Goal: Information Seeking & Learning: Find specific fact

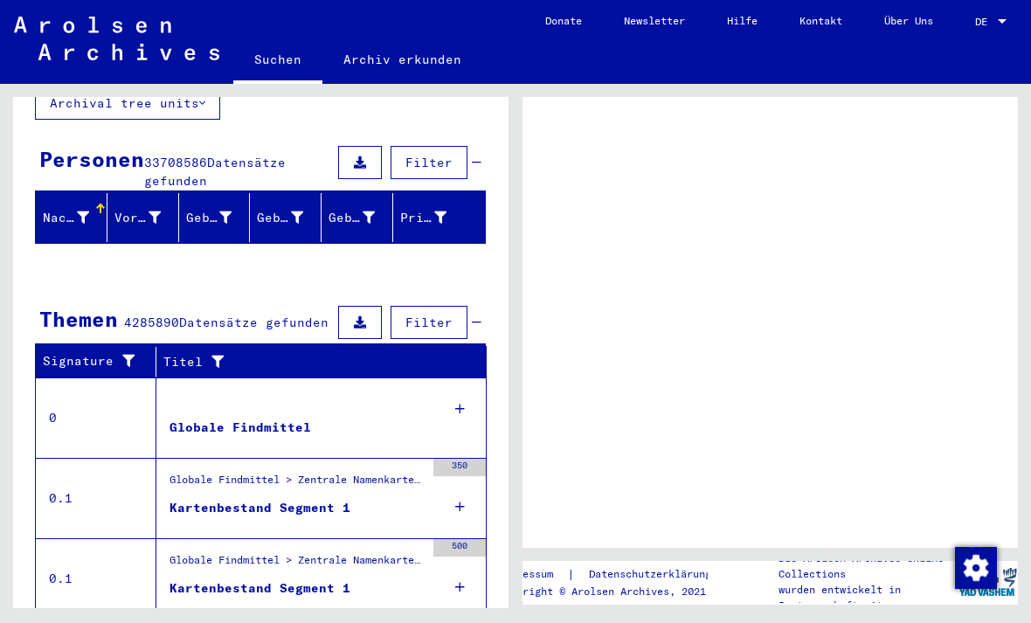
scroll to position [132, 0]
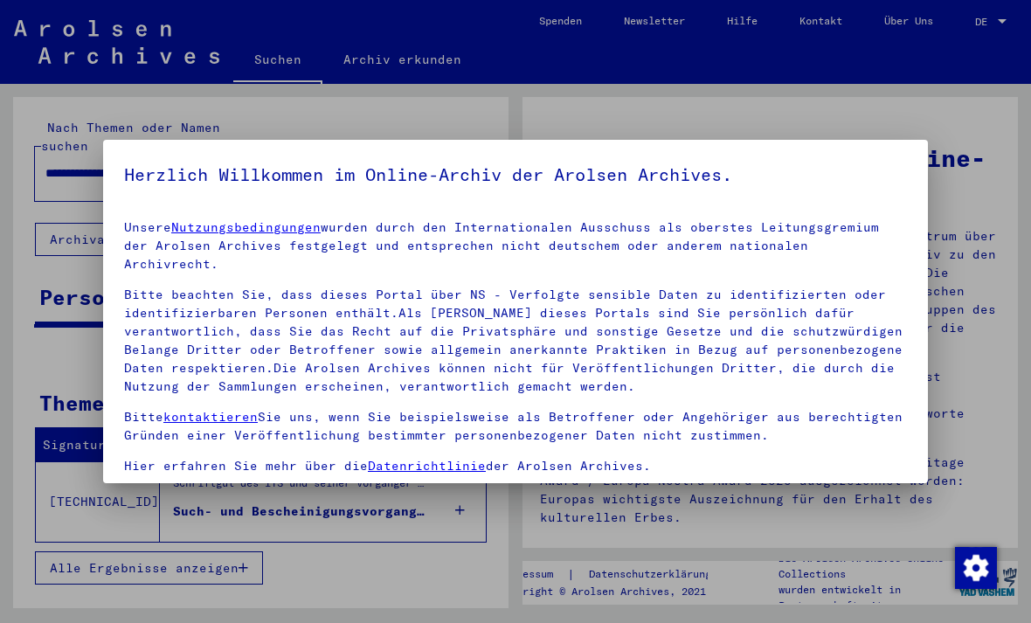
click at [39, 245] on div at bounding box center [515, 311] width 1031 height 623
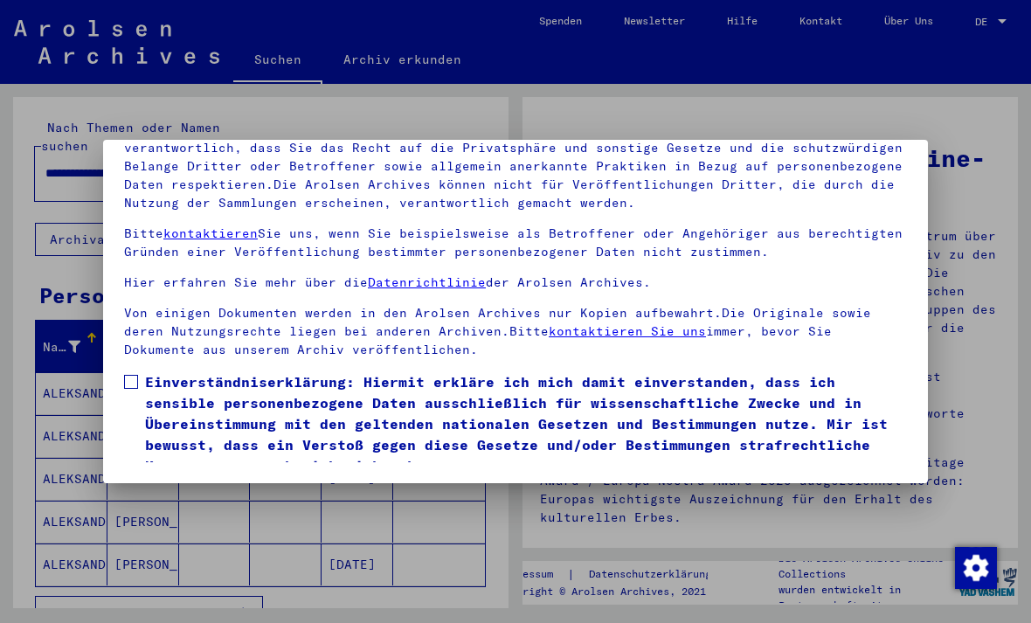
scroll to position [188, 0]
click at [130, 375] on span at bounding box center [131, 382] width 14 height 14
click at [140, 485] on button "Ich stimme zu" at bounding box center [190, 501] width 132 height 33
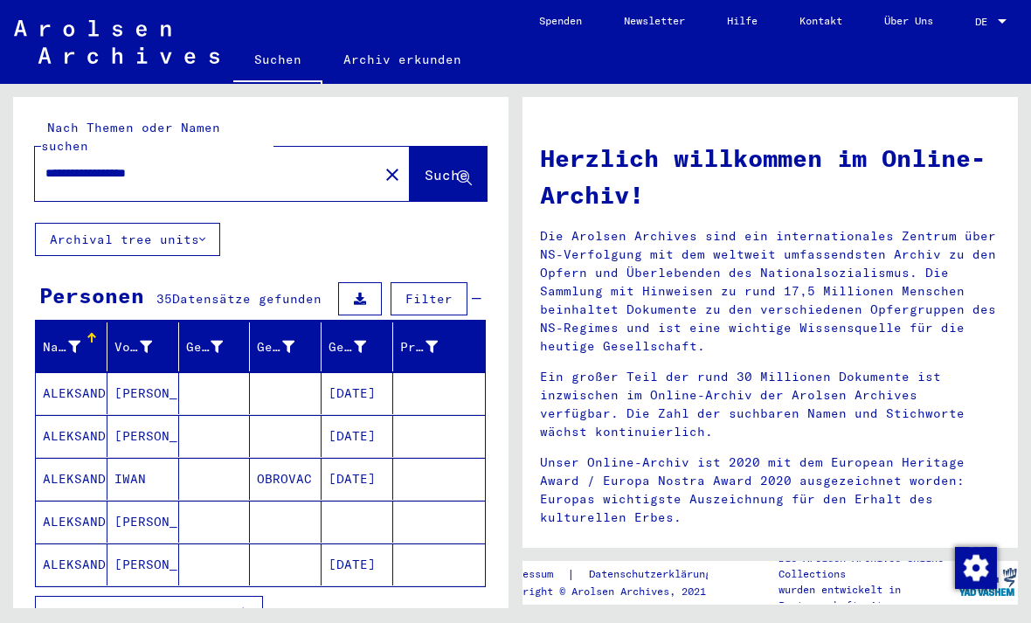
click at [48, 372] on mat-cell "ALEKSANDROVIC" at bounding box center [72, 393] width 72 height 42
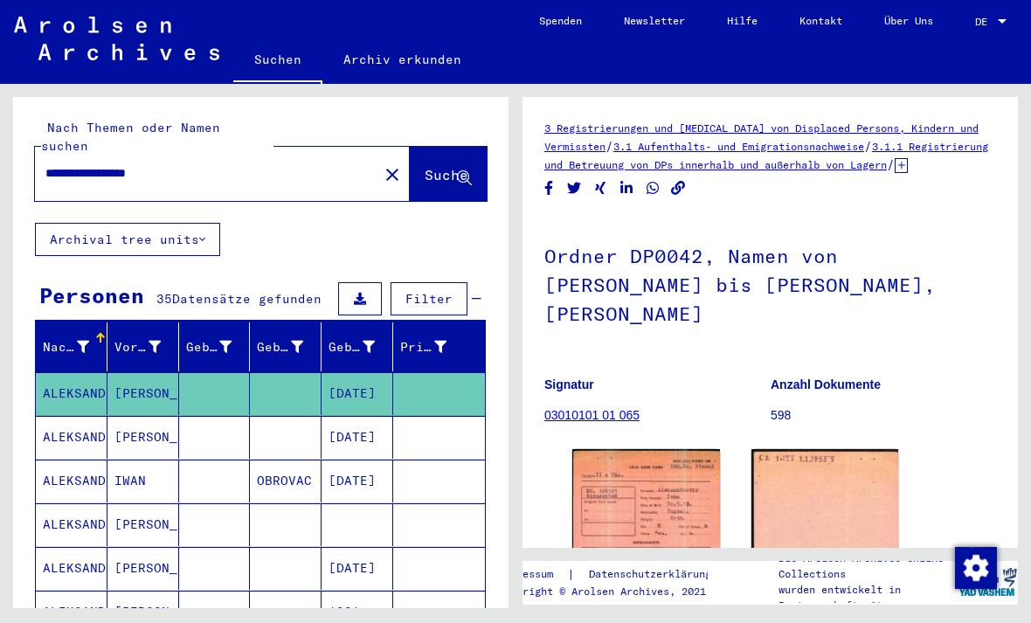
click at [343, 377] on mat-cell "[DATE]" at bounding box center [358, 393] width 72 height 43
click at [371, 382] on mat-cell "[DATE]" at bounding box center [358, 393] width 72 height 43
click at [380, 375] on mat-cell "[DATE]" at bounding box center [358, 393] width 72 height 43
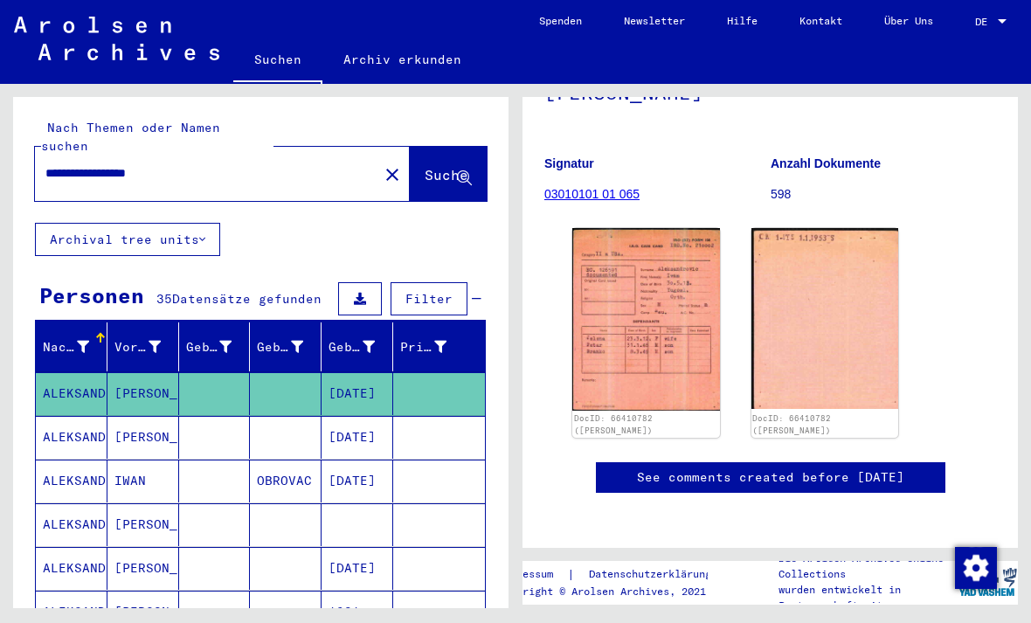
scroll to position [238, 0]
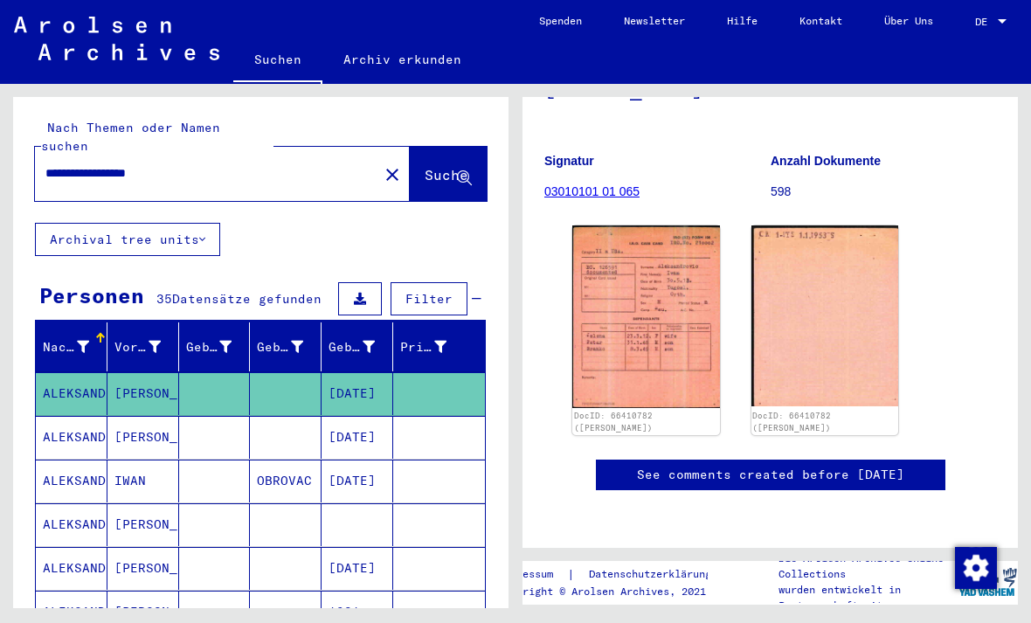
click at [697, 293] on img at bounding box center [646, 316] width 148 height 183
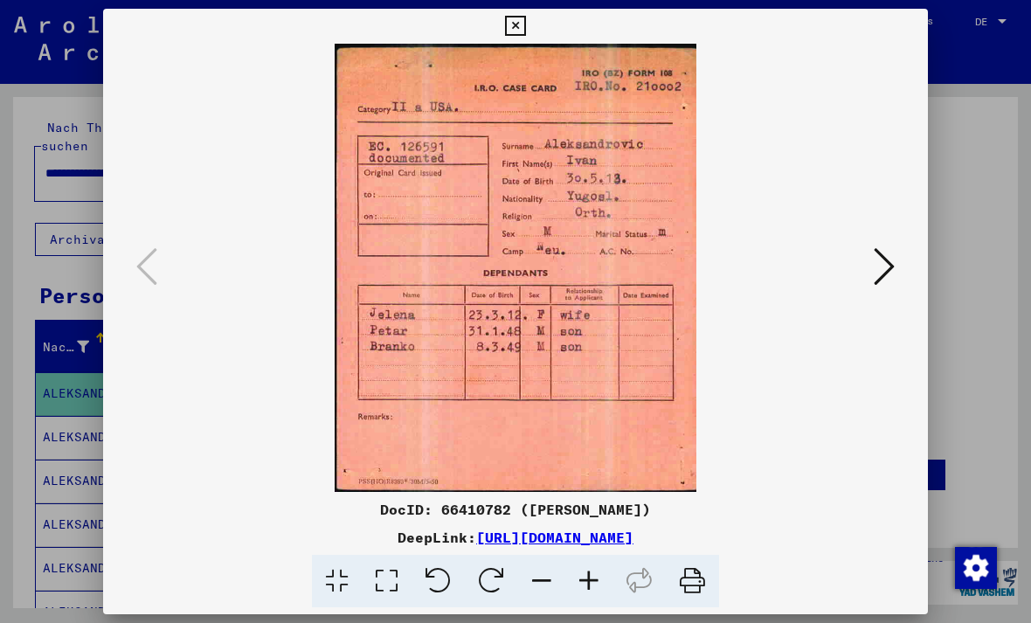
click at [531, 21] on button at bounding box center [515, 26] width 31 height 35
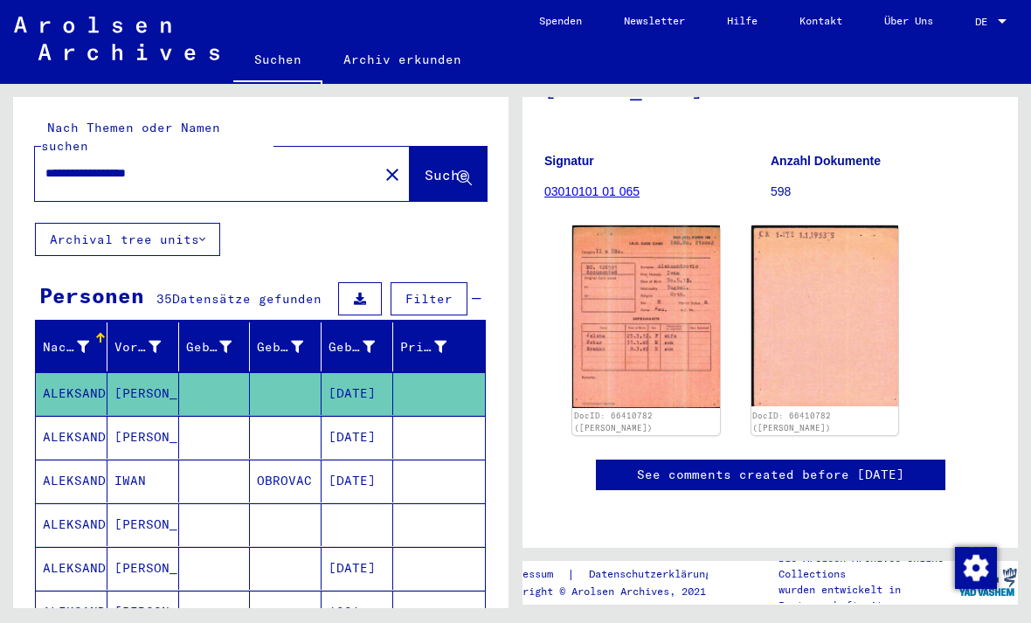
click at [69, 416] on mat-cell "ALEKSANDROVIC" at bounding box center [72, 437] width 72 height 43
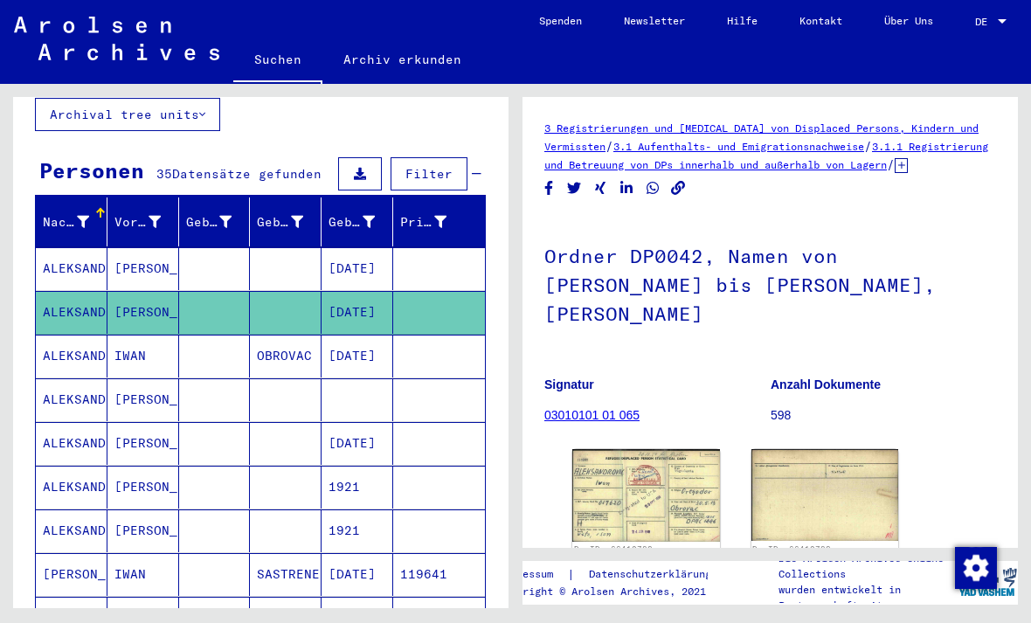
scroll to position [132, 0]
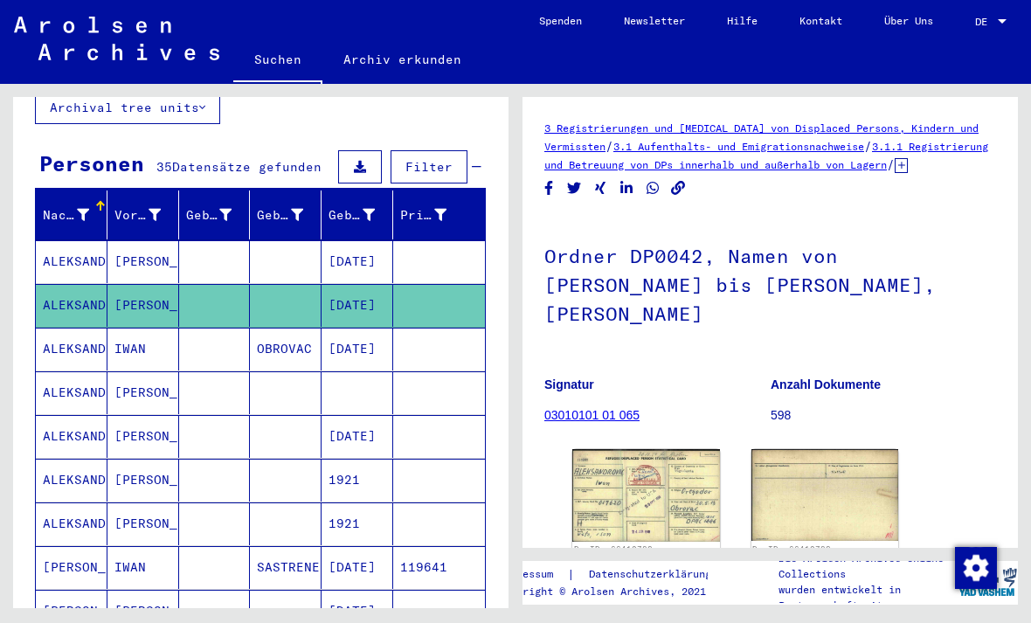
click at [65, 371] on mat-cell "ALEKSANDROVIC" at bounding box center [72, 392] width 72 height 43
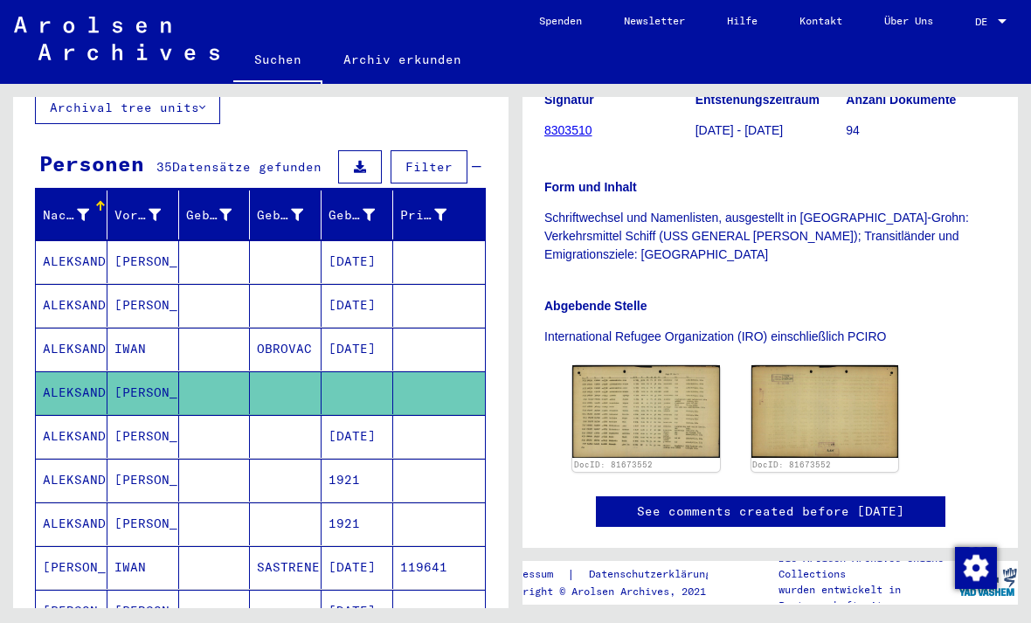
scroll to position [372, 0]
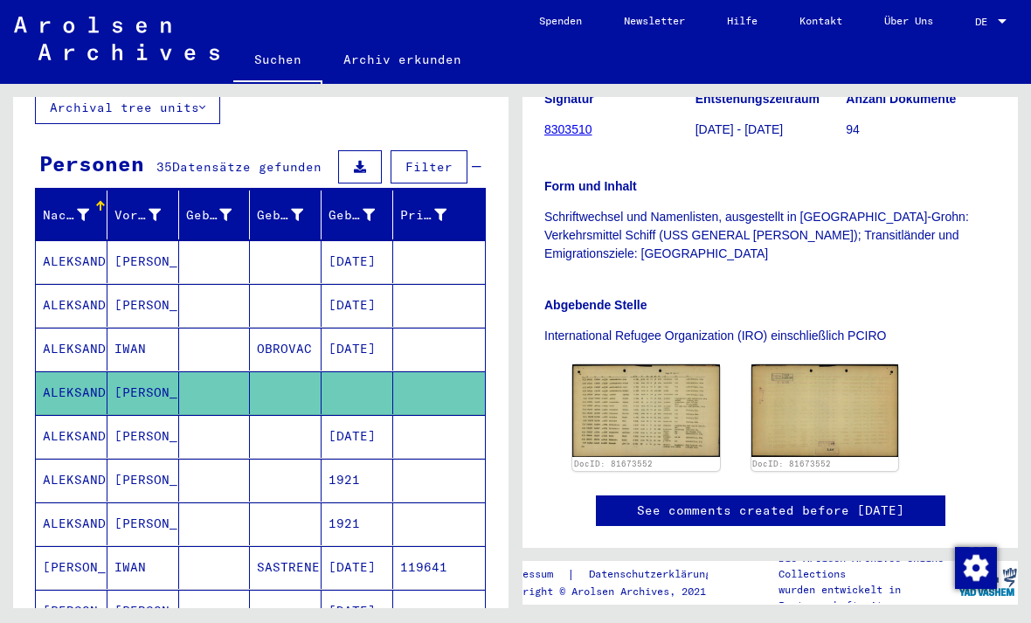
click at [703, 364] on img at bounding box center [646, 410] width 148 height 92
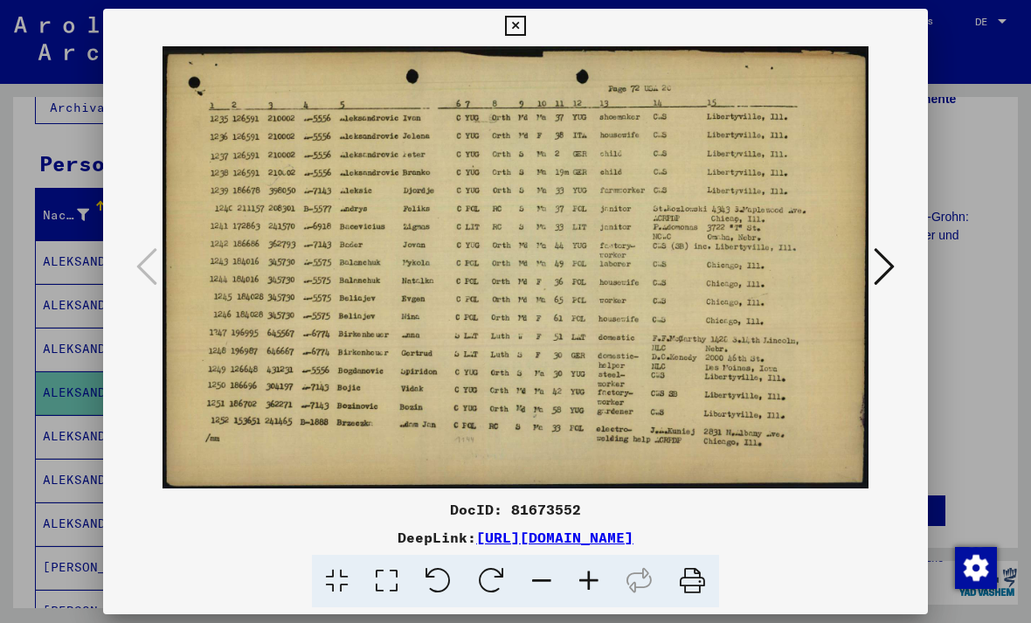
click at [65, 274] on div at bounding box center [515, 311] width 1031 height 623
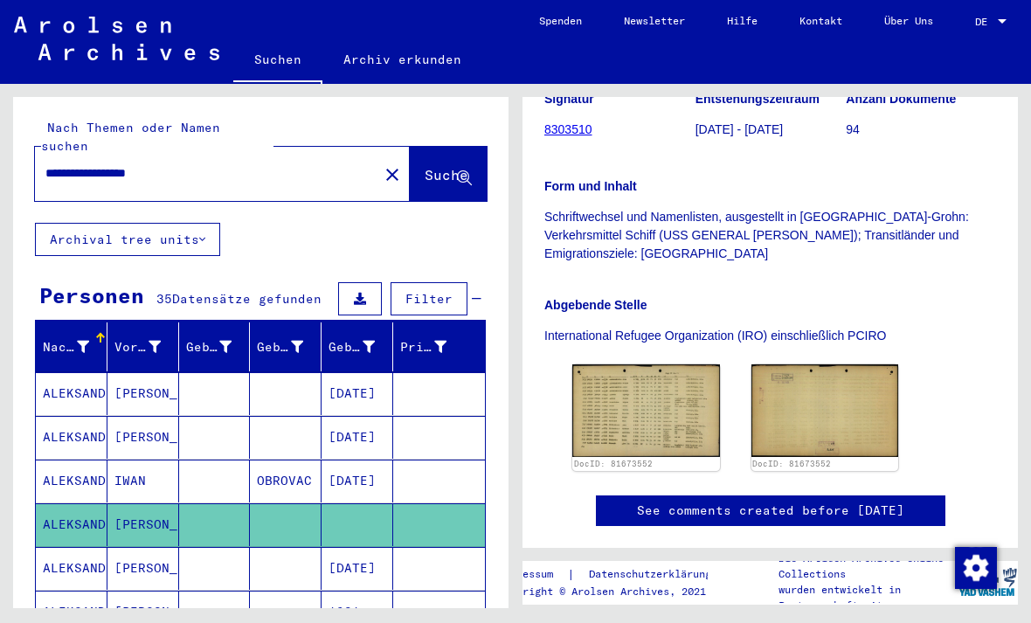
scroll to position [0, 0]
click at [212, 164] on input "**********" at bounding box center [206, 173] width 323 height 18
click at [464, 171] on icon at bounding box center [464, 178] width 15 height 15
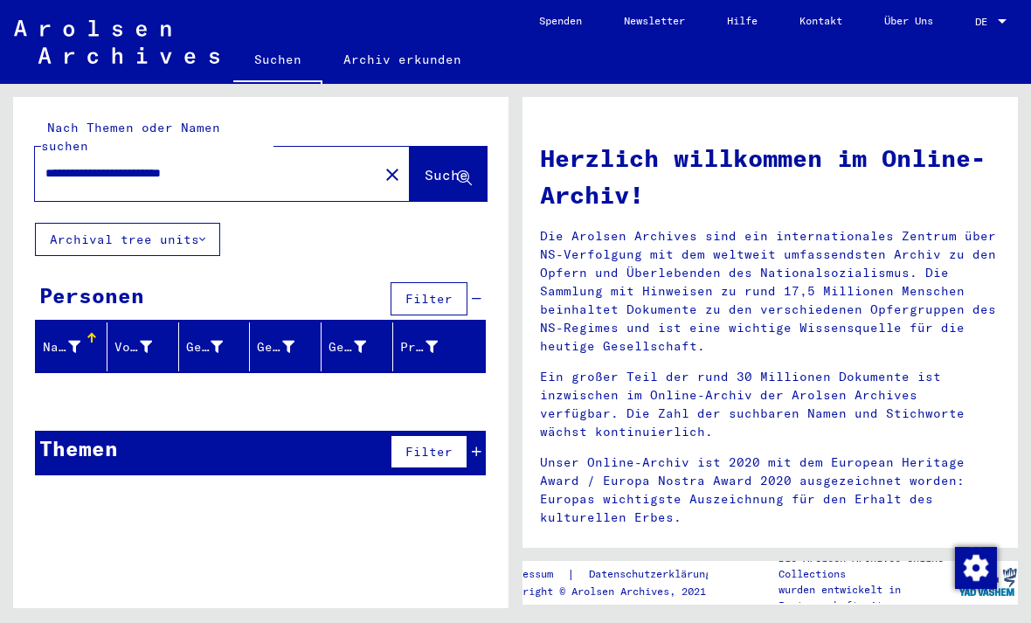
click at [113, 164] on input "**********" at bounding box center [201, 173] width 312 height 18
click at [111, 164] on input "**********" at bounding box center [201, 173] width 312 height 18
click at [112, 164] on input "**********" at bounding box center [201, 173] width 312 height 18
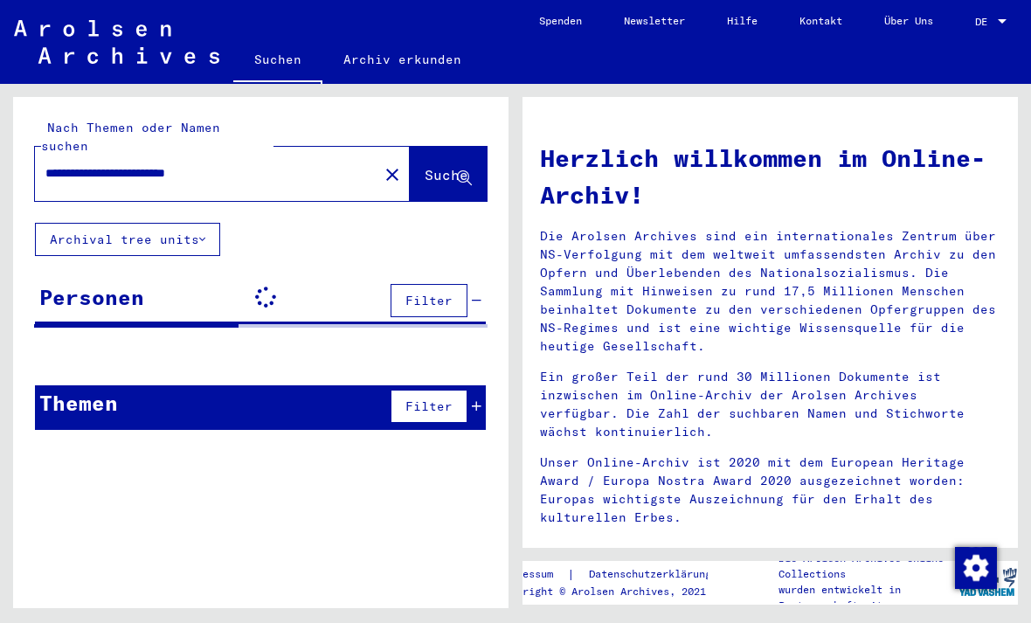
click at [435, 166] on span "Suche" at bounding box center [447, 174] width 44 height 17
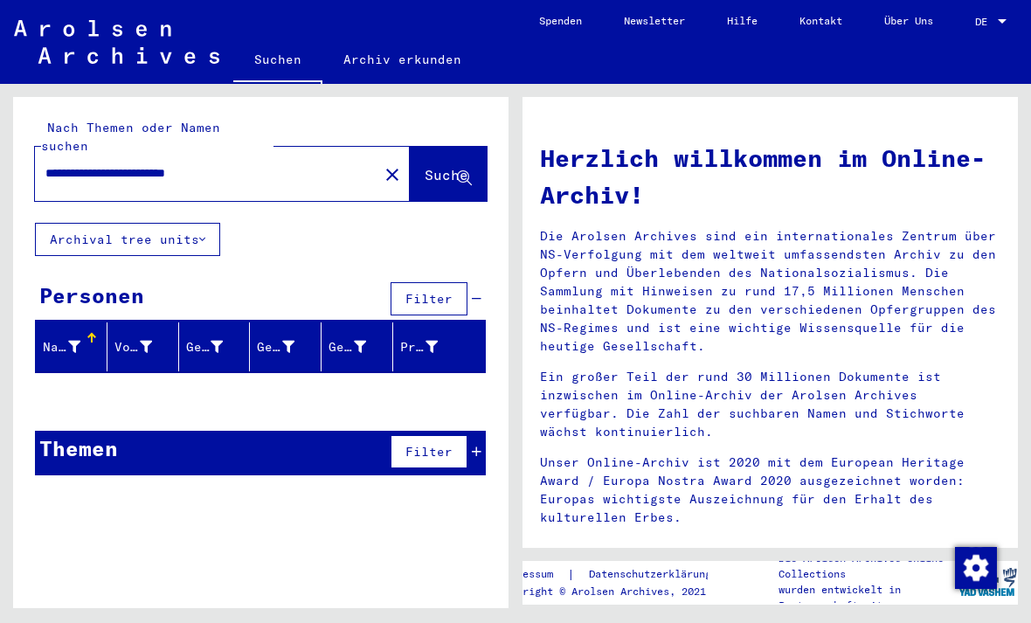
click at [256, 164] on input "**********" at bounding box center [201, 173] width 312 height 18
type input "**********"
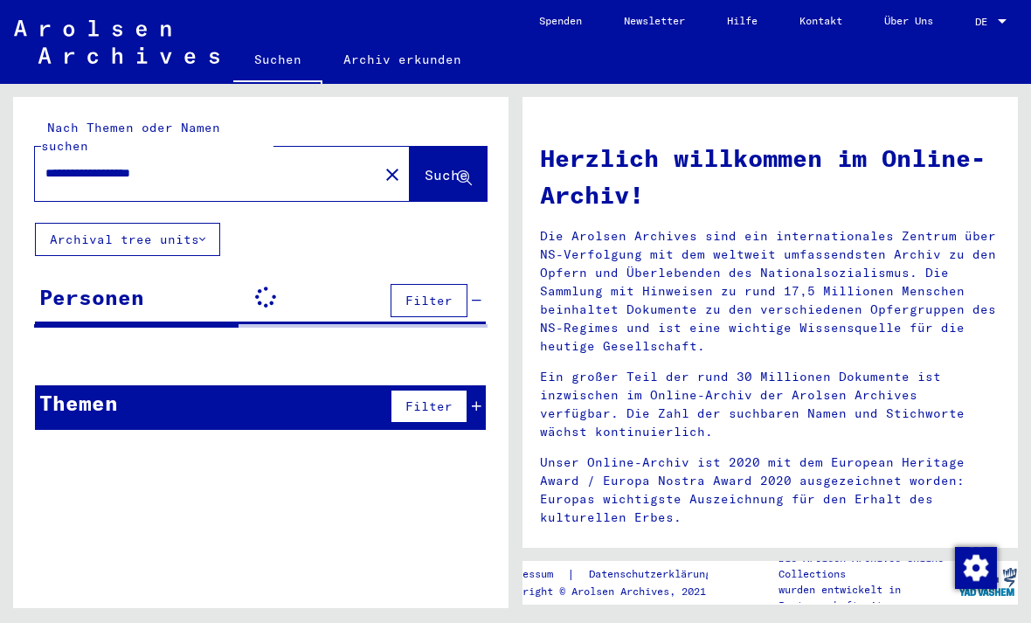
click at [432, 170] on button "Suche" at bounding box center [448, 174] width 77 height 54
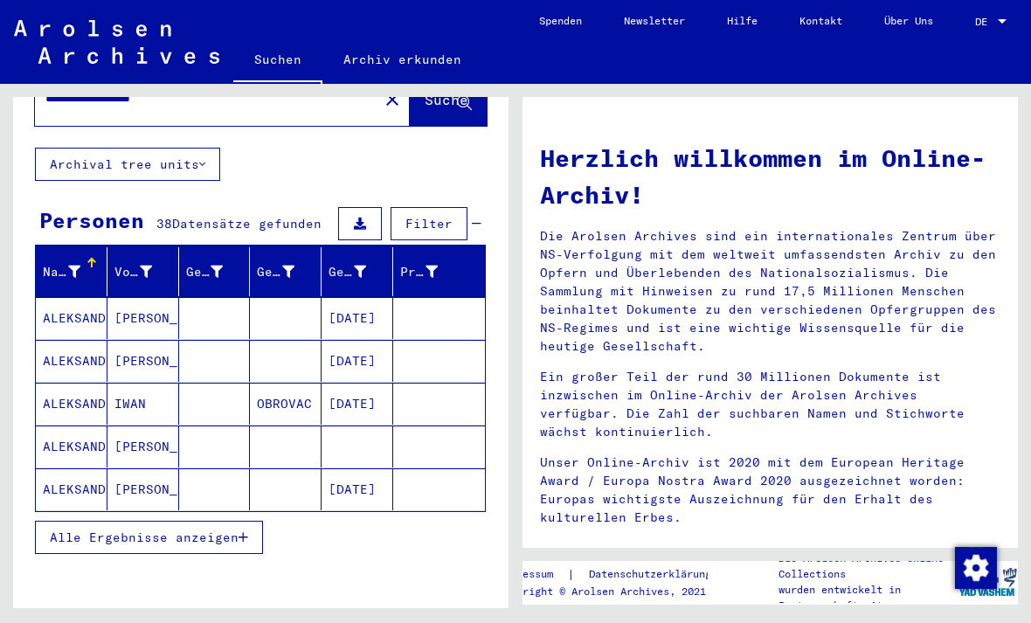
scroll to position [74, 0]
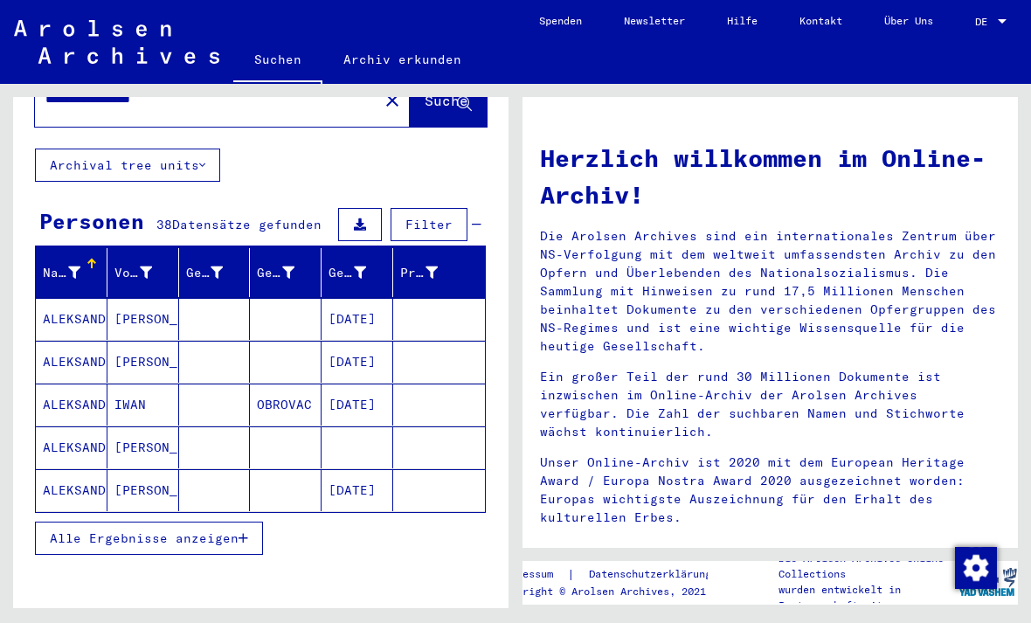
click at [54, 427] on mat-cell "ALEKSANDROVIC" at bounding box center [72, 448] width 72 height 42
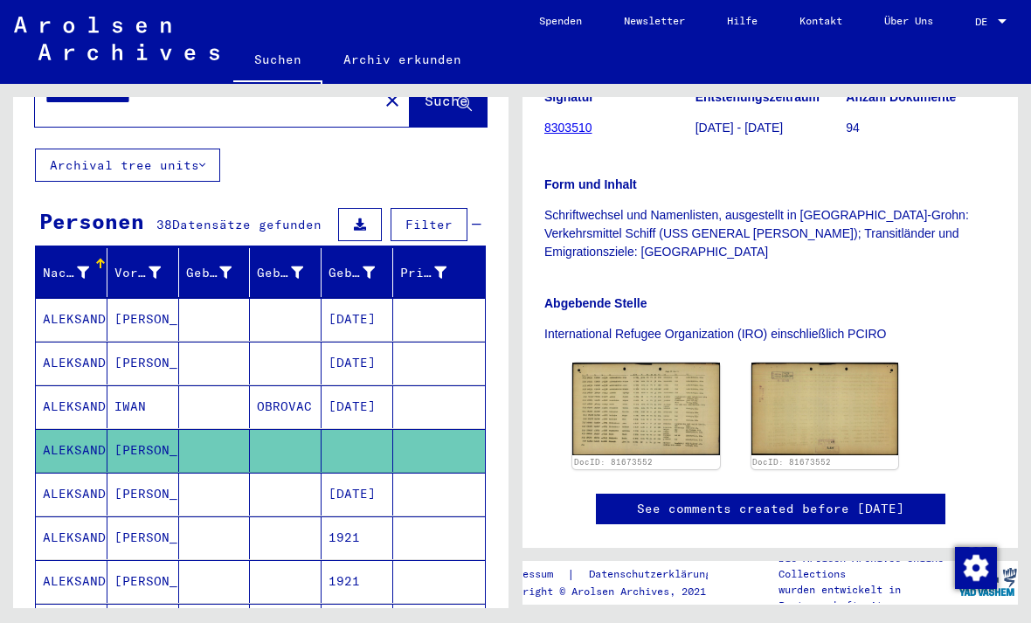
scroll to position [376, 0]
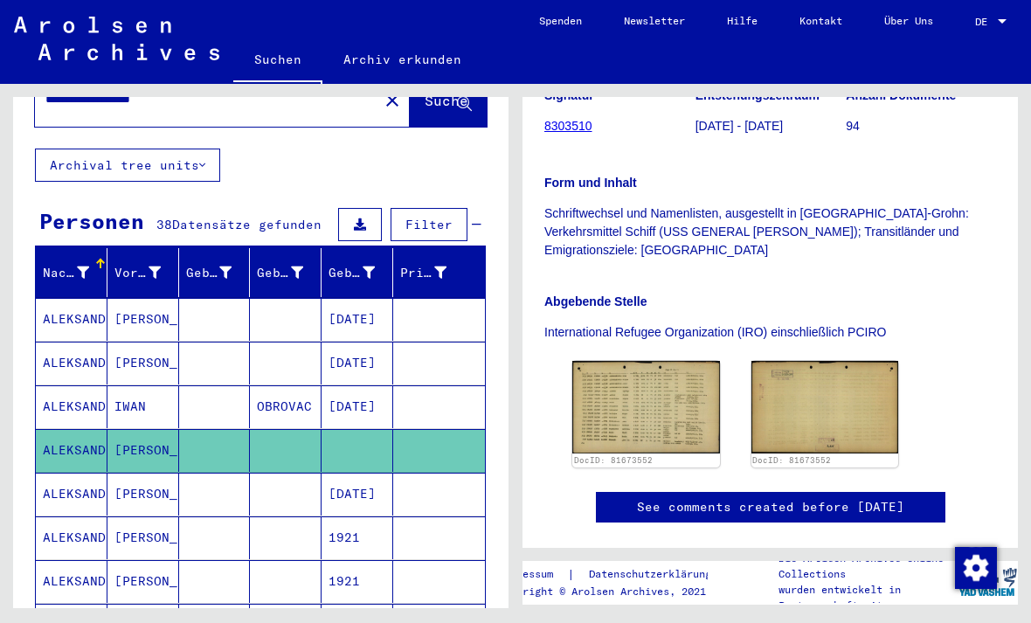
click at [682, 377] on img at bounding box center [646, 407] width 148 height 92
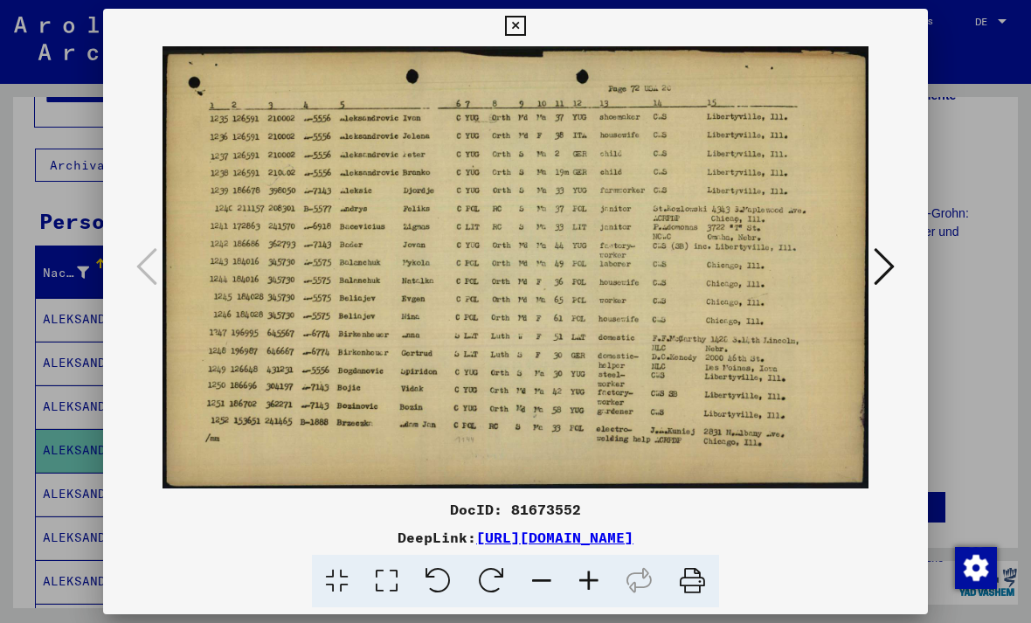
click at [525, 21] on icon at bounding box center [515, 26] width 20 height 21
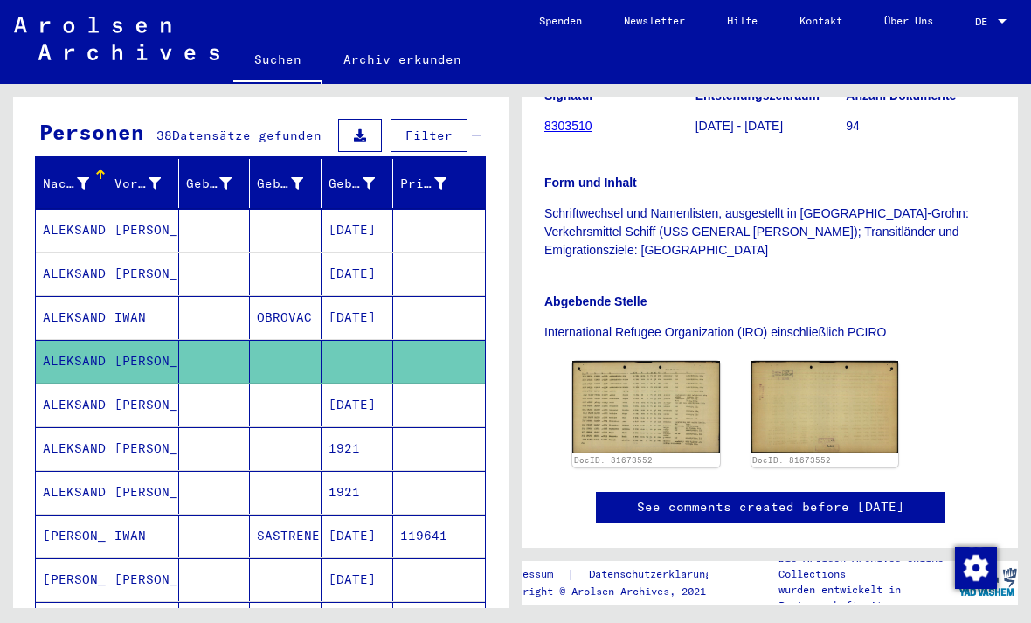
scroll to position [164, 0]
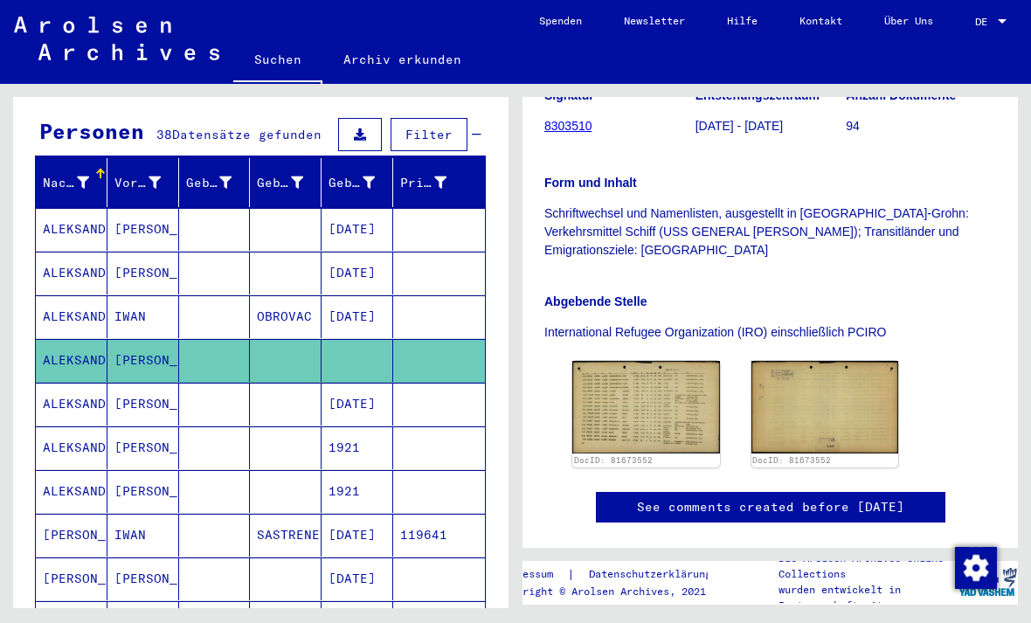
click at [117, 390] on mat-cell "[PERSON_NAME]" at bounding box center [144, 404] width 72 height 43
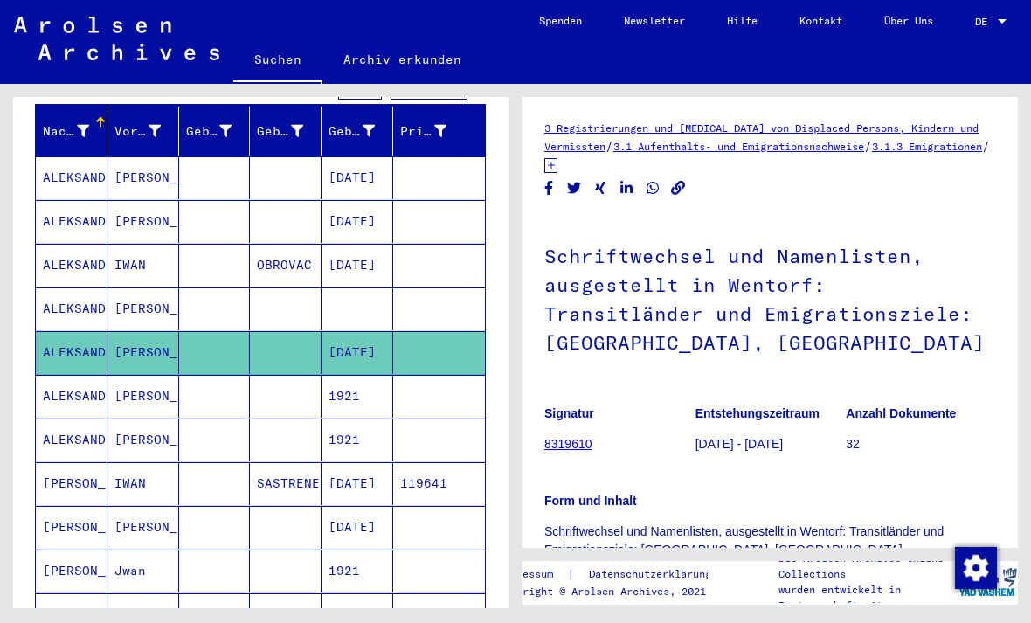
scroll to position [217, 0]
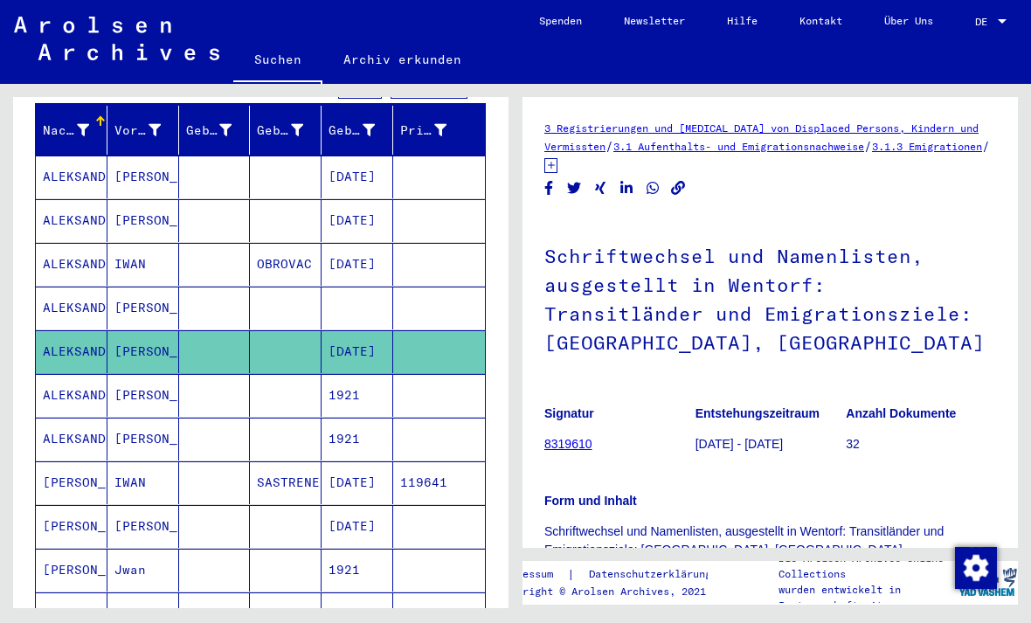
click at [135, 392] on mat-cell "[PERSON_NAME]" at bounding box center [144, 395] width 72 height 43
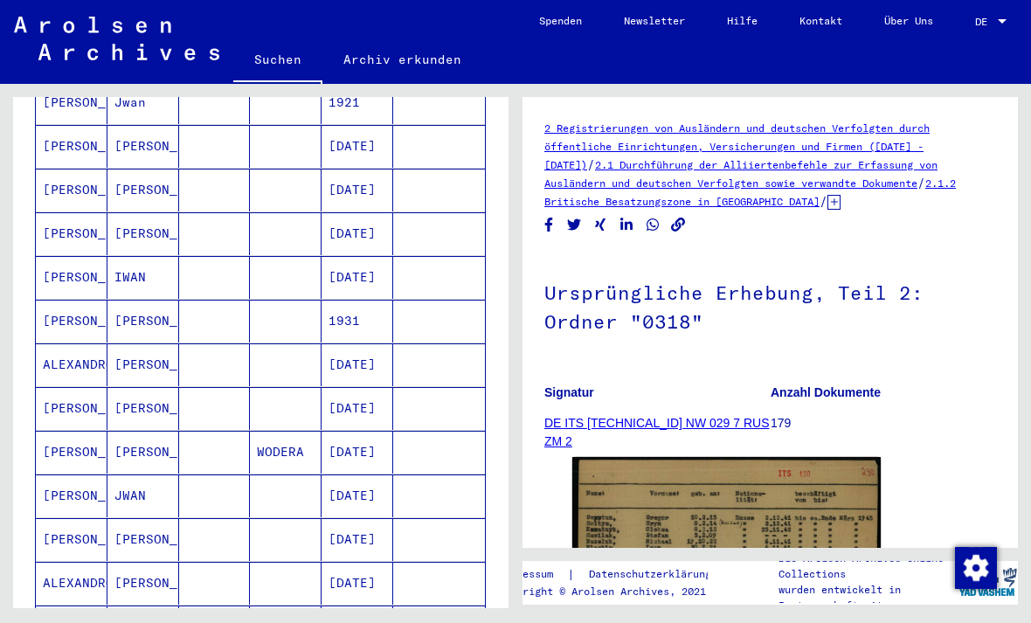
scroll to position [695, 0]
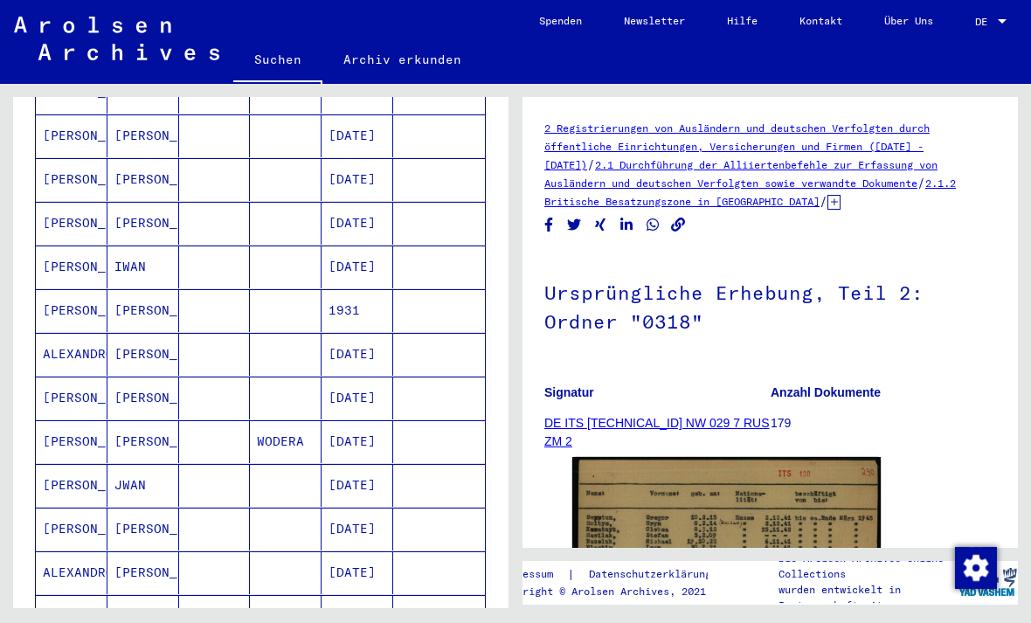
click at [148, 336] on mat-cell "[PERSON_NAME]" at bounding box center [144, 354] width 72 height 43
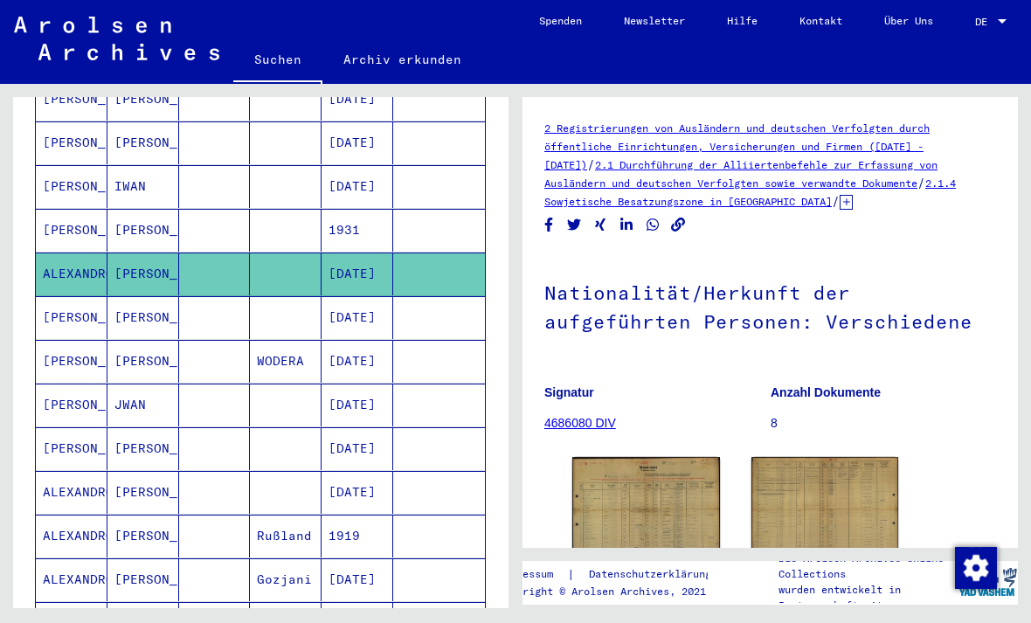
scroll to position [776, 0]
click at [146, 350] on mat-cell "[PERSON_NAME]" at bounding box center [144, 360] width 72 height 43
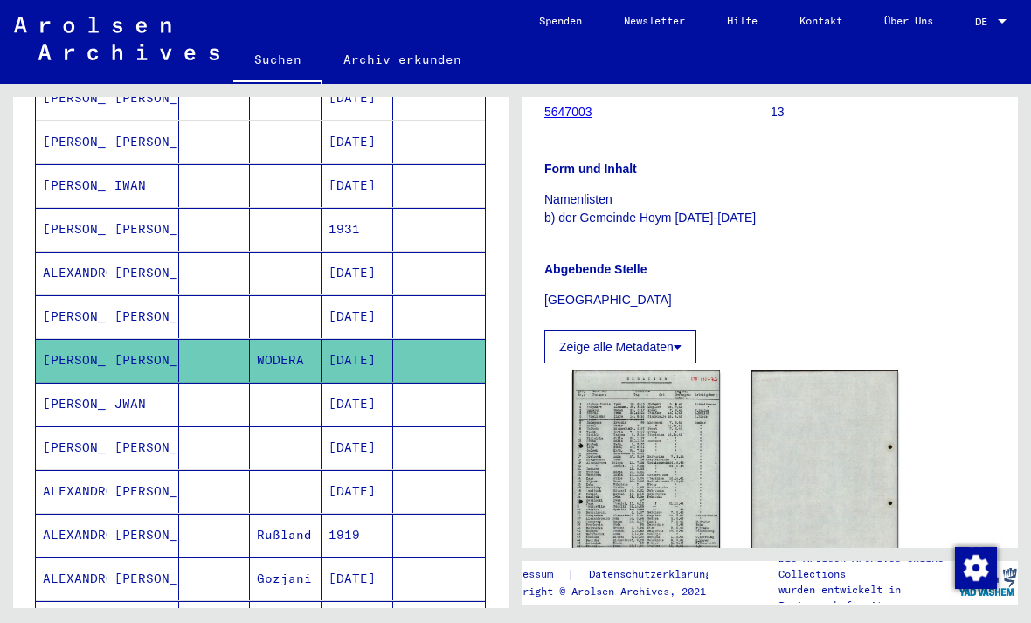
scroll to position [322, 0]
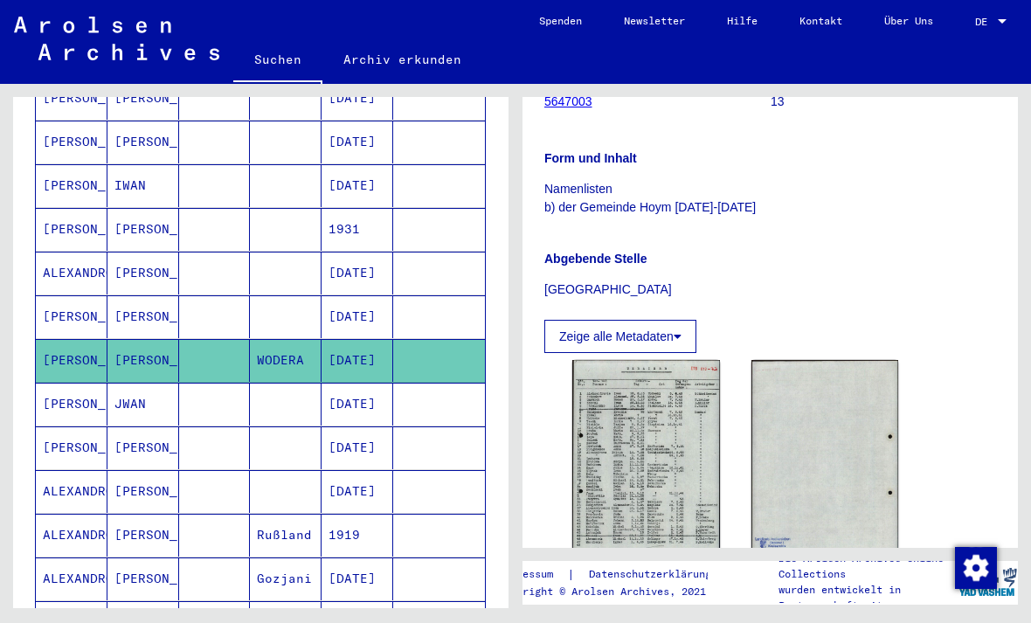
click at [673, 420] on img at bounding box center [646, 463] width 148 height 207
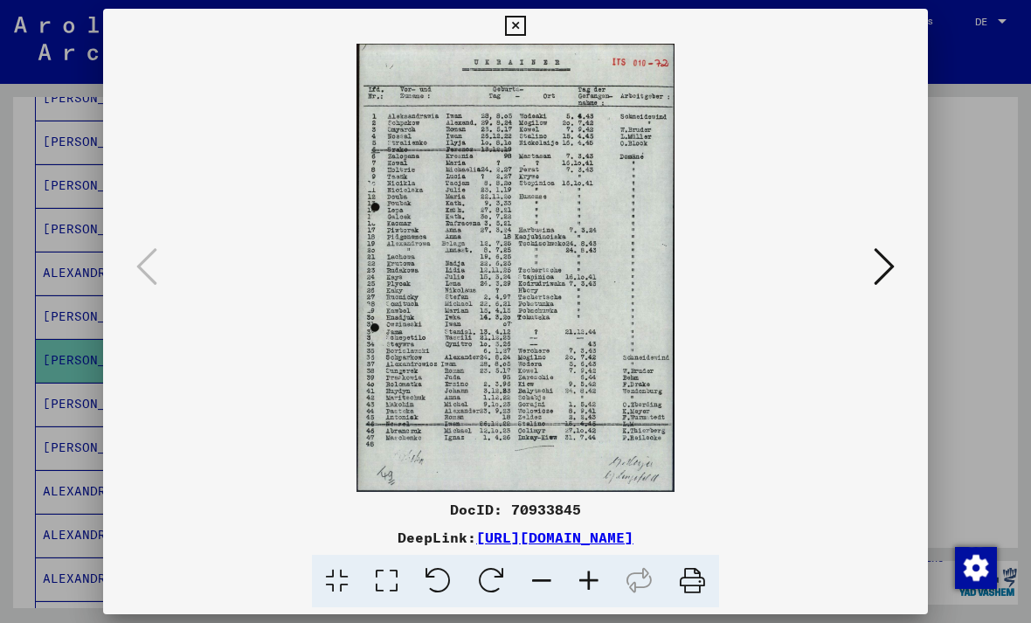
click at [525, 26] on icon at bounding box center [515, 26] width 20 height 21
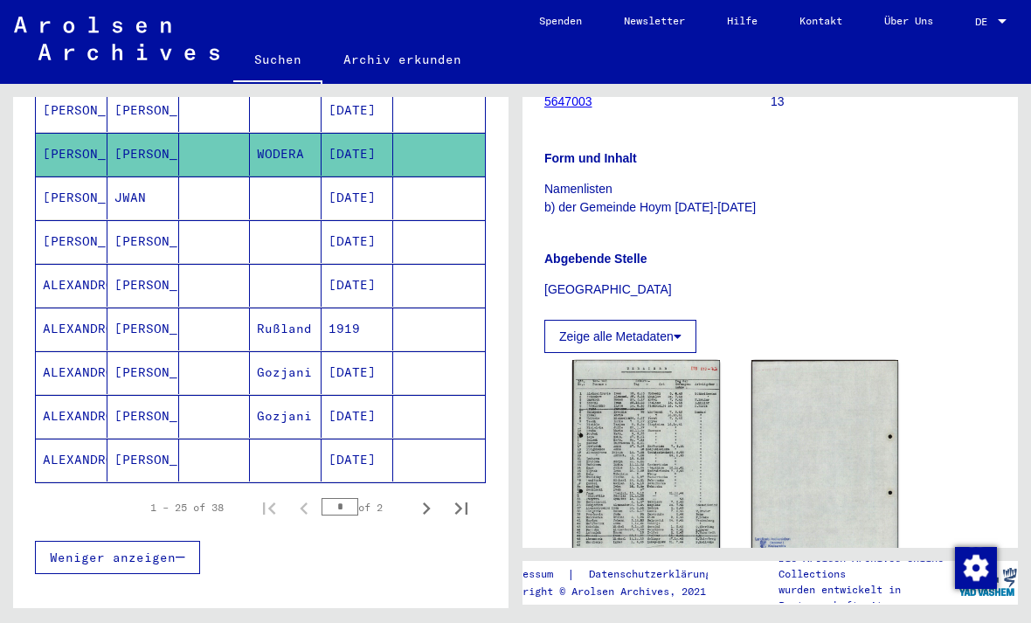
scroll to position [994, 0]
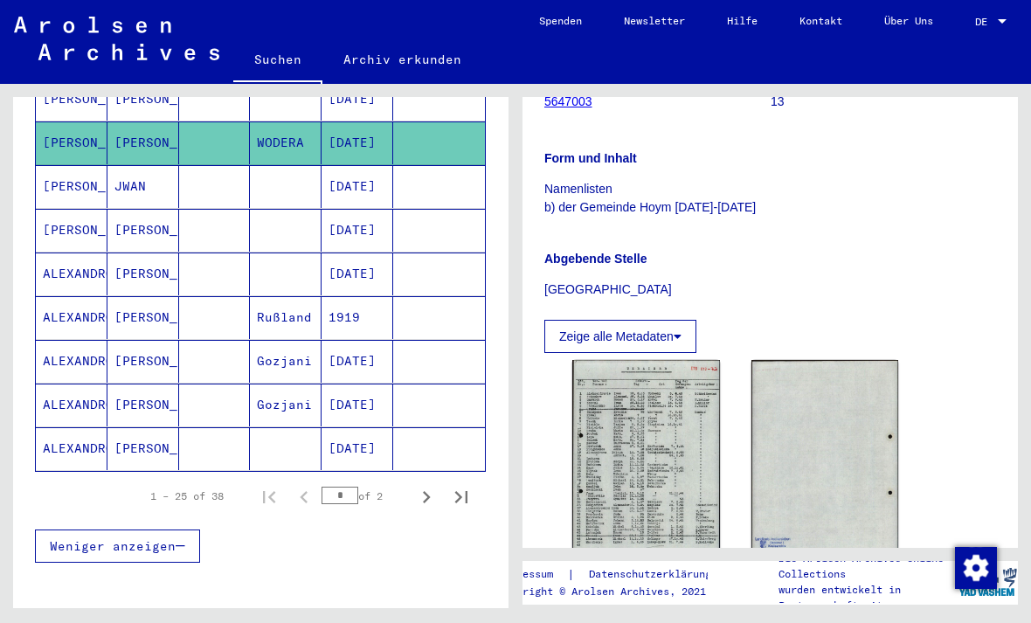
click at [424, 486] on icon "Next page" at bounding box center [426, 497] width 24 height 24
type input "*"
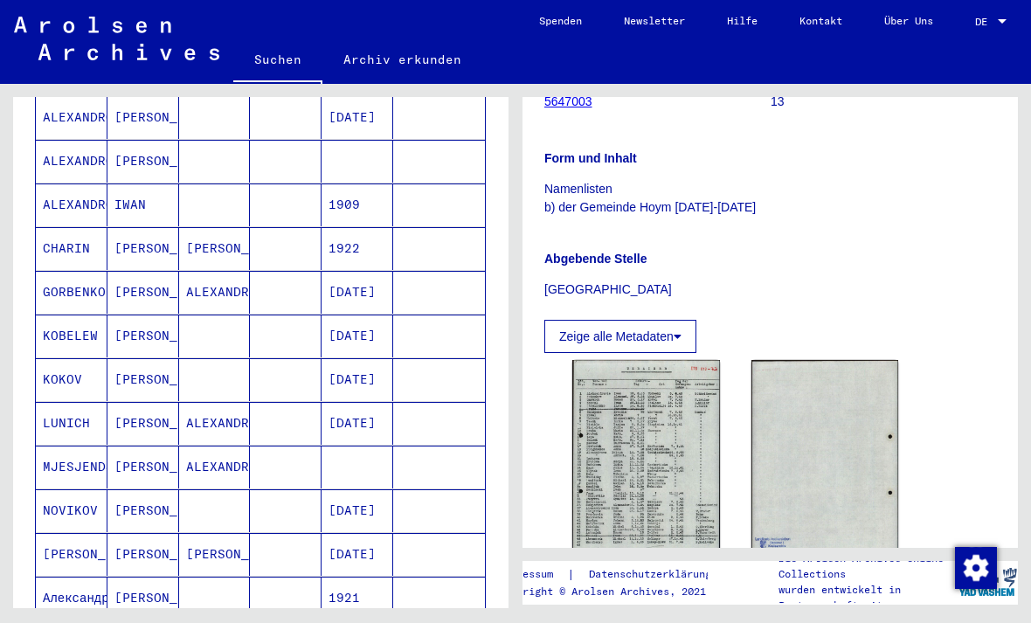
scroll to position [278, 0]
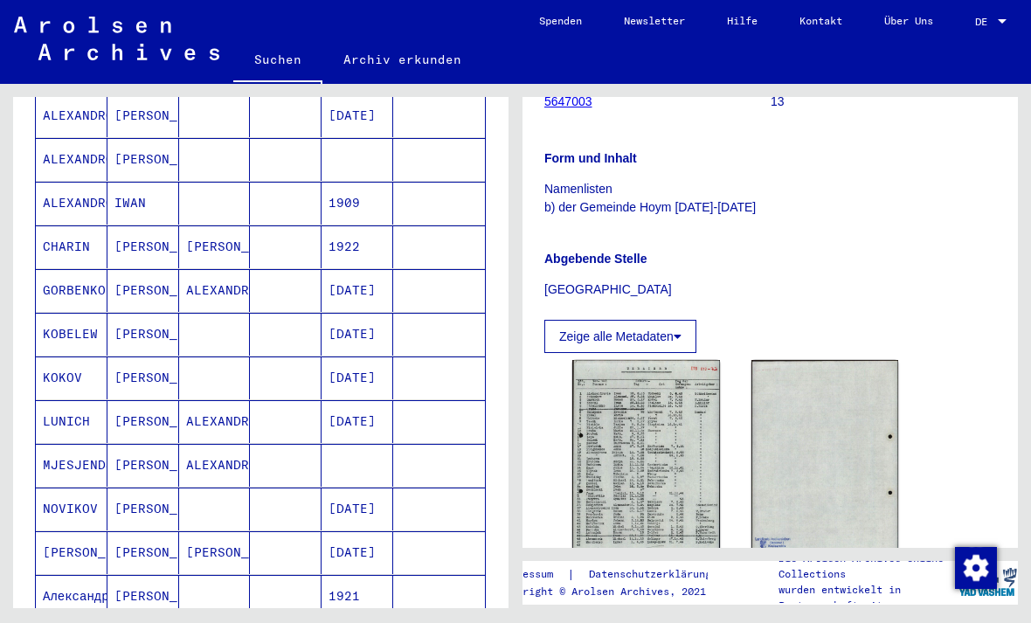
click at [76, 271] on mat-cell "GORBENKO" at bounding box center [72, 290] width 72 height 43
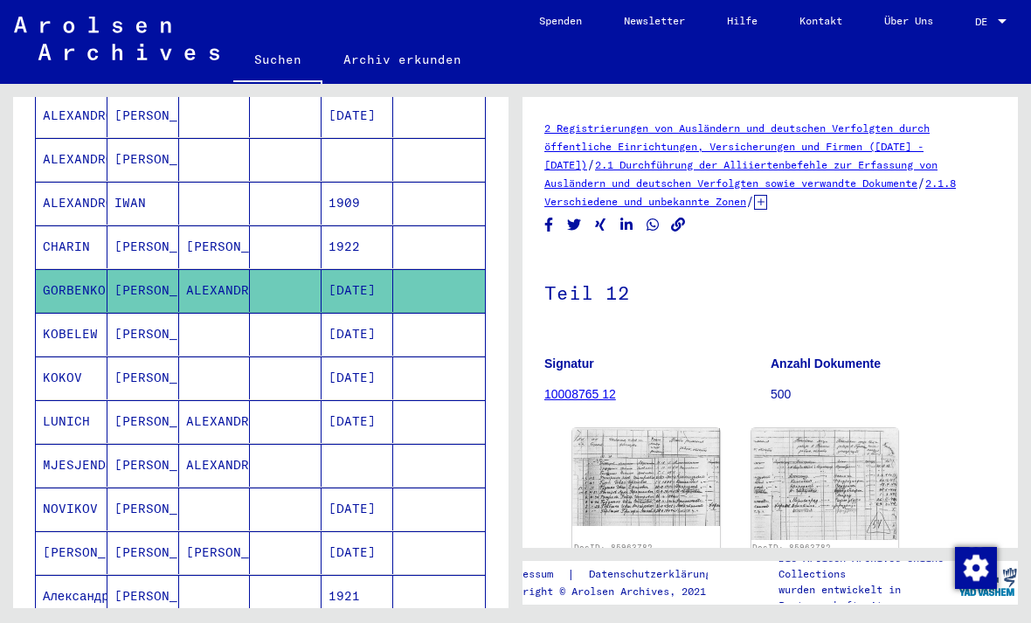
click at [681, 462] on img at bounding box center [646, 477] width 148 height 98
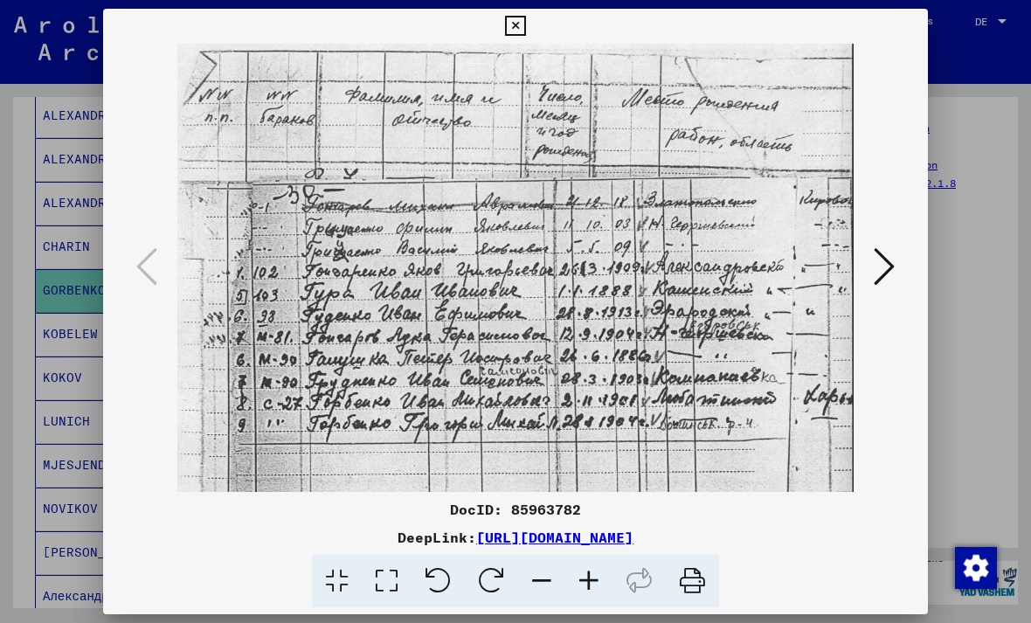
click at [525, 29] on icon at bounding box center [515, 26] width 20 height 21
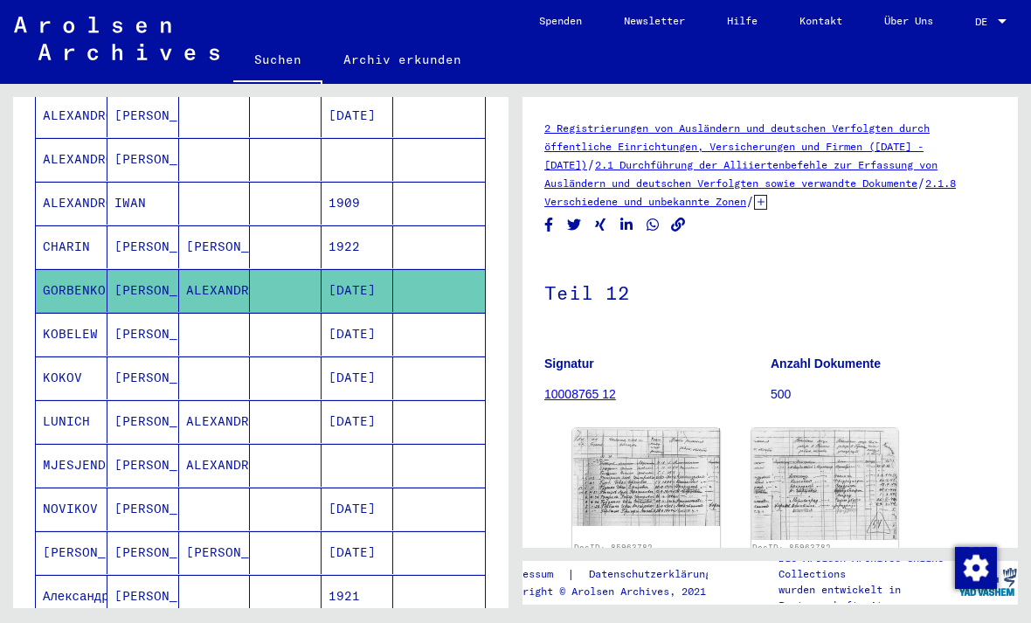
click at [128, 319] on mat-cell "[PERSON_NAME]" at bounding box center [144, 334] width 72 height 43
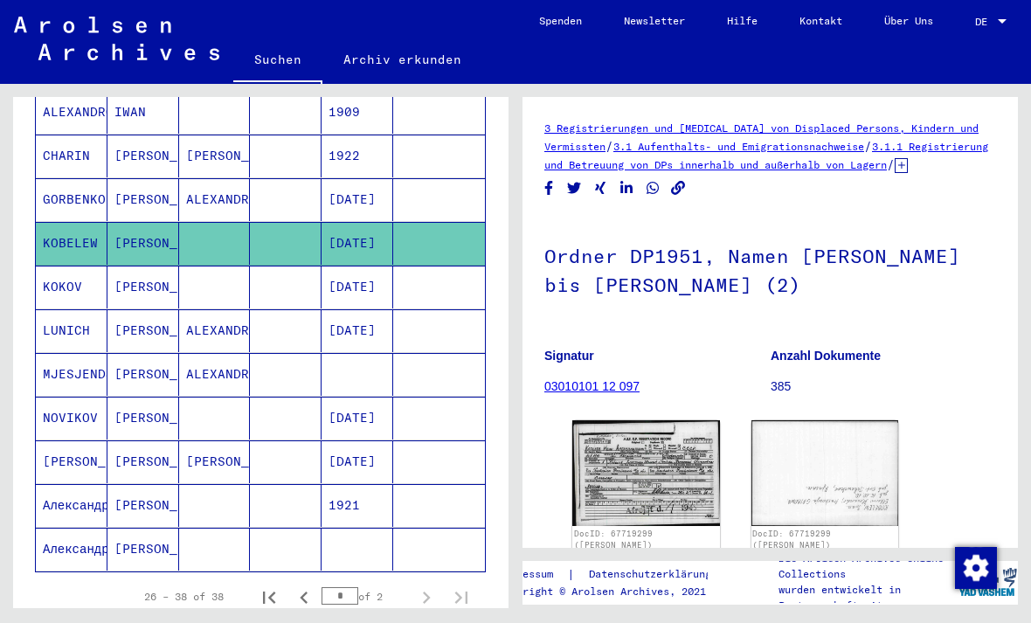
scroll to position [370, 0]
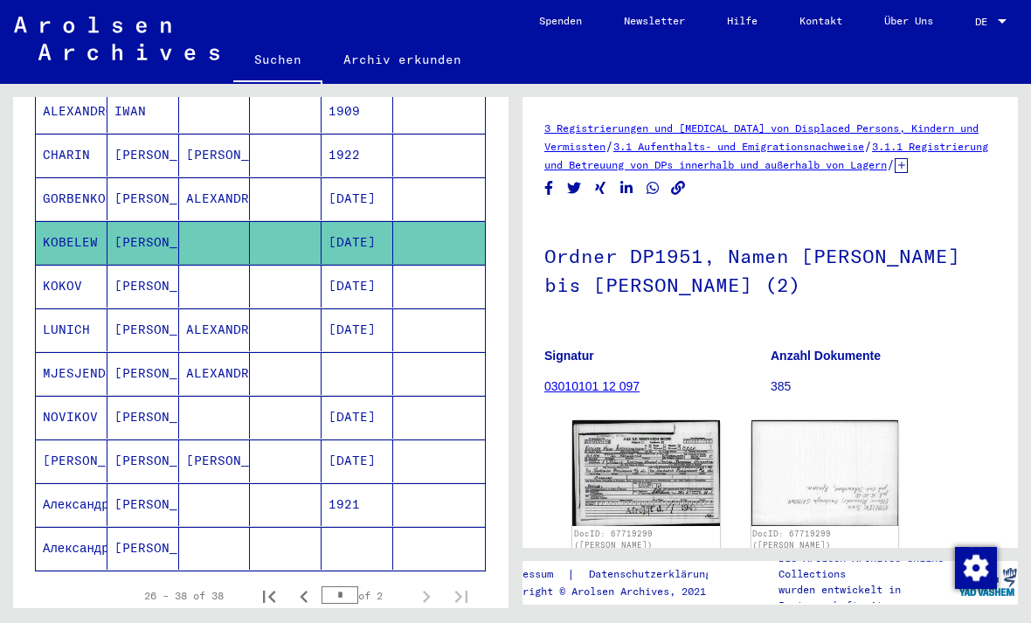
click at [127, 360] on mat-cell "[PERSON_NAME]" at bounding box center [144, 373] width 72 height 43
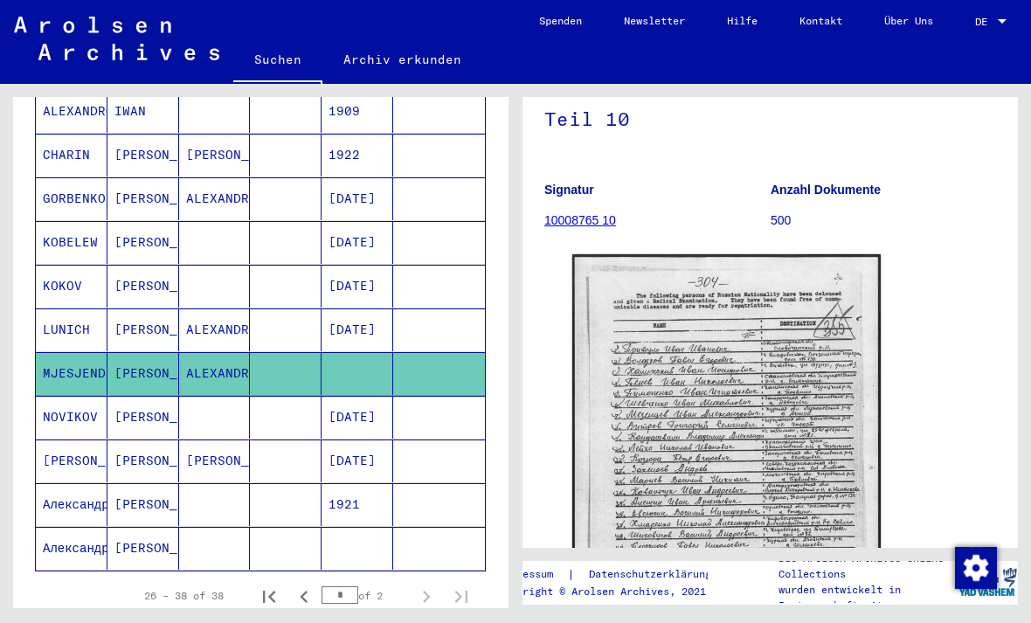
scroll to position [178, 0]
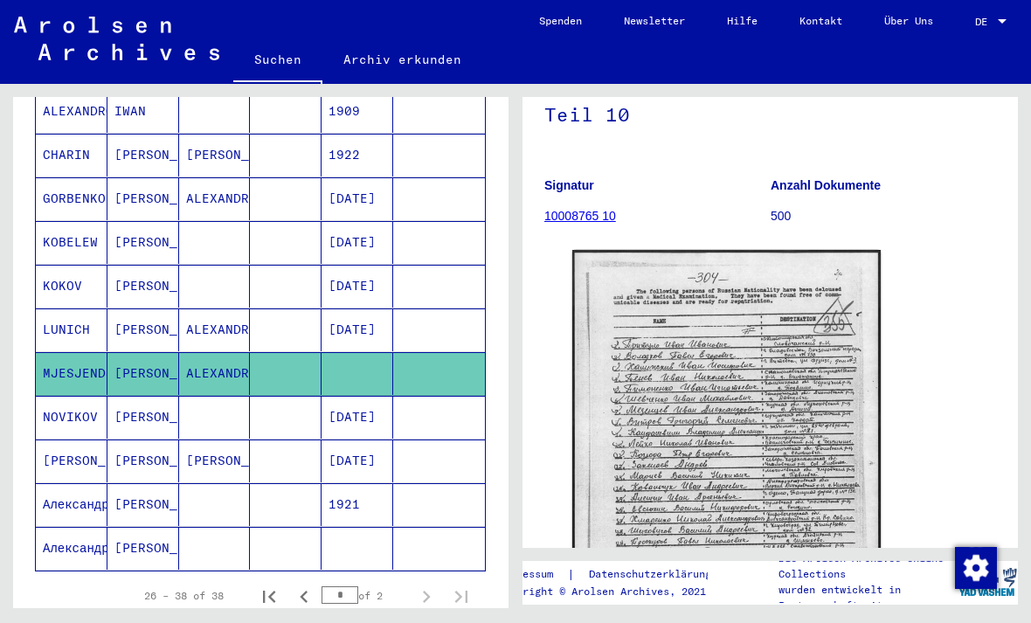
click at [794, 307] on img at bounding box center [726, 468] width 309 height 436
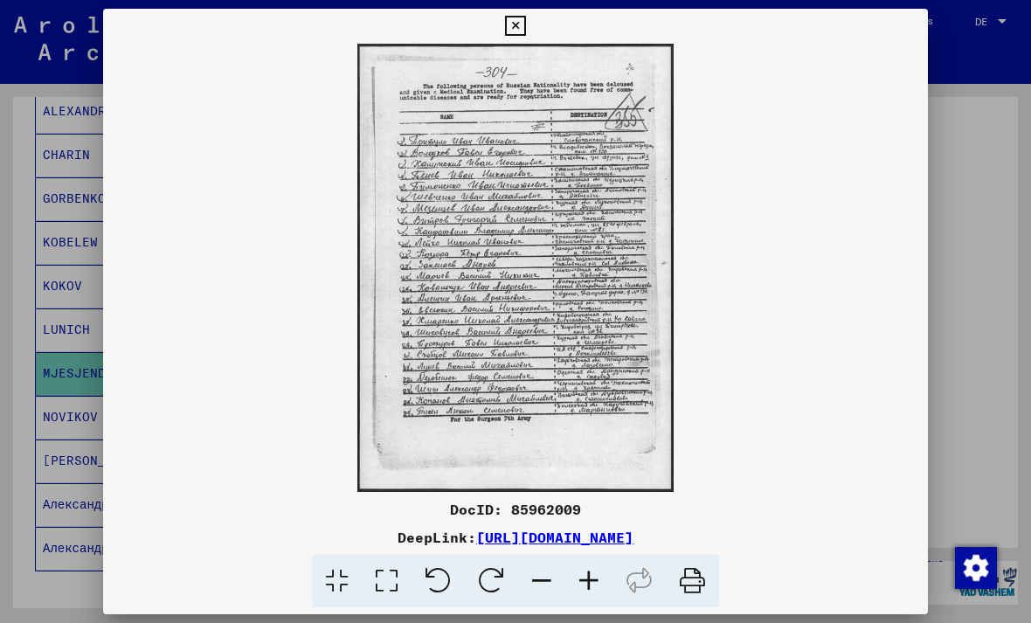
click at [525, 18] on icon at bounding box center [515, 26] width 20 height 21
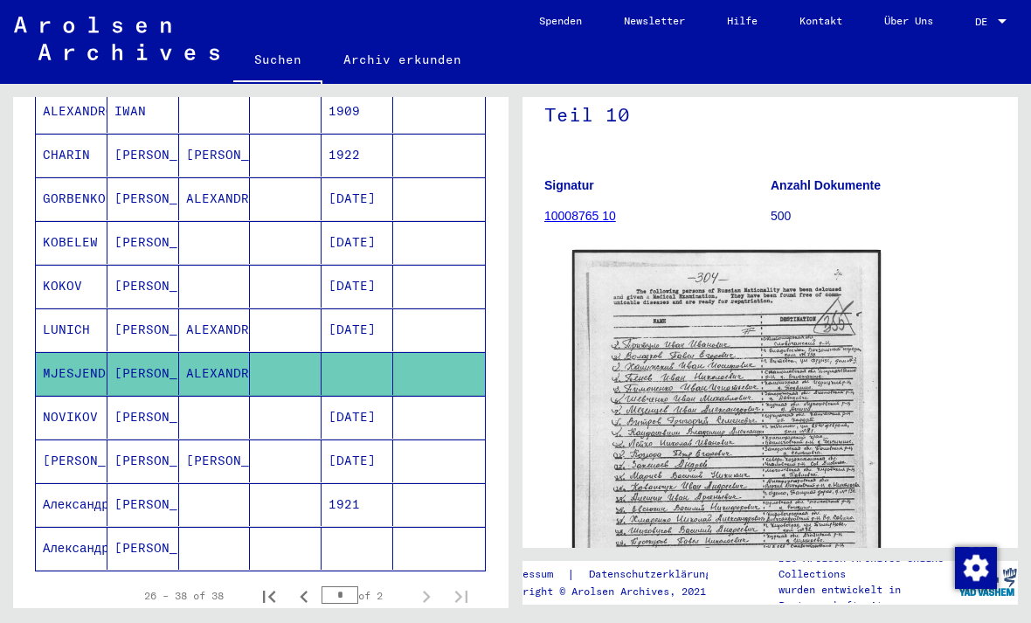
click at [129, 531] on mat-cell "[PERSON_NAME]" at bounding box center [144, 548] width 72 height 43
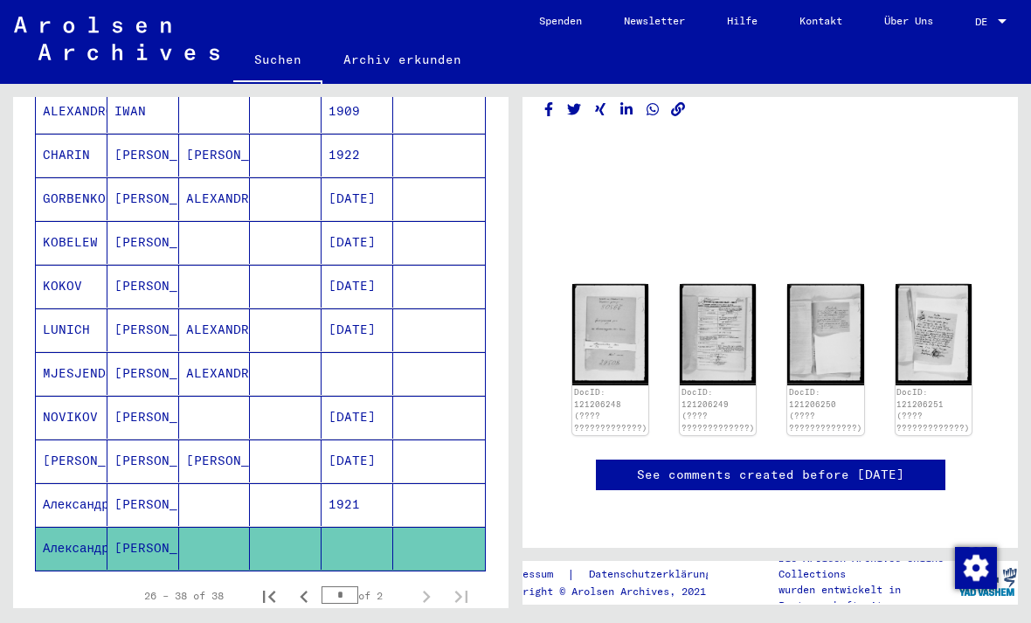
scroll to position [170, 0]
click at [587, 284] on img at bounding box center [610, 334] width 76 height 101
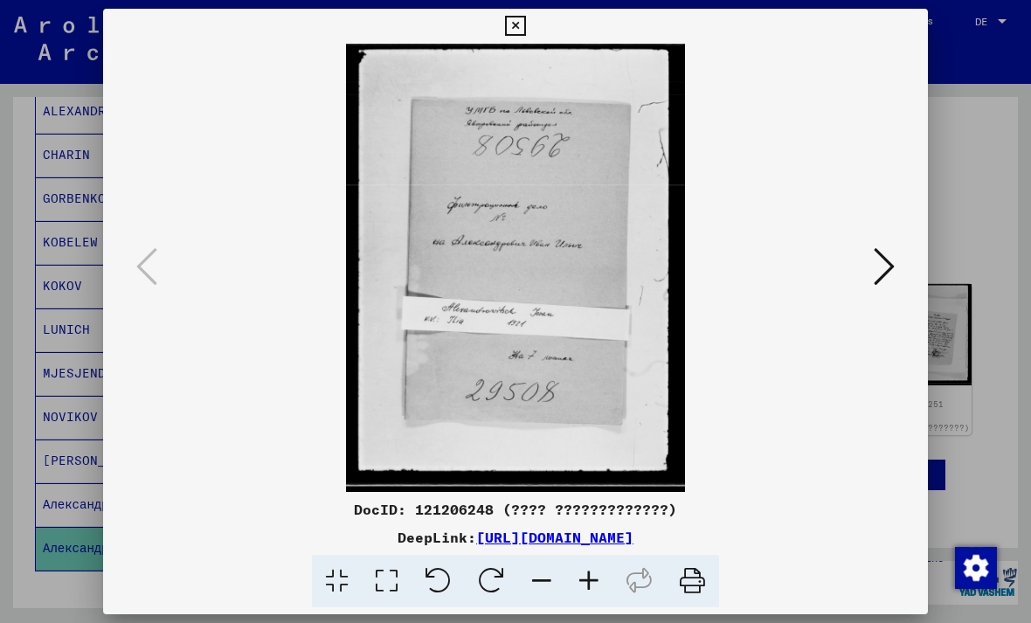
click at [531, 31] on button at bounding box center [515, 26] width 31 height 35
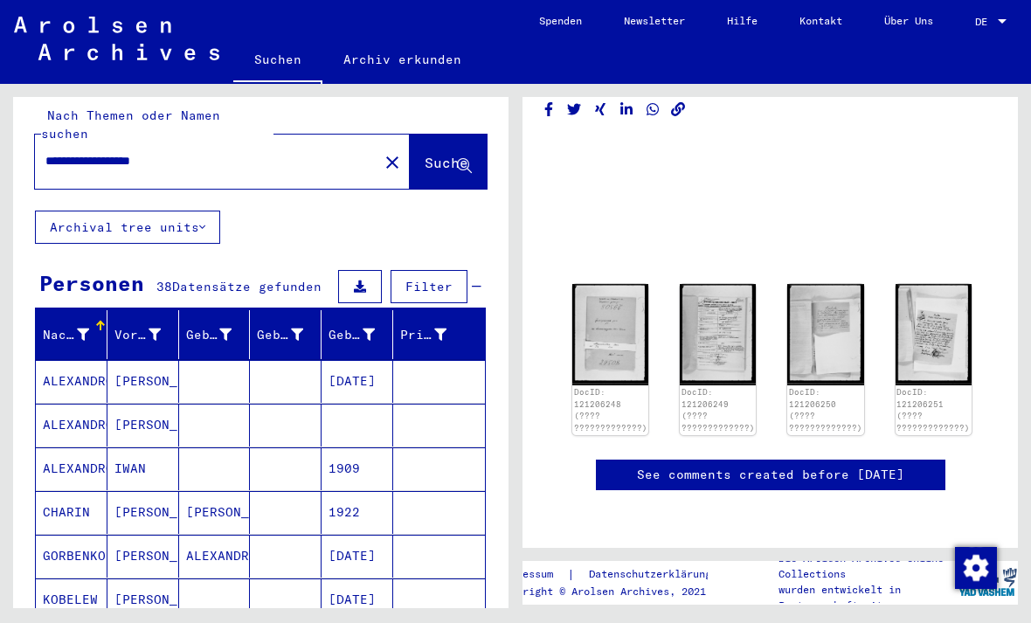
scroll to position [11, 0]
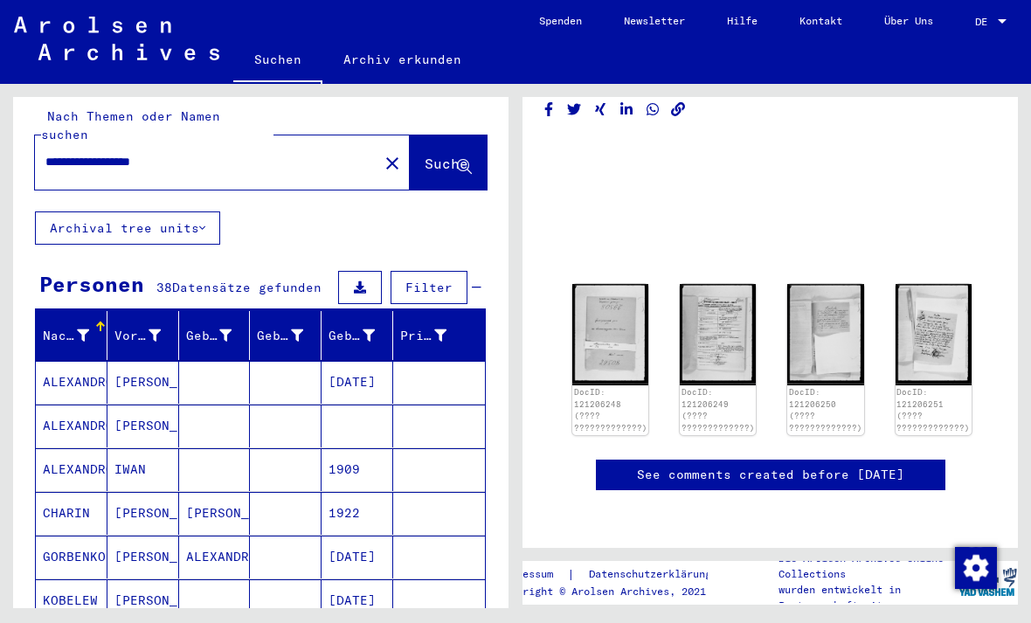
click at [240, 153] on input "**********" at bounding box center [206, 162] width 323 height 18
click at [468, 160] on icon at bounding box center [464, 167] width 15 height 15
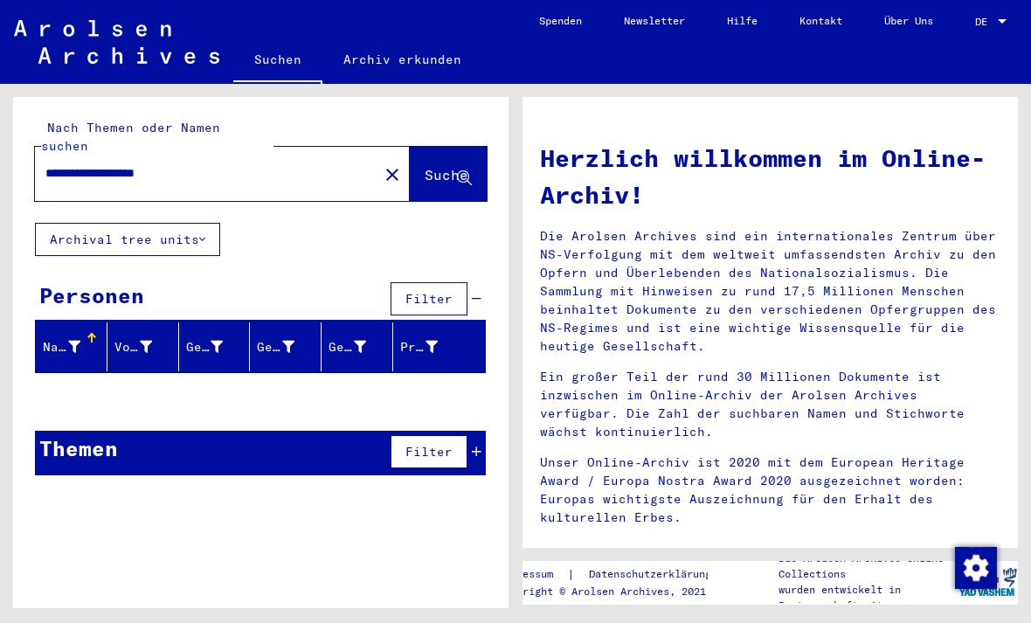
click at [213, 164] on input "**********" at bounding box center [201, 173] width 312 height 18
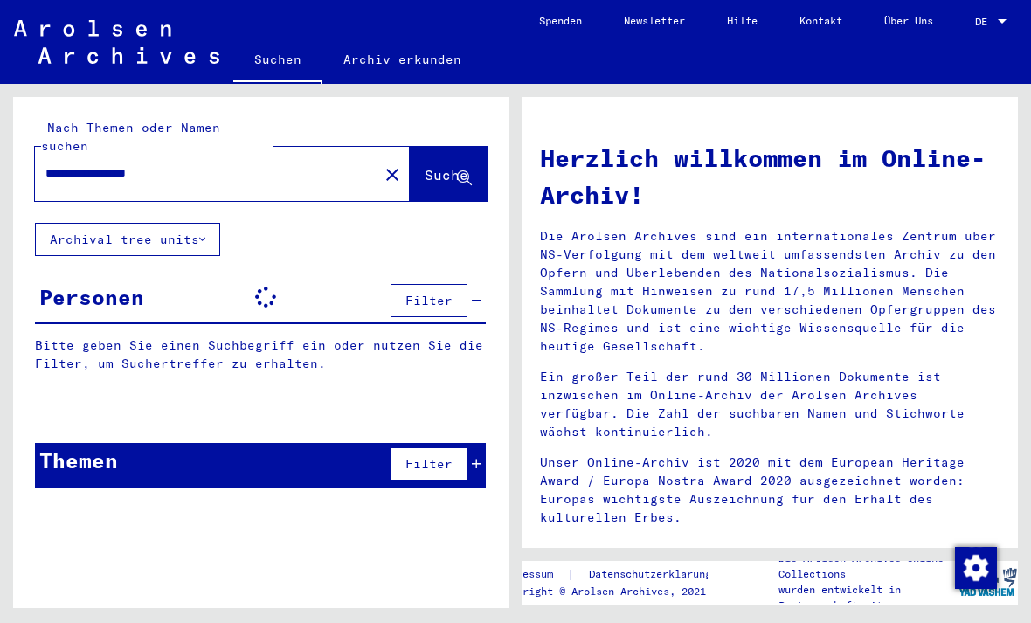
click at [455, 166] on span "Suche" at bounding box center [447, 174] width 44 height 17
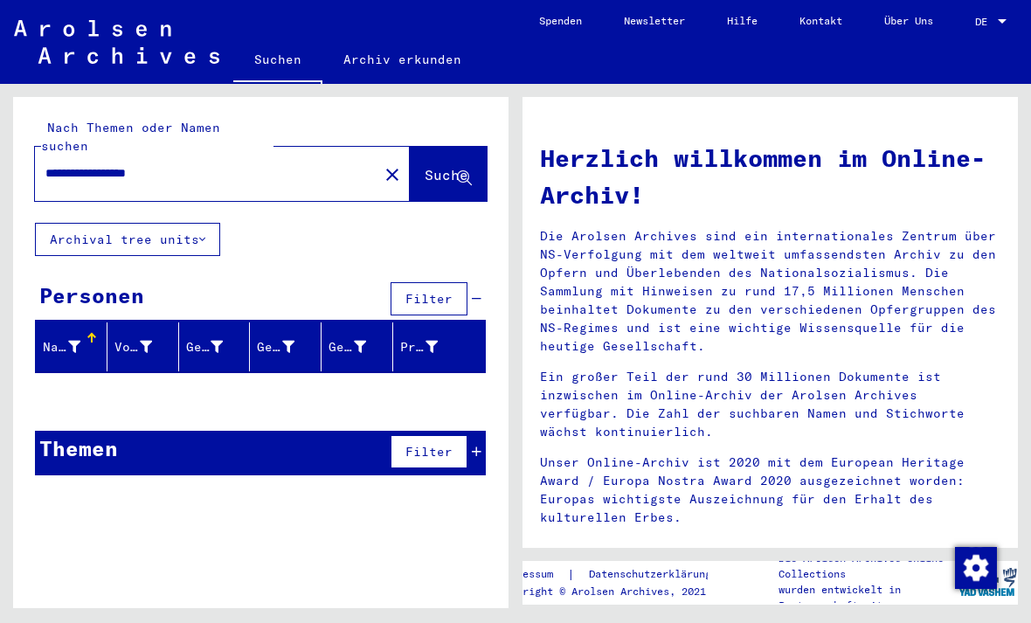
click at [283, 164] on input "**********" at bounding box center [201, 173] width 312 height 18
click at [91, 164] on input "**********" at bounding box center [201, 173] width 312 height 18
click at [115, 164] on input "**********" at bounding box center [201, 173] width 312 height 18
type input "**********"
click at [456, 169] on button "Suche" at bounding box center [448, 174] width 77 height 54
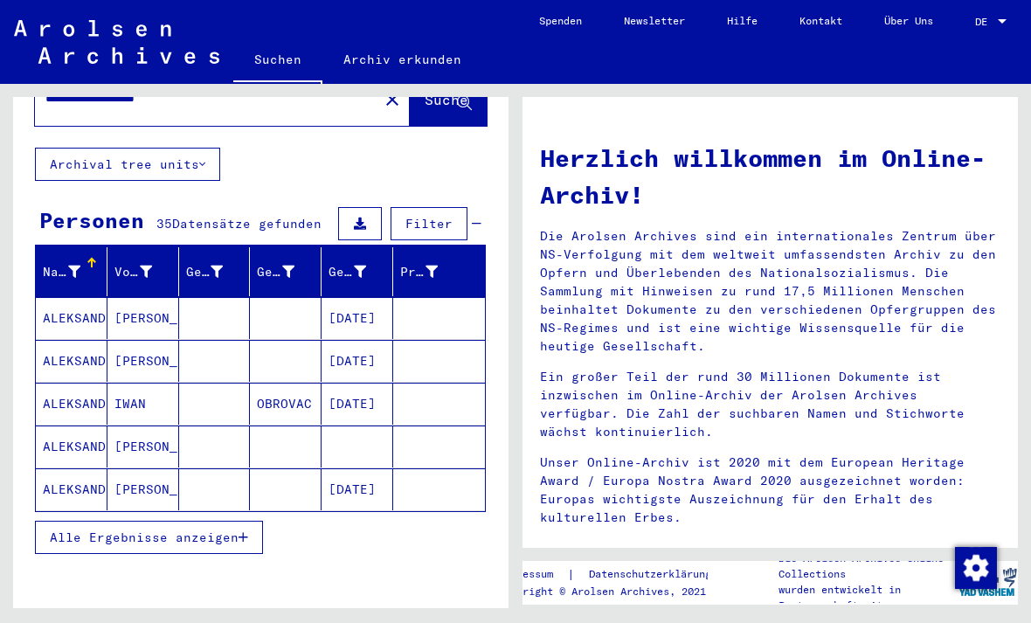
scroll to position [74, 0]
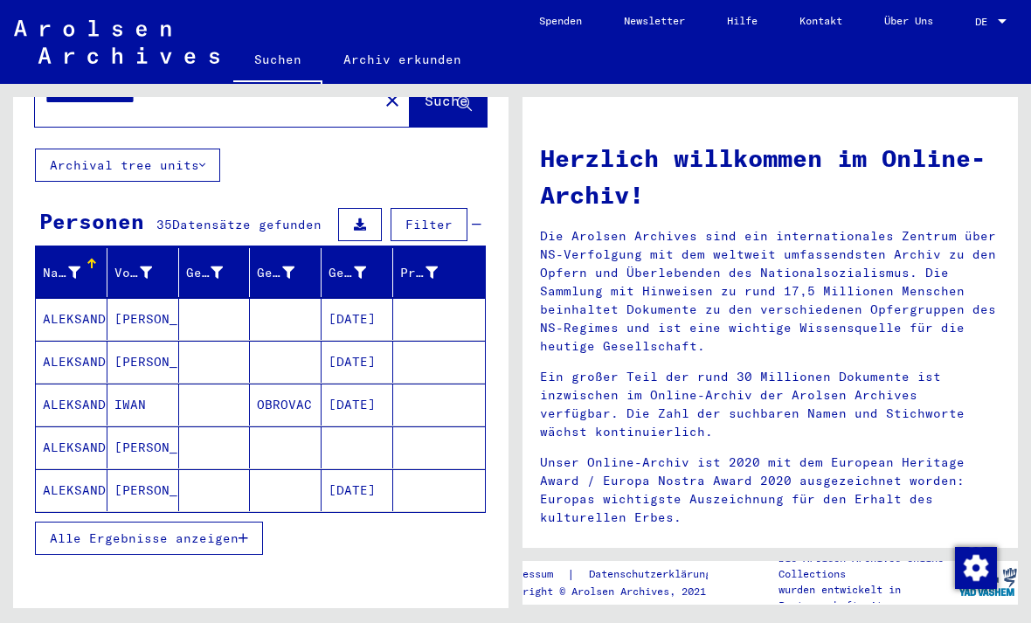
click at [65, 433] on mat-cell "ALEKSANDROVIC" at bounding box center [72, 448] width 72 height 42
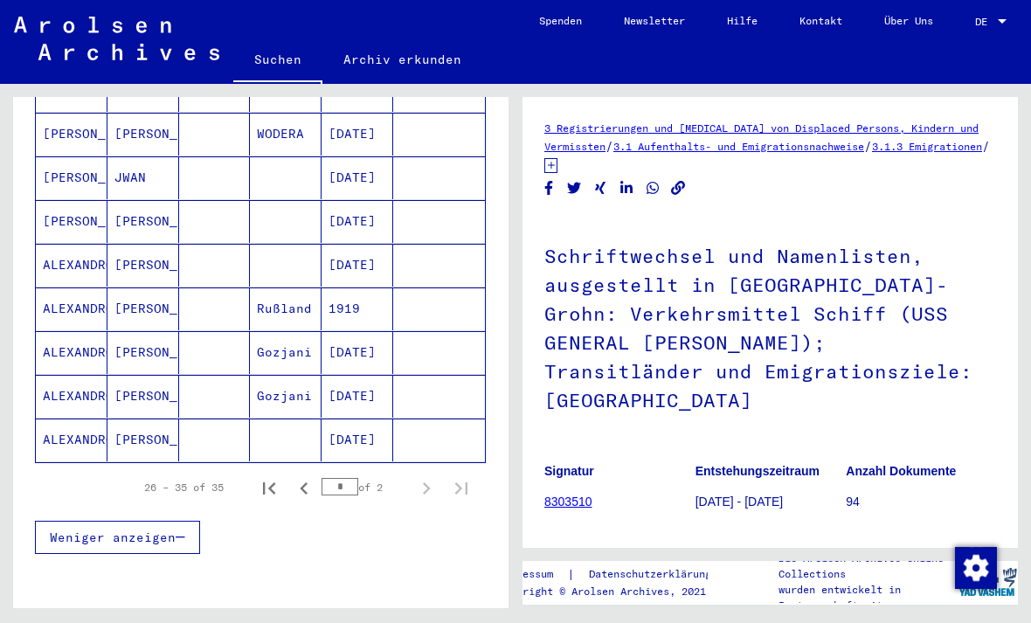
scroll to position [1002, 0]
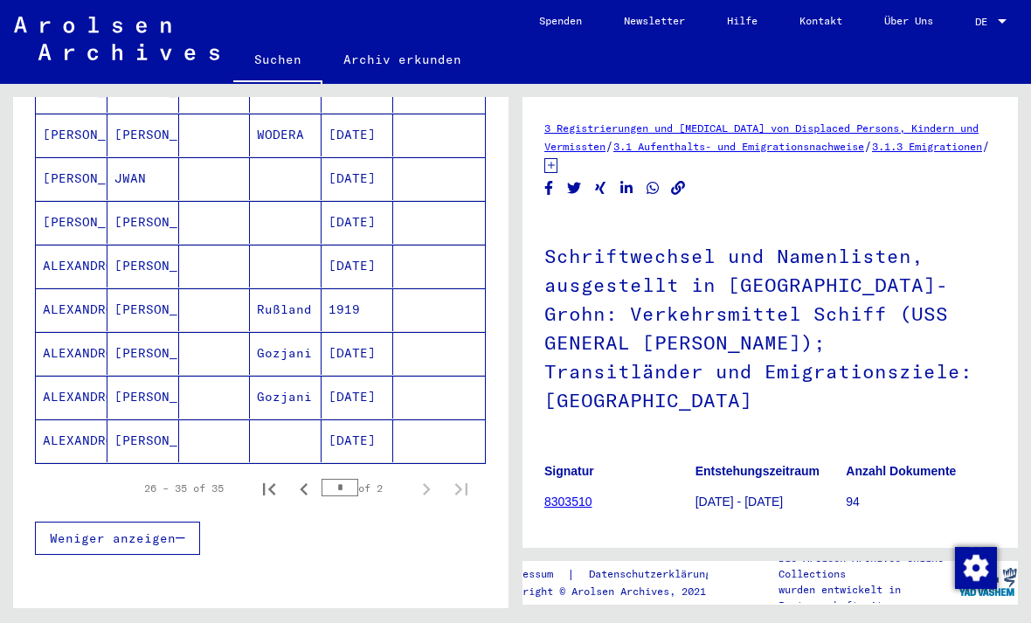
click at [300, 477] on icon "Previous page" at bounding box center [304, 489] width 24 height 24
type input "*"
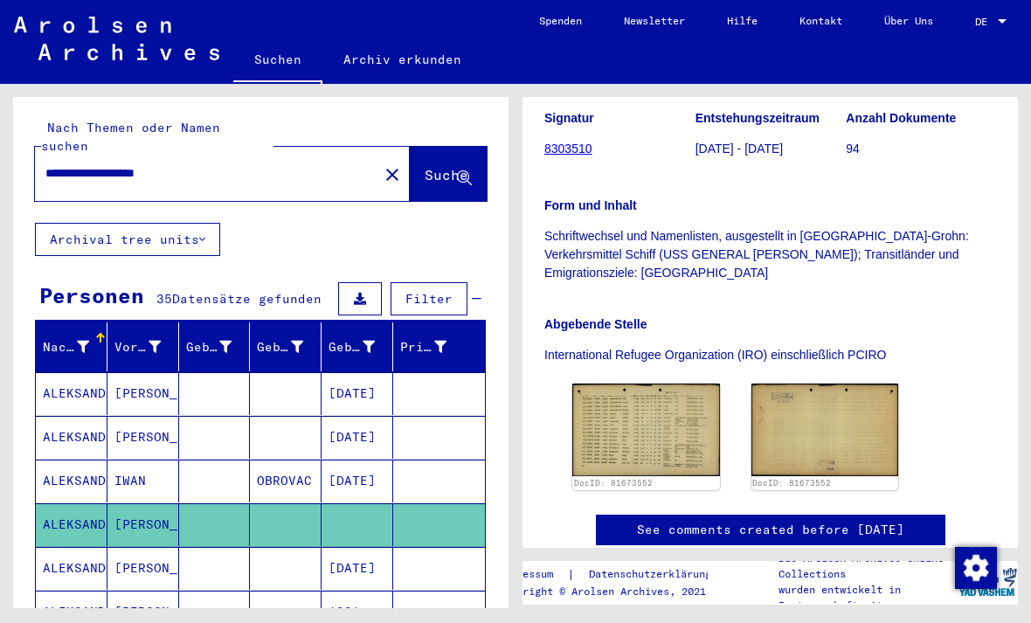
scroll to position [0, 0]
click at [116, 164] on input "**********" at bounding box center [206, 173] width 323 height 18
click at [123, 164] on input "**********" at bounding box center [206, 173] width 323 height 18
type input "**********"
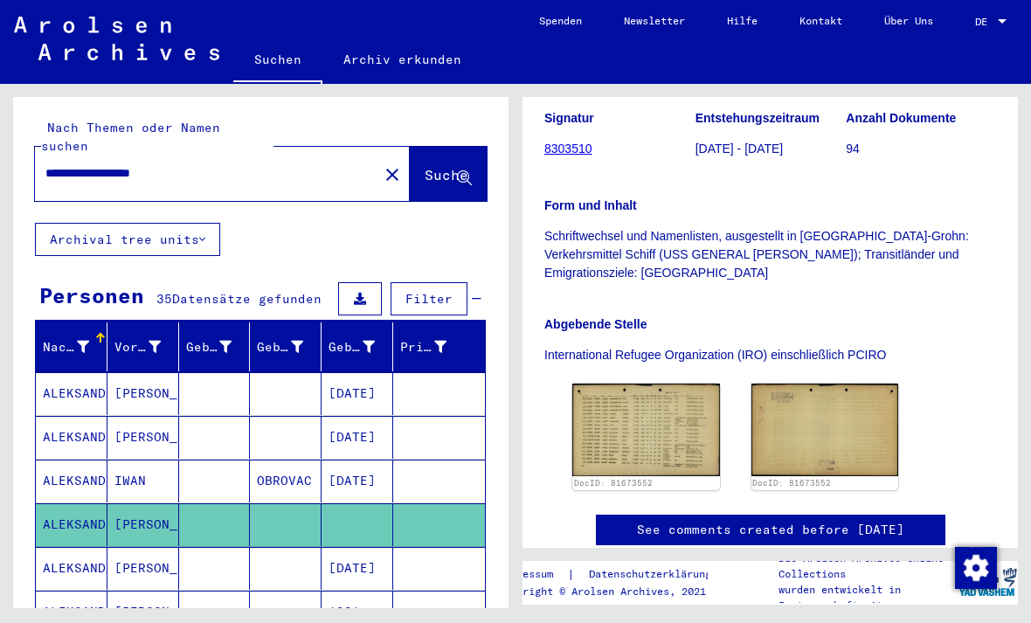
click at [466, 147] on button "Suche" at bounding box center [448, 174] width 77 height 54
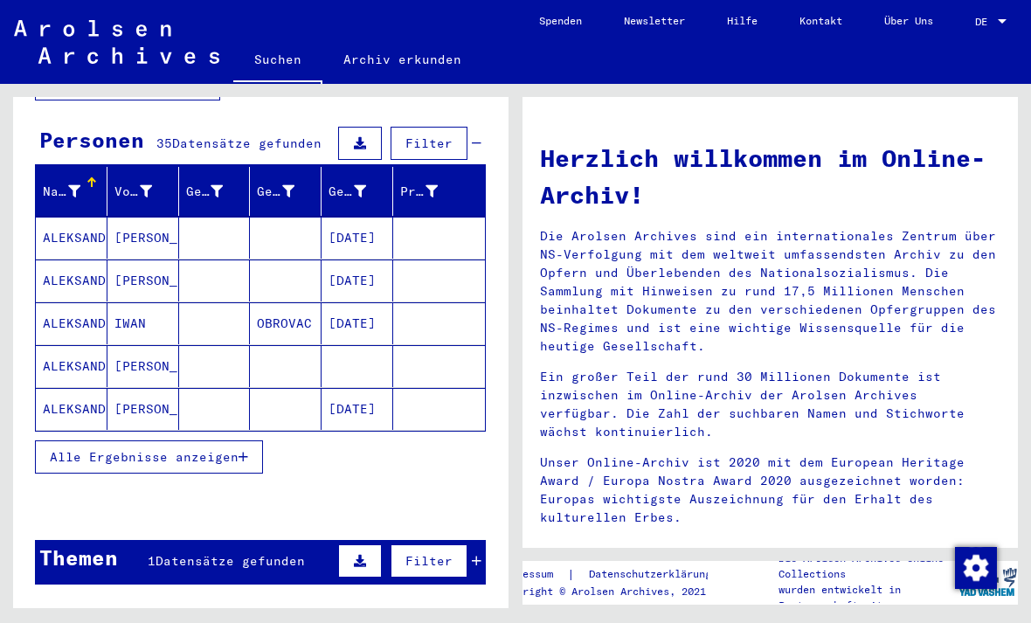
scroll to position [157, 0]
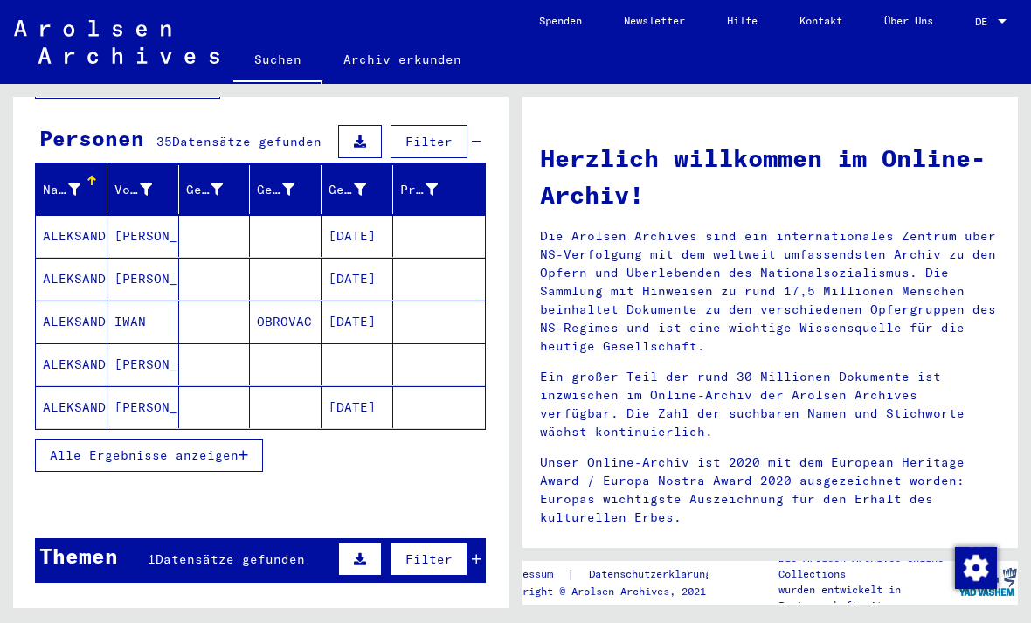
click at [70, 448] on span "Alle Ergebnisse anzeigen" at bounding box center [144, 456] width 189 height 16
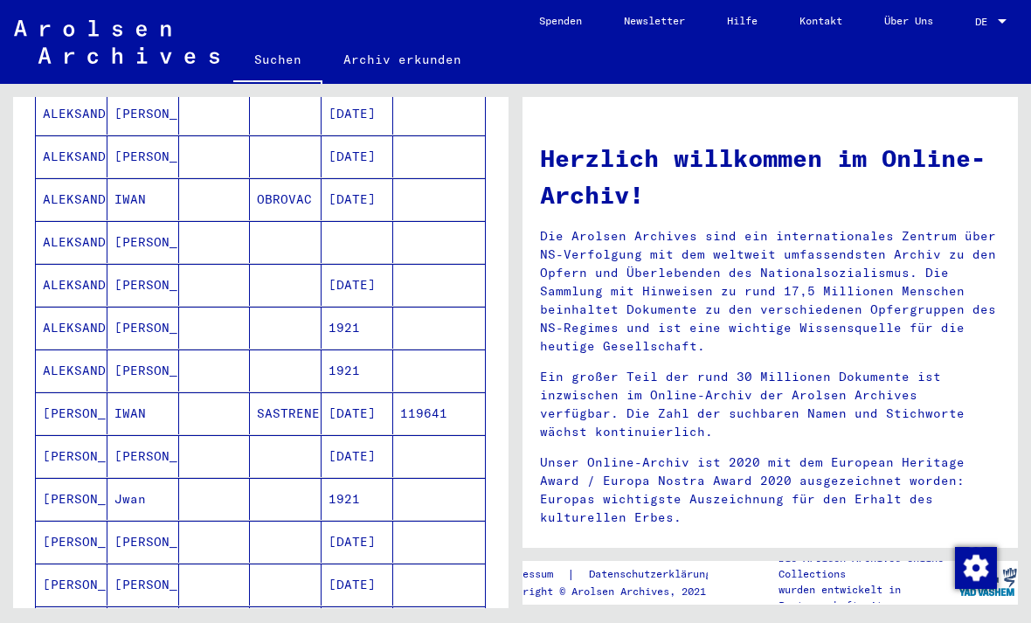
scroll to position [286, 0]
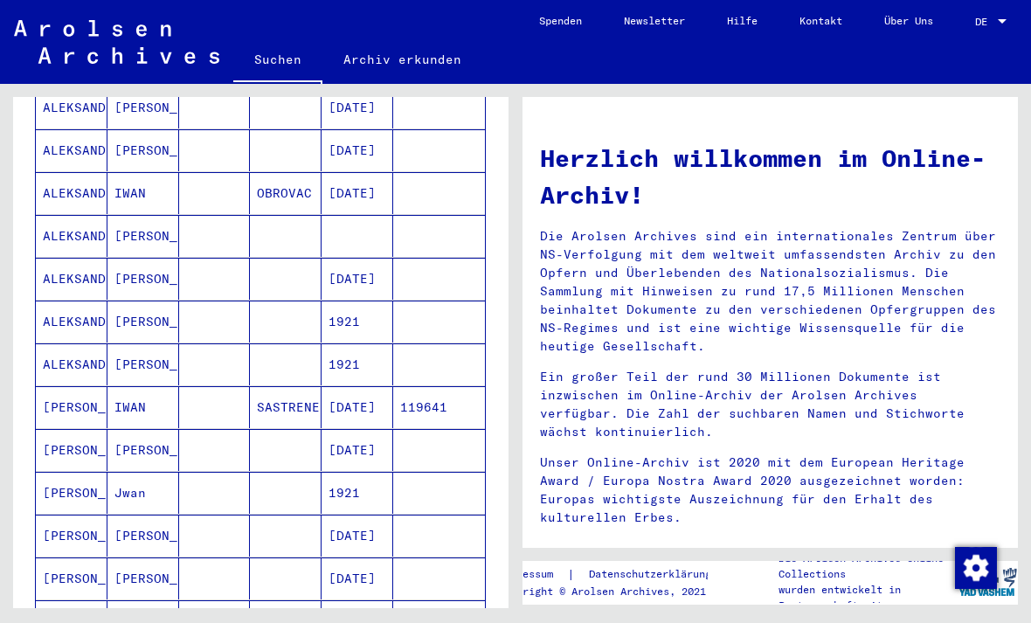
click at [55, 215] on mat-cell "ALEKSANDROVIC" at bounding box center [72, 236] width 72 height 42
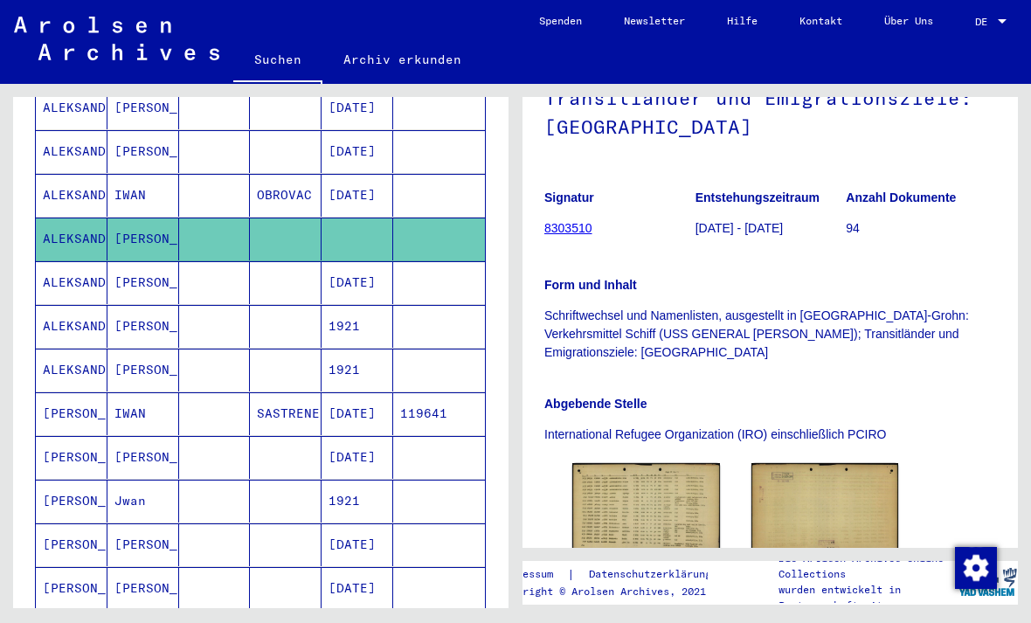
scroll to position [278, 0]
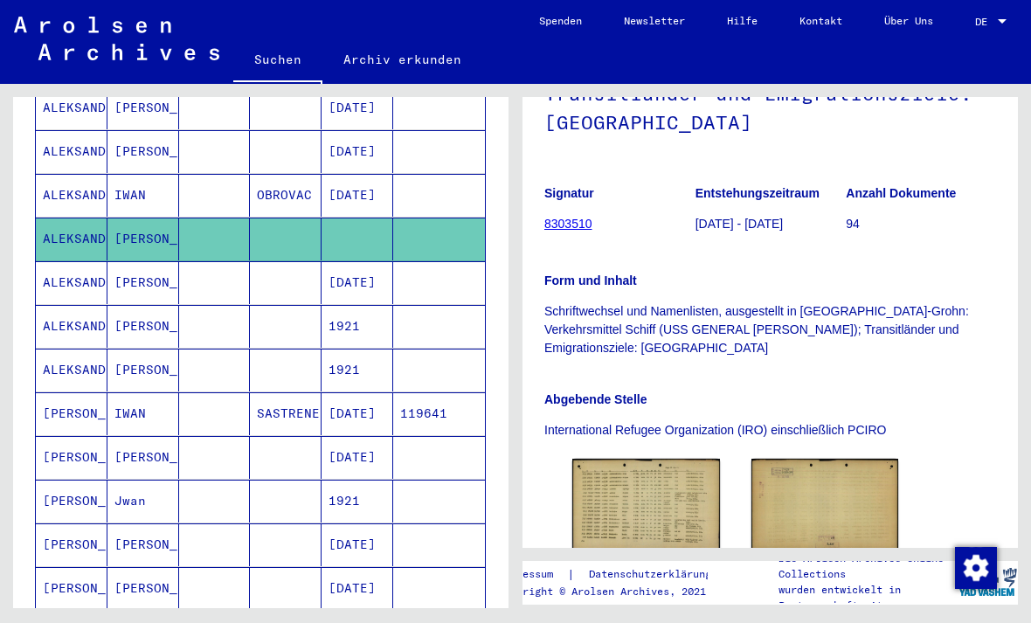
click at [678, 459] on img at bounding box center [646, 505] width 148 height 92
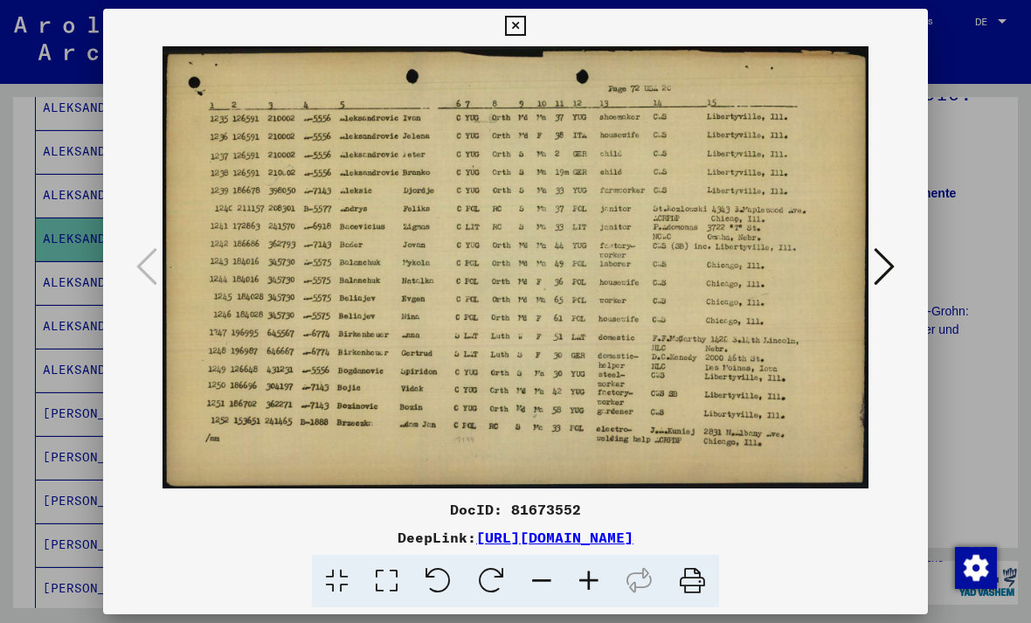
click at [525, 23] on icon at bounding box center [515, 26] width 20 height 21
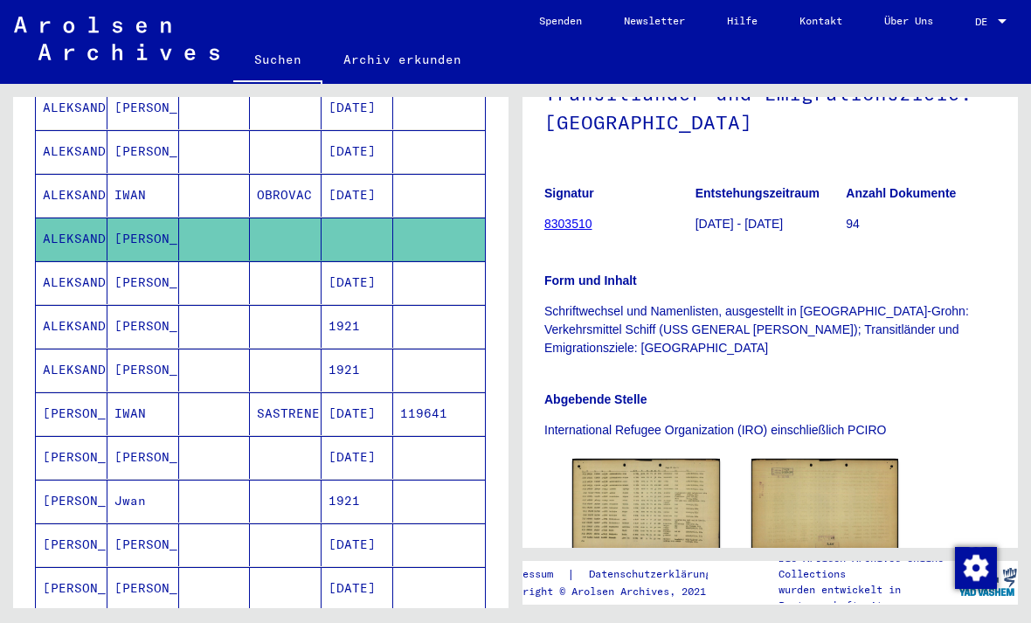
click at [812, 459] on img at bounding box center [826, 505] width 148 height 92
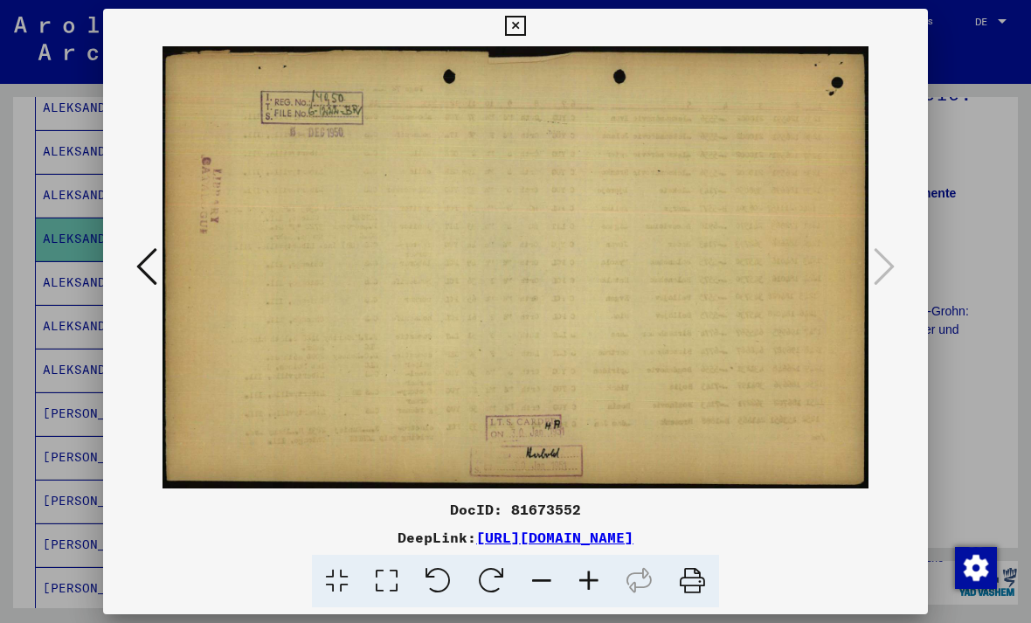
click at [525, 18] on icon at bounding box center [515, 26] width 20 height 21
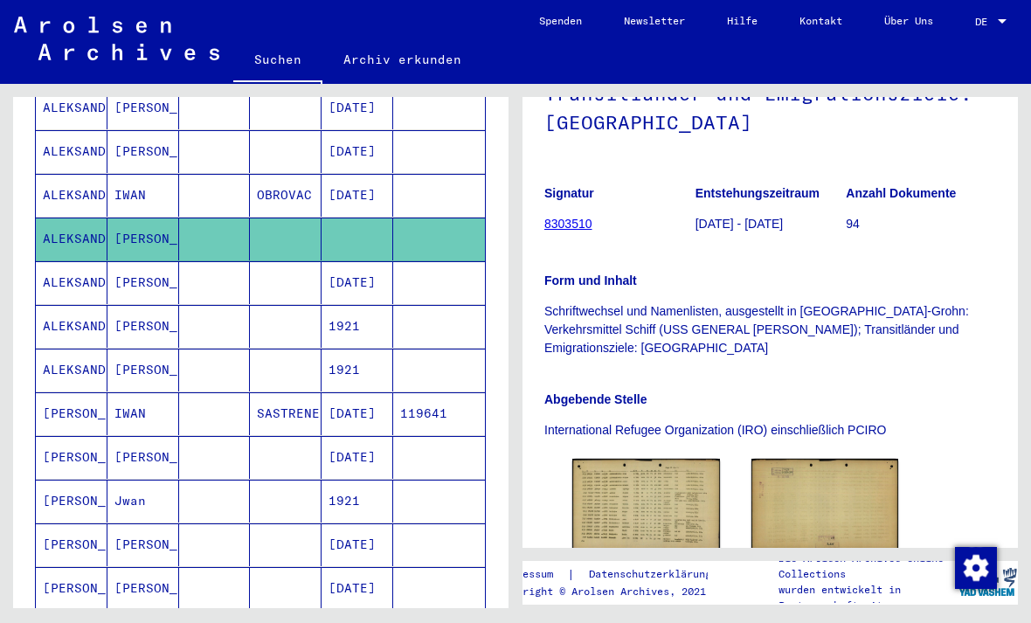
click at [691, 459] on img at bounding box center [646, 505] width 148 height 92
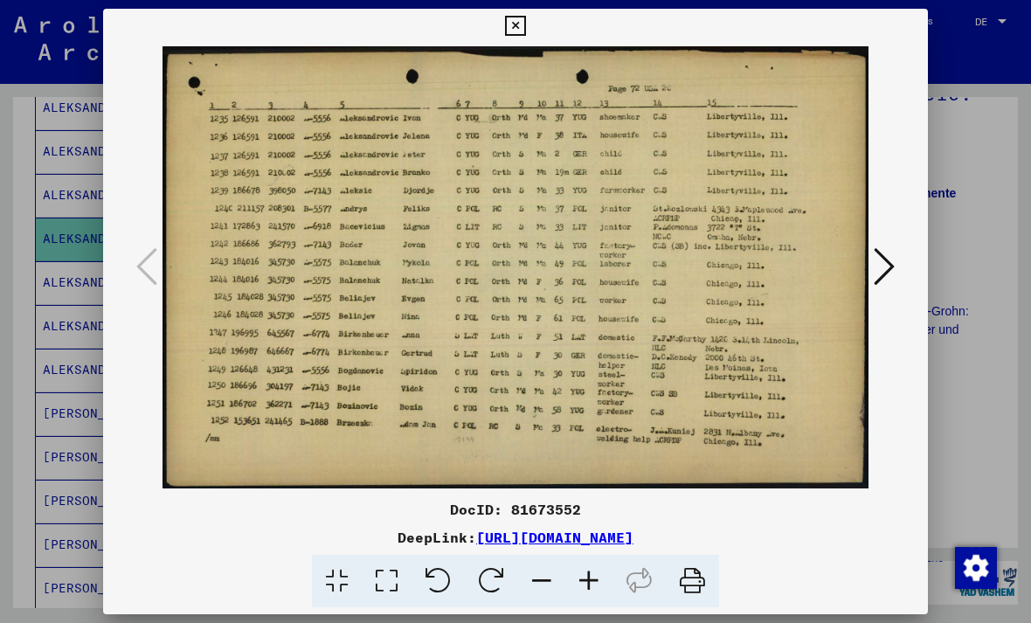
click at [525, 22] on icon at bounding box center [515, 26] width 20 height 21
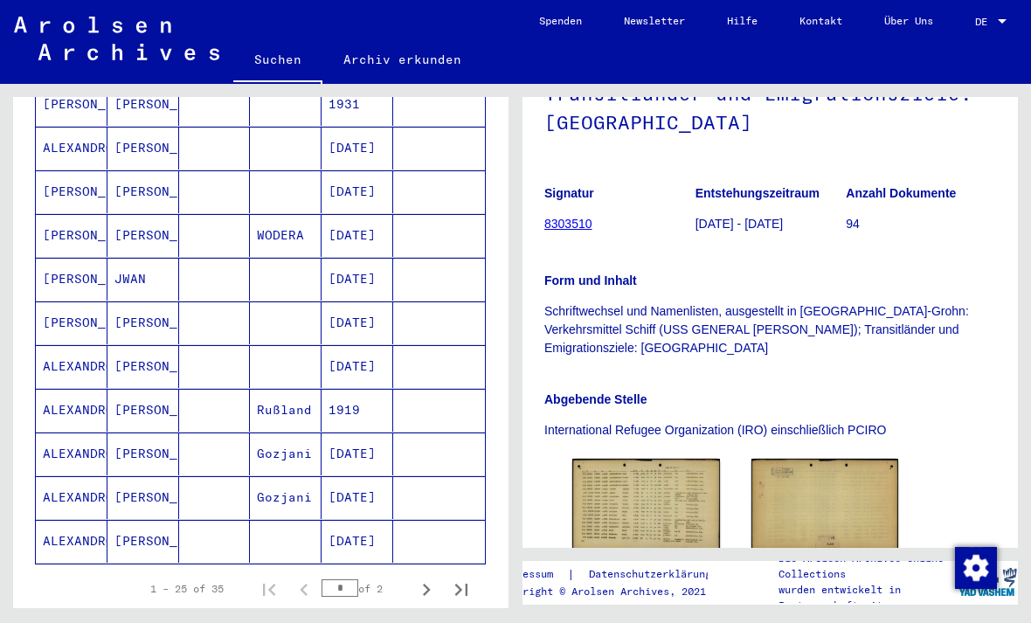
scroll to position [913, 0]
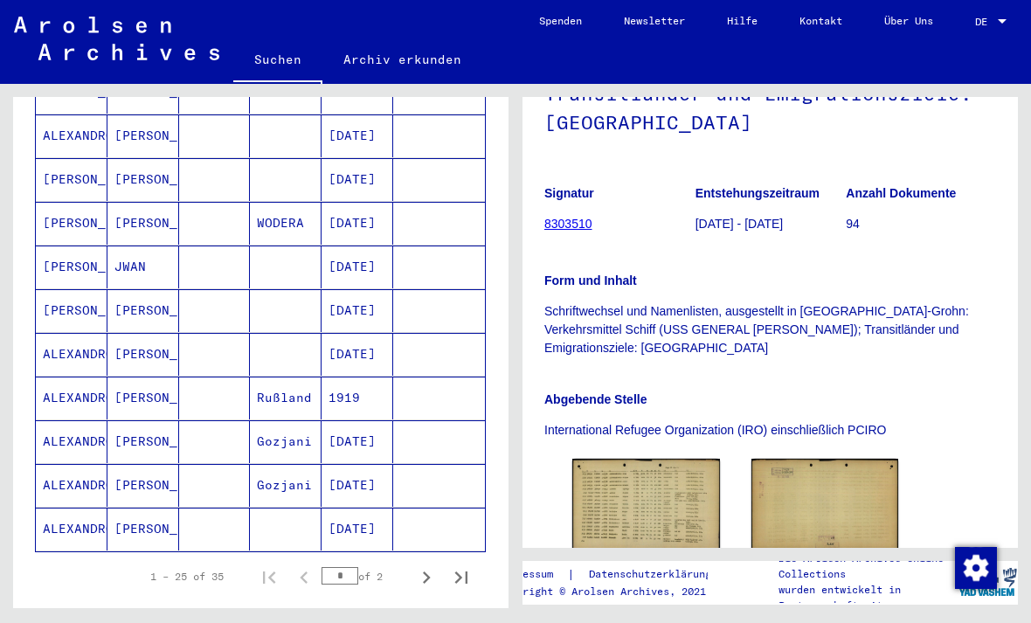
click at [54, 202] on mat-cell "[PERSON_NAME]" at bounding box center [72, 223] width 72 height 43
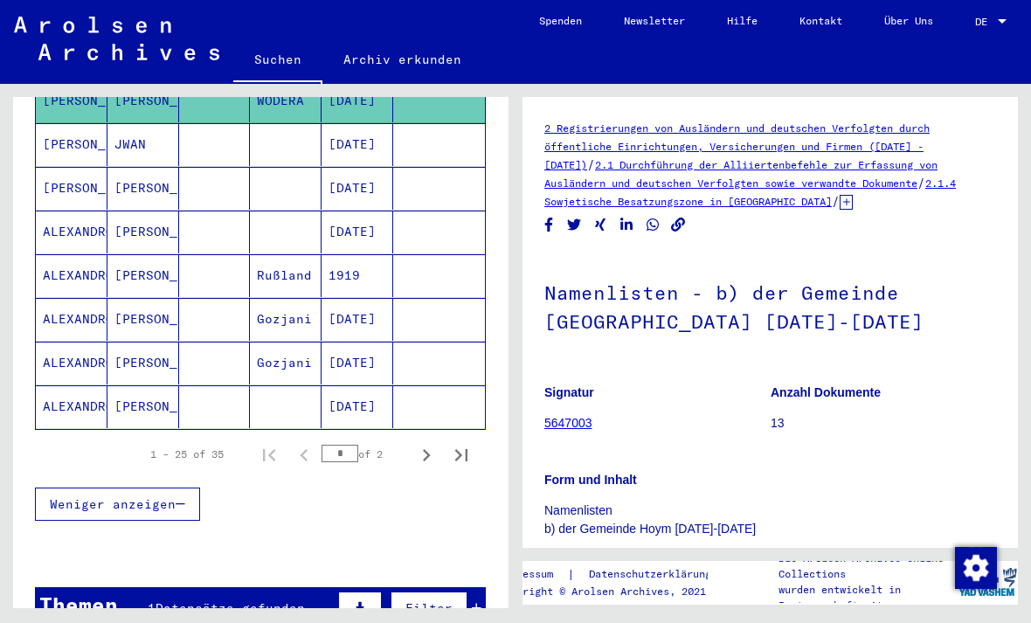
scroll to position [1050, 0]
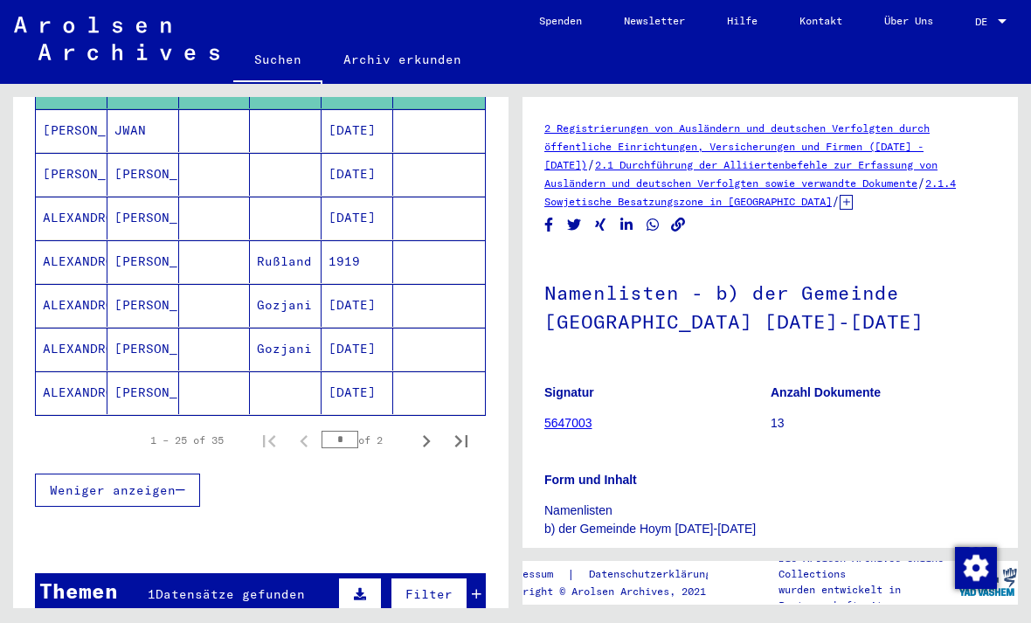
click at [412, 423] on button "Next page" at bounding box center [426, 440] width 35 height 35
type input "*"
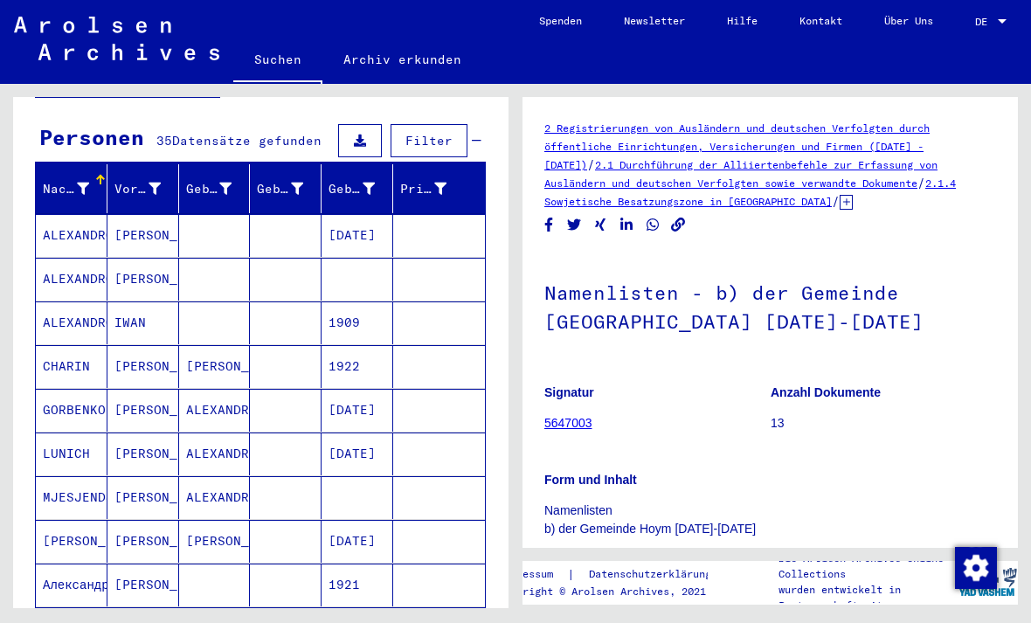
scroll to position [156, 0]
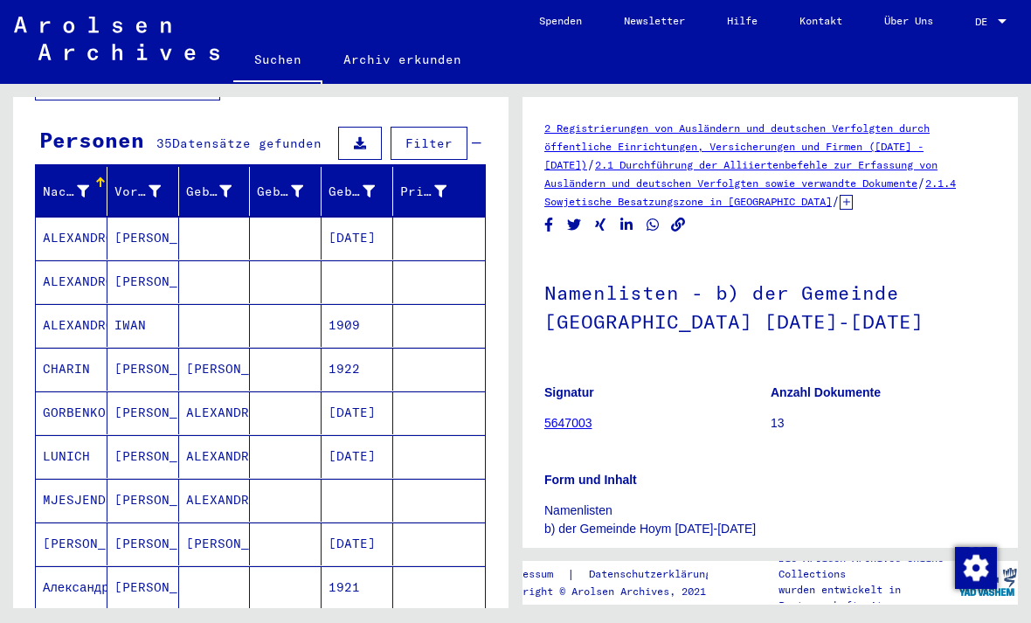
click at [58, 304] on mat-cell "ALEXANDROWITSCH" at bounding box center [72, 325] width 72 height 43
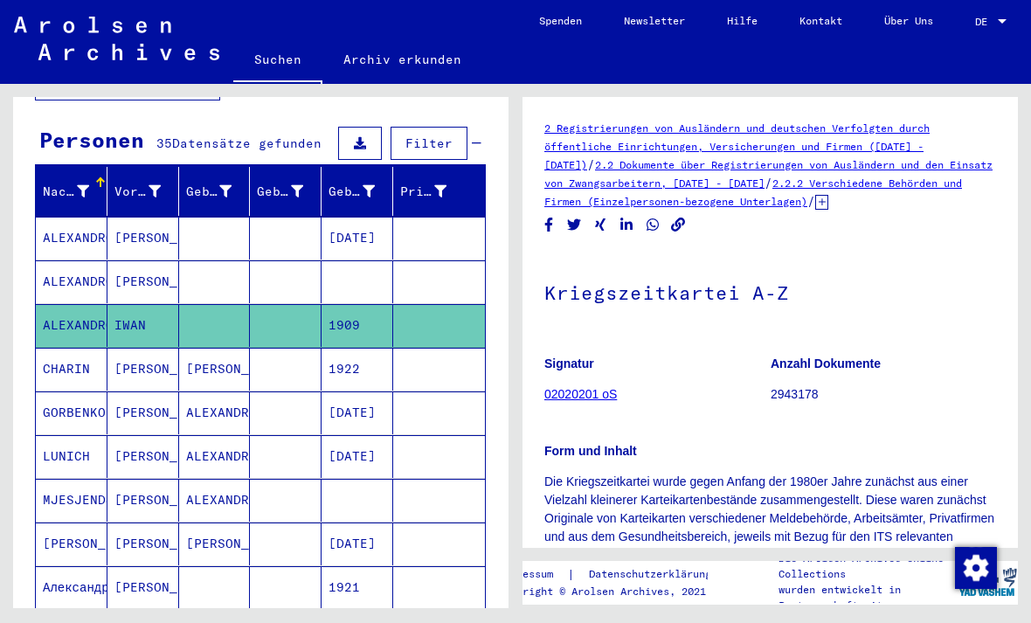
click at [86, 260] on mat-cell "ALEXANDROWITSCH" at bounding box center [72, 281] width 72 height 43
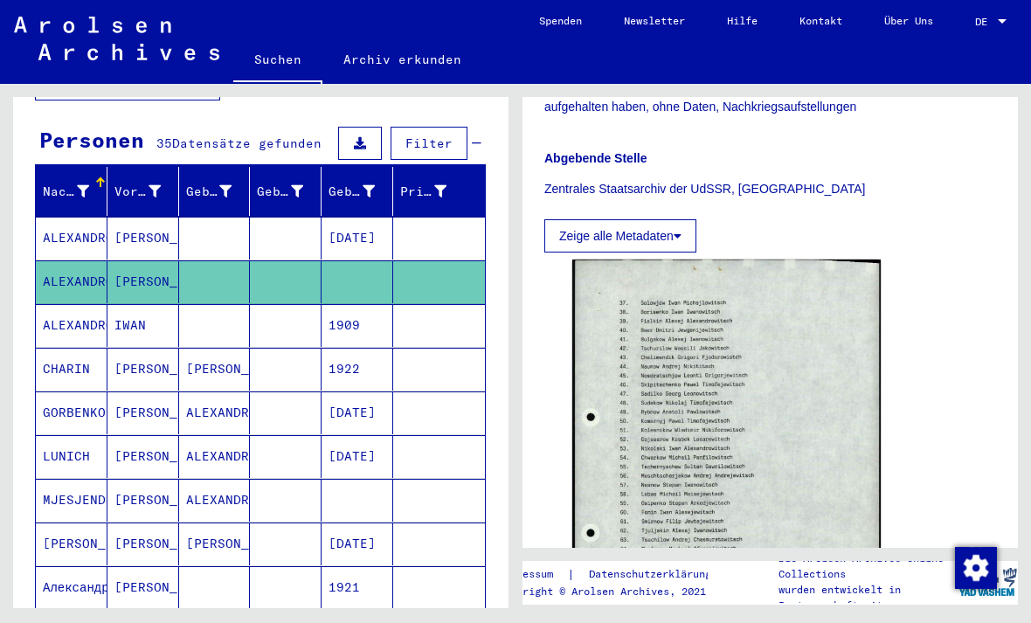
scroll to position [482, 0]
click at [812, 335] on img at bounding box center [726, 474] width 309 height 433
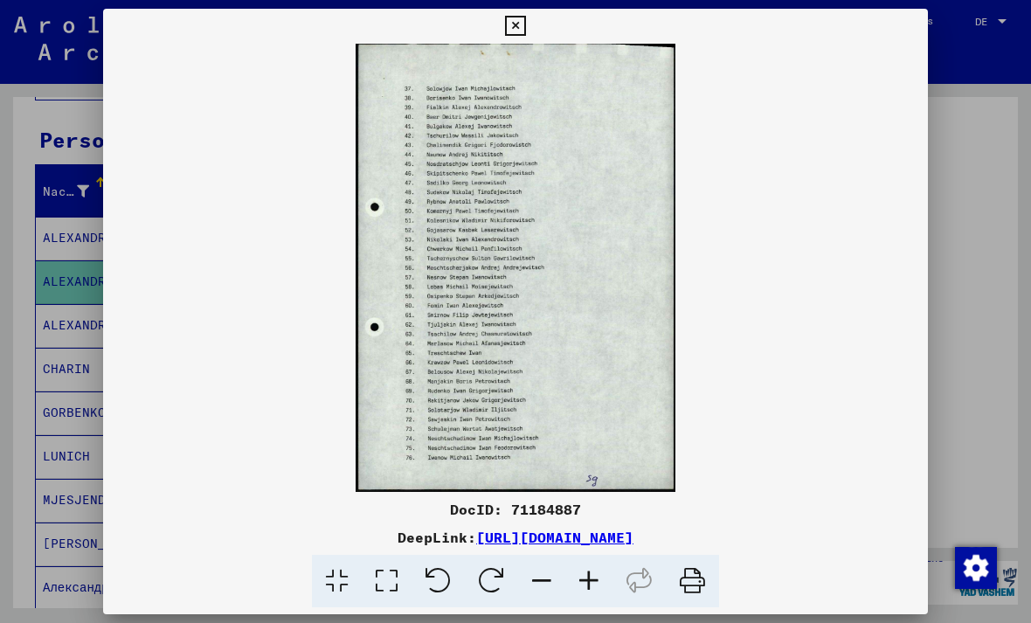
click at [531, 26] on button at bounding box center [515, 26] width 31 height 35
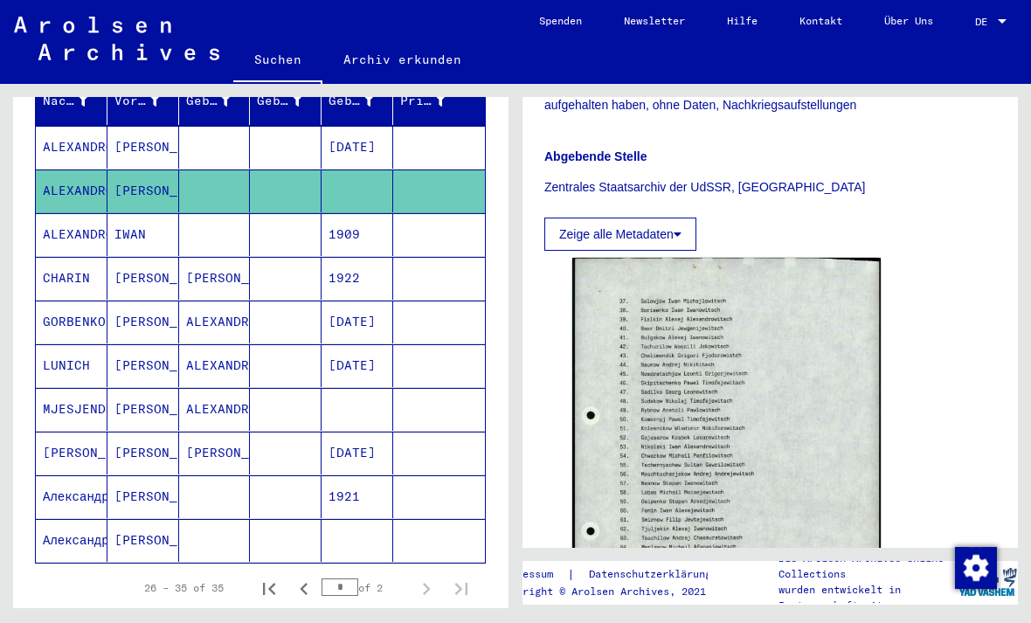
scroll to position [273, 0]
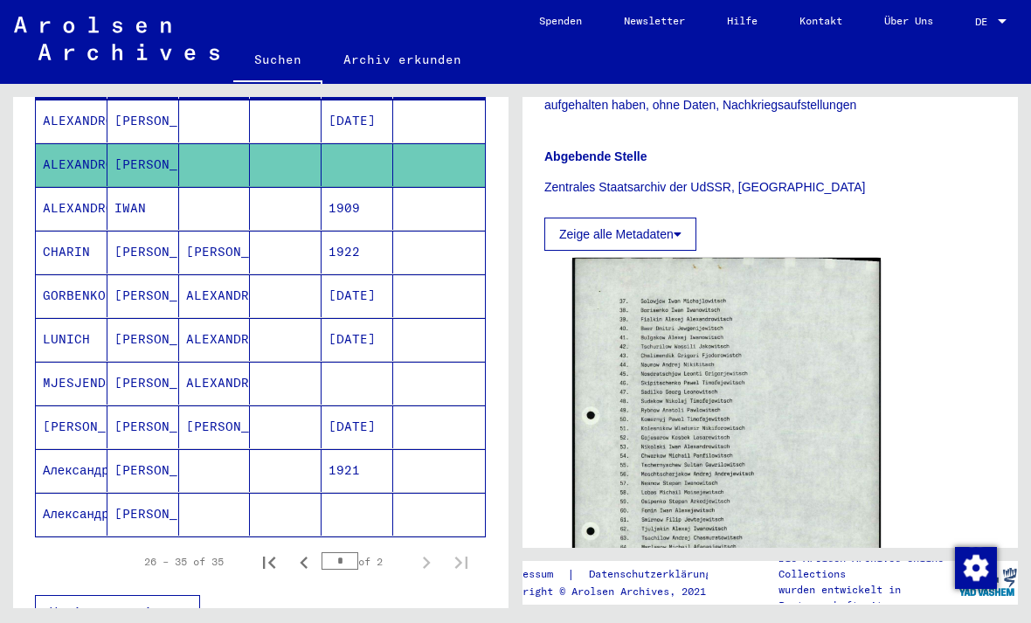
click at [80, 362] on mat-cell "MJESJENDJEW" at bounding box center [72, 383] width 72 height 43
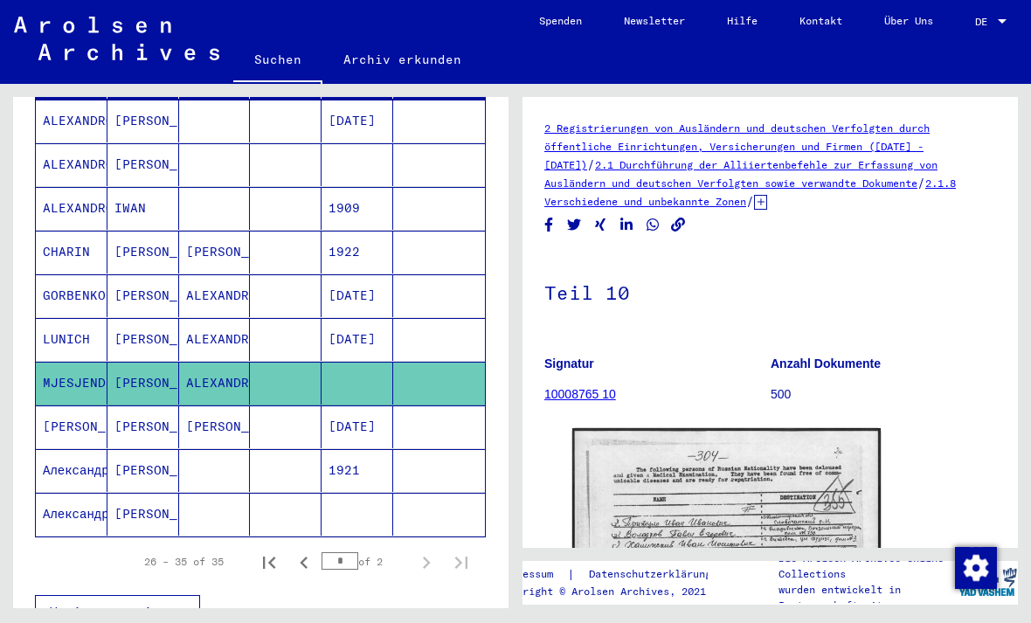
click at [109, 493] on mat-cell "[PERSON_NAME]" at bounding box center [144, 514] width 72 height 43
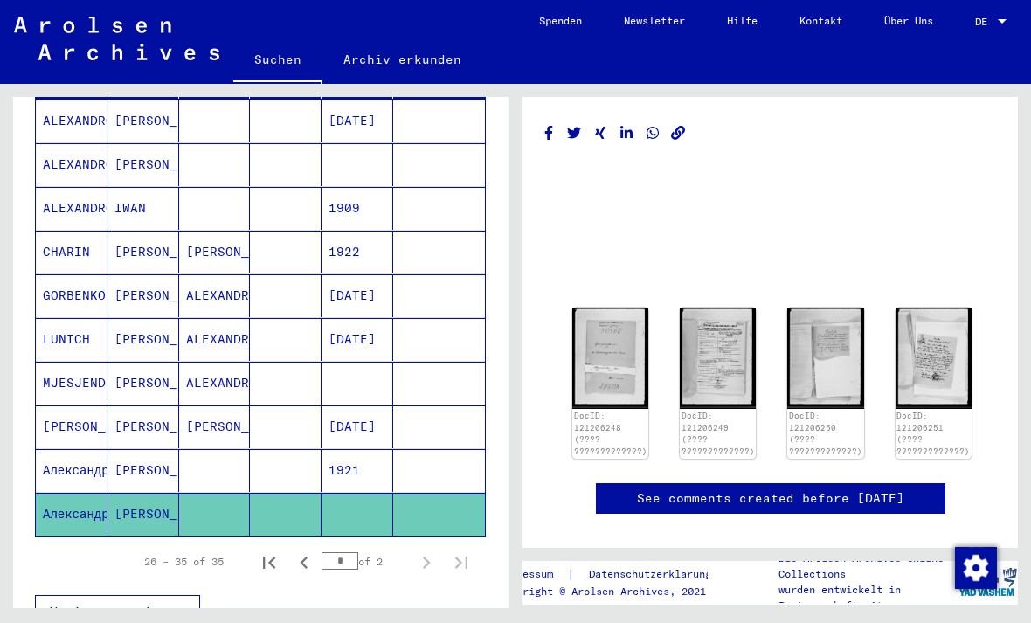
click at [698, 374] on img at bounding box center [718, 358] width 76 height 101
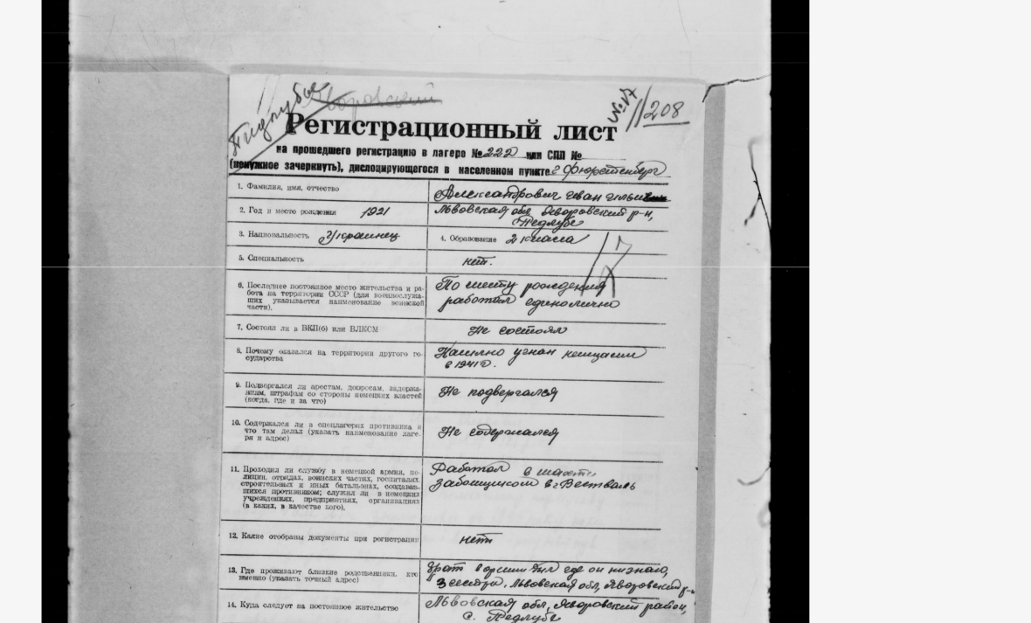
click at [381, 44] on img at bounding box center [516, 268] width 706 height 448
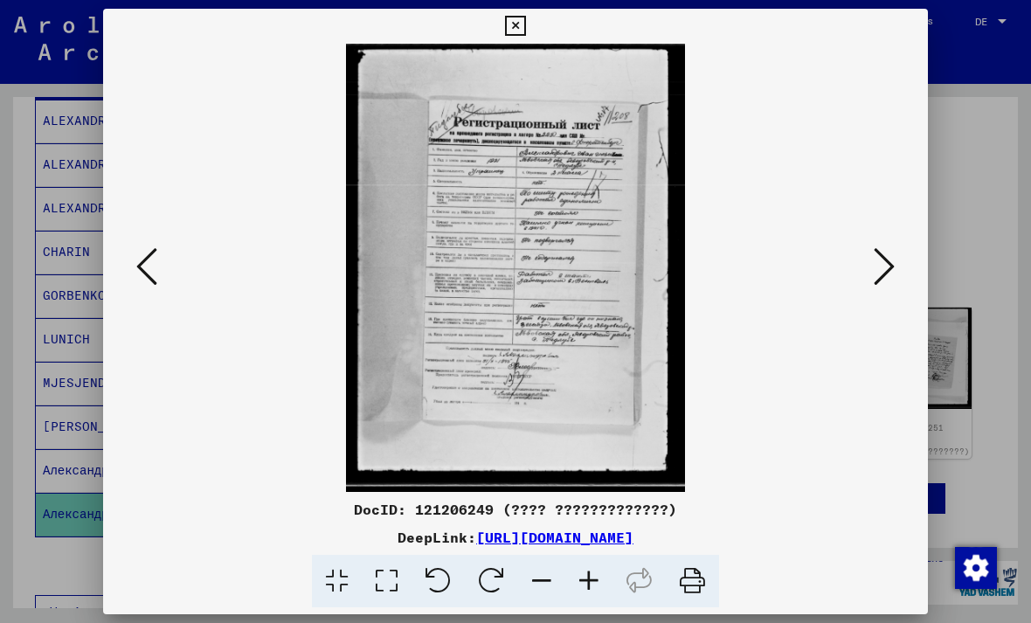
click at [525, 27] on icon at bounding box center [515, 26] width 20 height 21
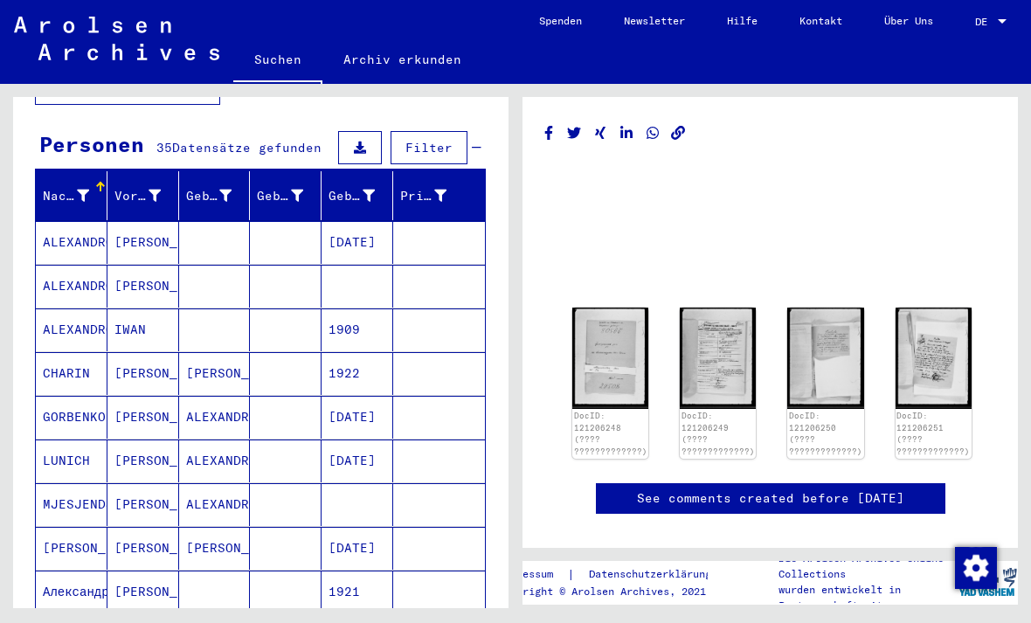
scroll to position [147, 0]
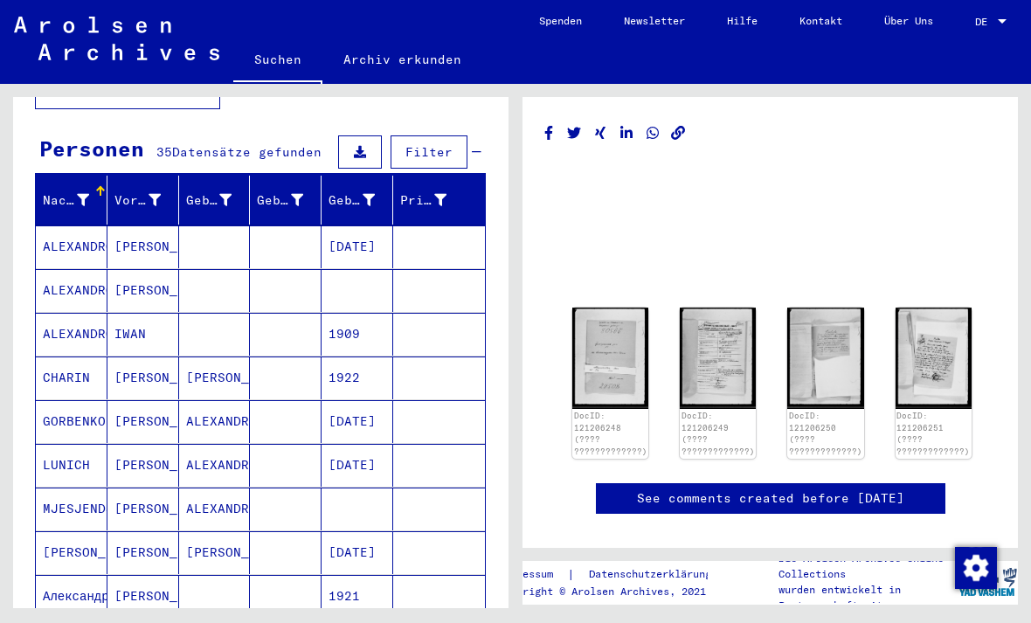
click at [191, 501] on mat-cell "ALEXANDROWIZ" at bounding box center [215, 509] width 72 height 43
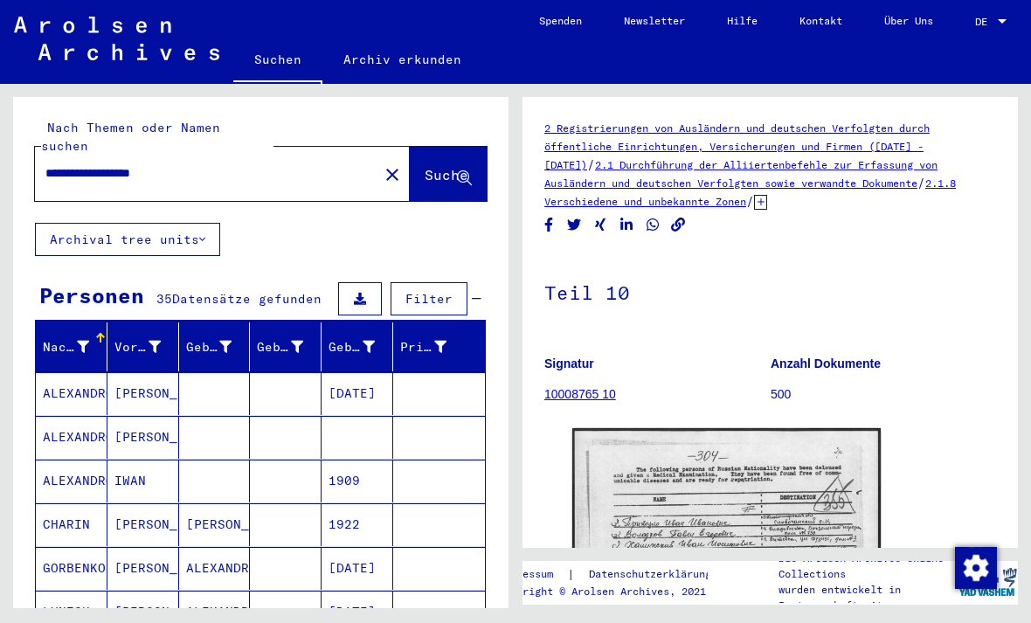
click at [46, 223] on button "Archival tree units" at bounding box center [127, 239] width 185 height 33
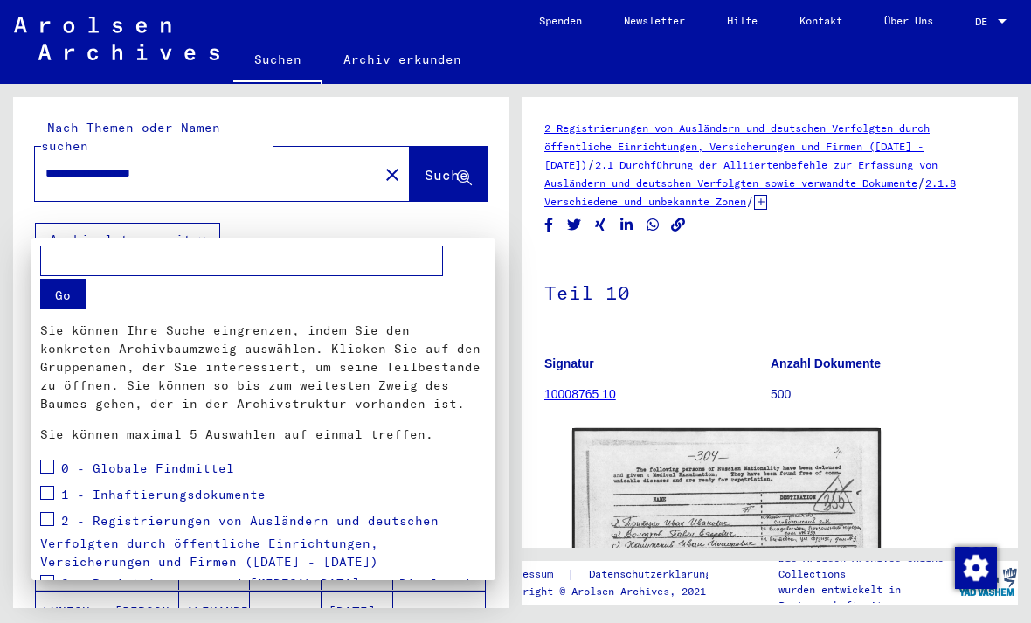
scroll to position [240, 0]
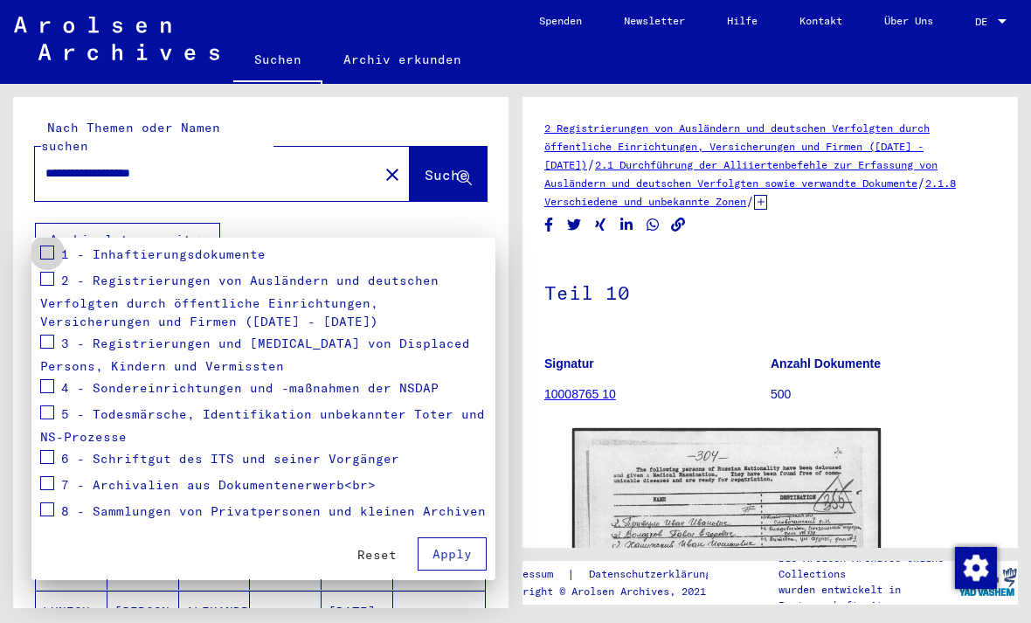
click at [46, 245] on label at bounding box center [47, 250] width 14 height 17
click at [45, 270] on label at bounding box center [47, 276] width 14 height 17
click at [50, 335] on span at bounding box center [47, 342] width 14 height 14
click at [48, 383] on span at bounding box center [47, 386] width 14 height 14
click at [46, 407] on span at bounding box center [47, 413] width 14 height 14
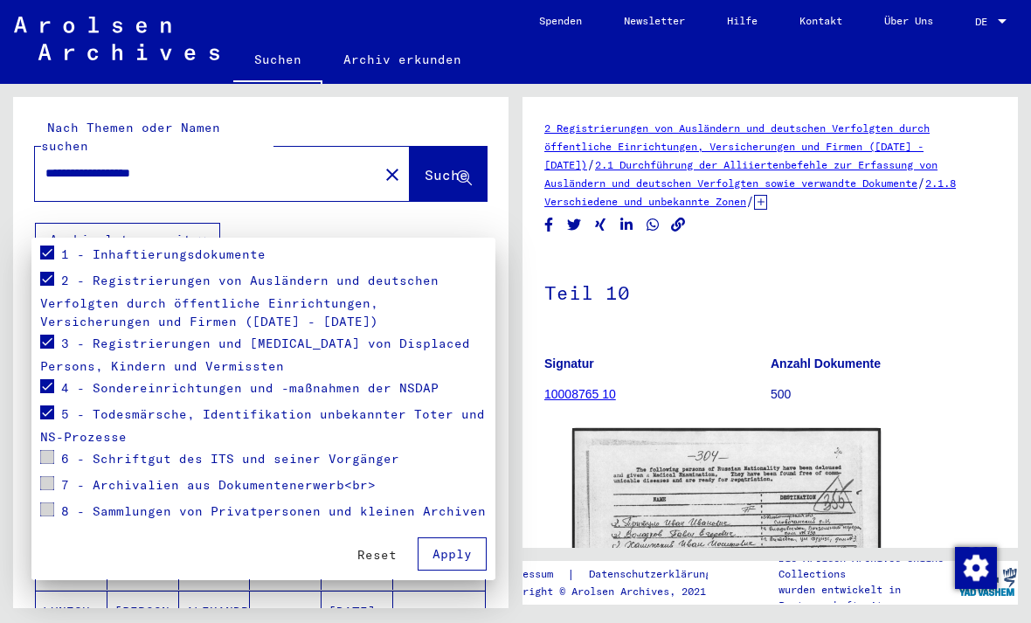
click at [41, 451] on span at bounding box center [47, 457] width 14 height 14
click at [43, 449] on label at bounding box center [47, 455] width 14 height 17
click at [461, 551] on span "Apply" at bounding box center [452, 554] width 39 height 16
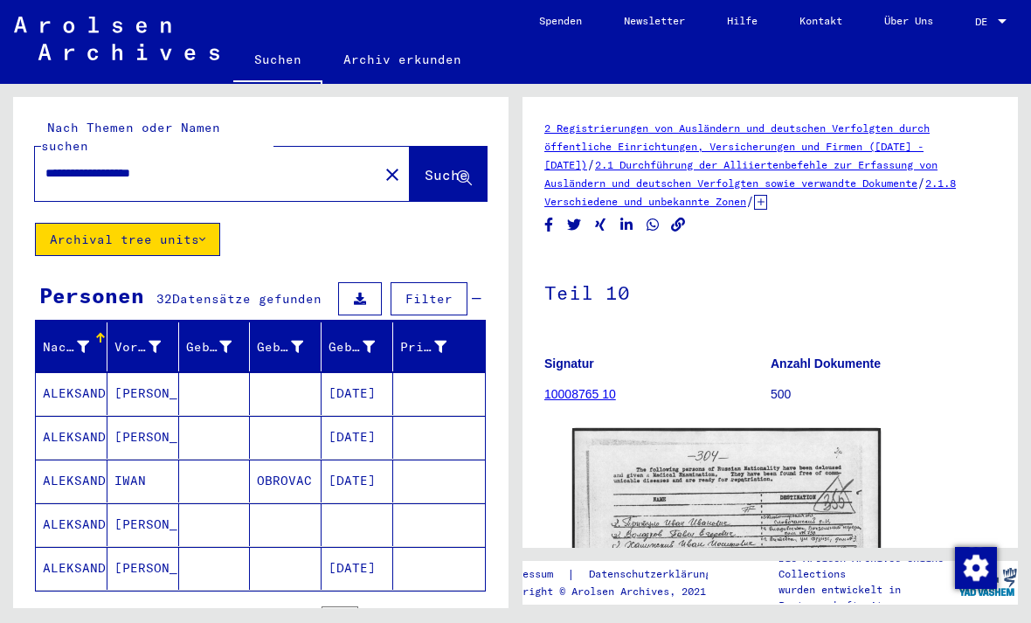
click at [382, 164] on mat-icon "close" at bounding box center [392, 174] width 21 height 21
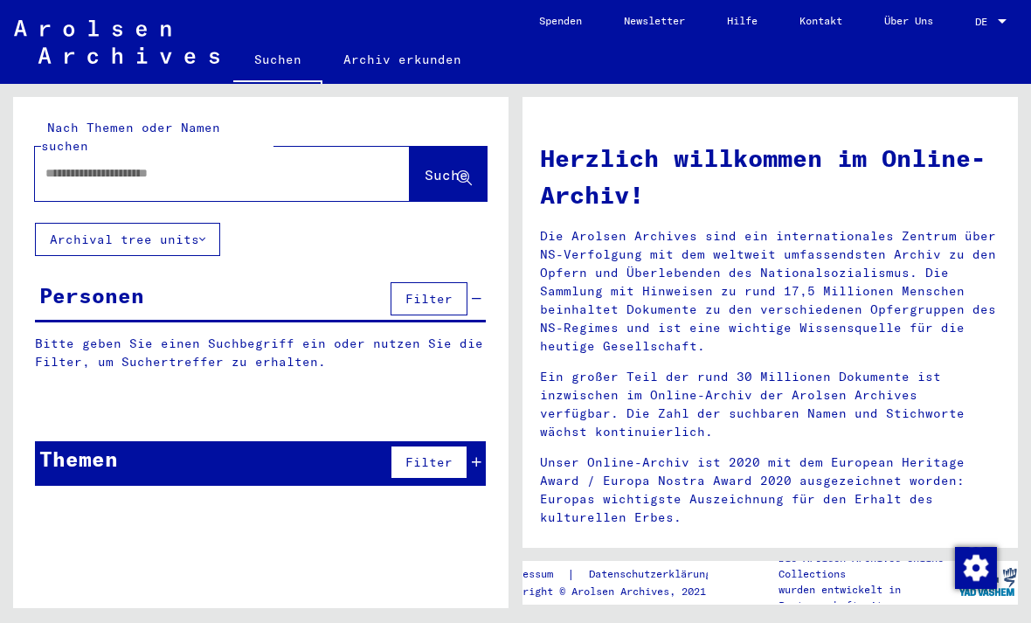
click at [311, 164] on input "text" at bounding box center [201, 173] width 312 height 18
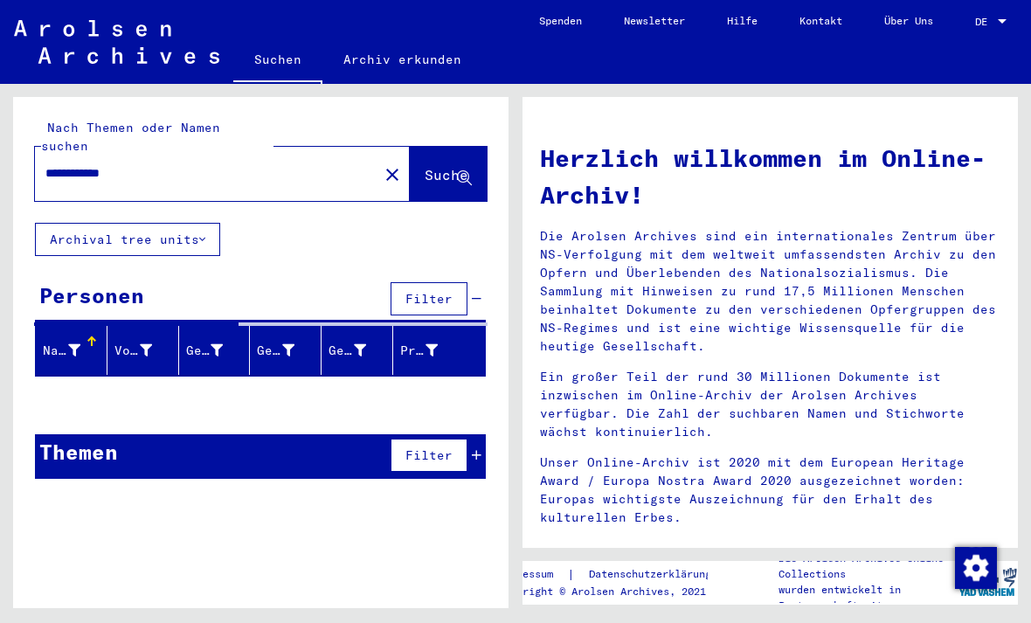
click at [443, 166] on span "Suche" at bounding box center [447, 174] width 44 height 17
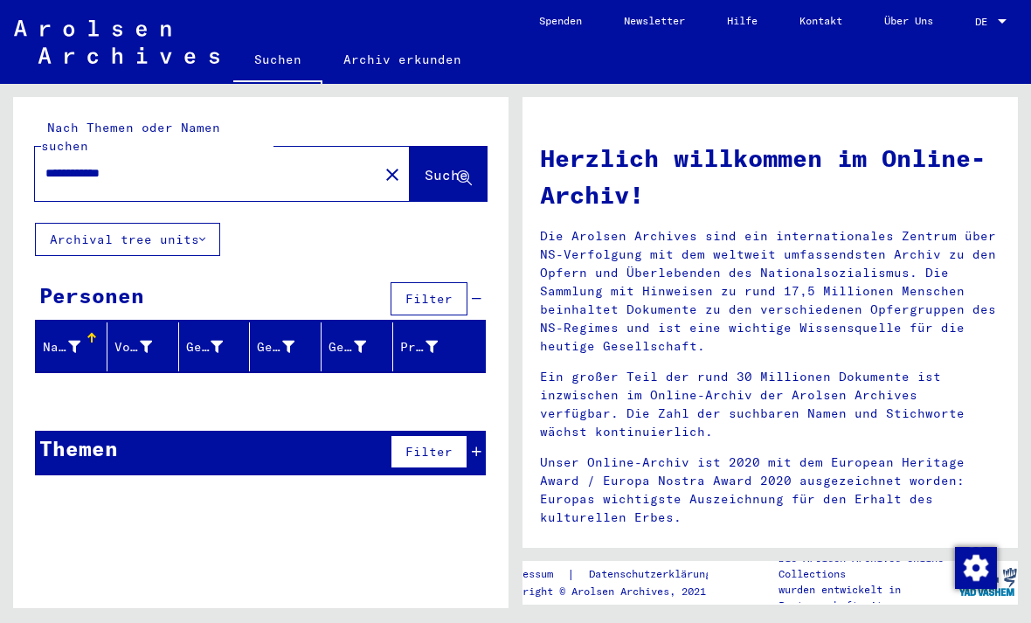
click at [300, 164] on input "**********" at bounding box center [201, 173] width 312 height 18
type input "*******"
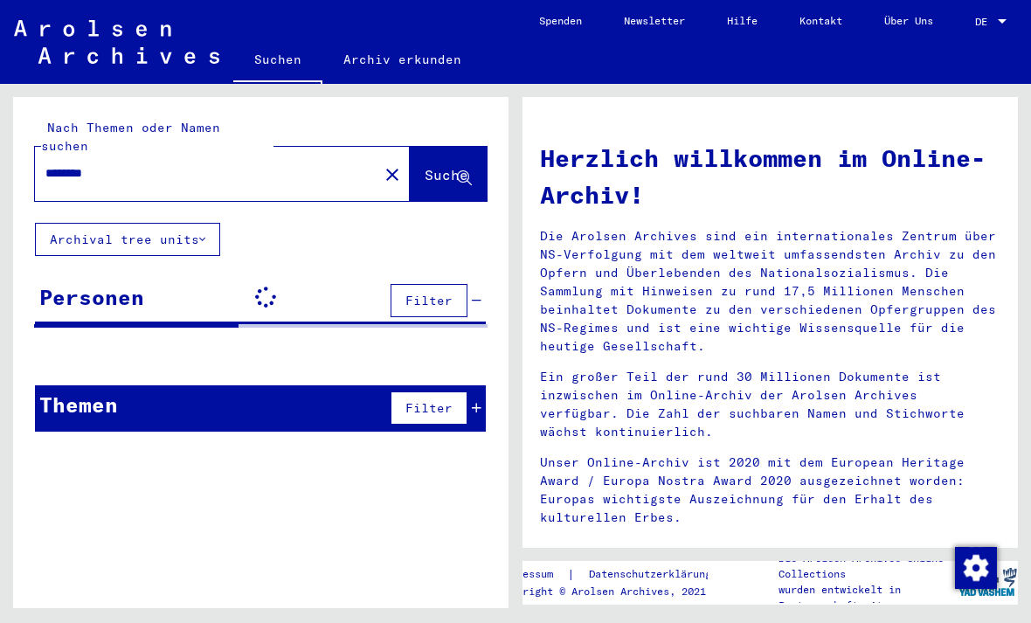
click at [368, 190] on div "Nach Themen oder Namen suchen ******* close Suche" at bounding box center [261, 160] width 496 height 126
click at [450, 166] on span "Suche" at bounding box center [447, 174] width 44 height 17
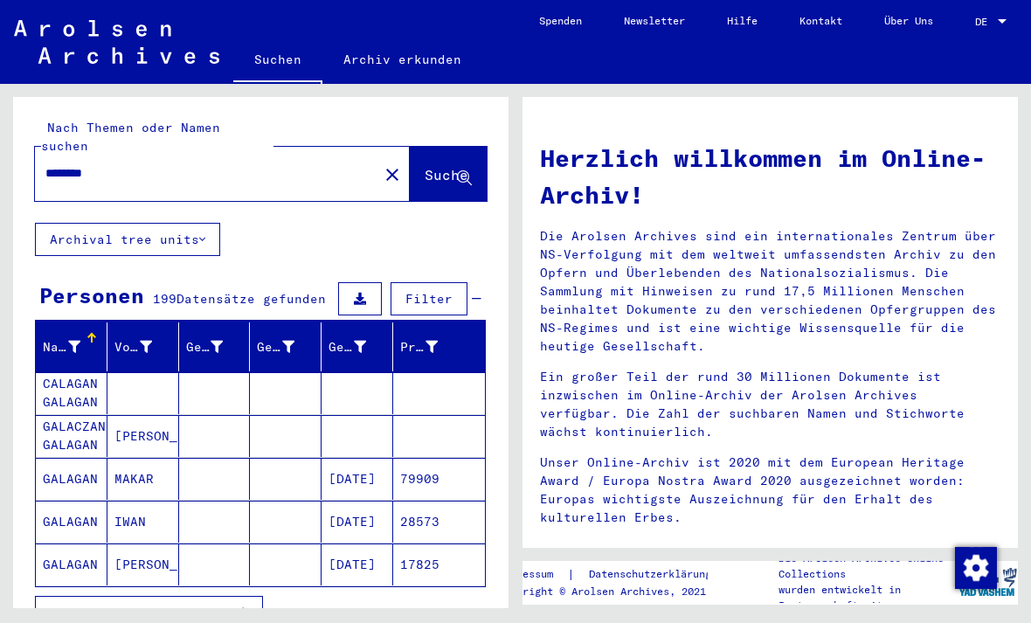
click at [200, 223] on button "Archival tree units" at bounding box center [127, 239] width 185 height 33
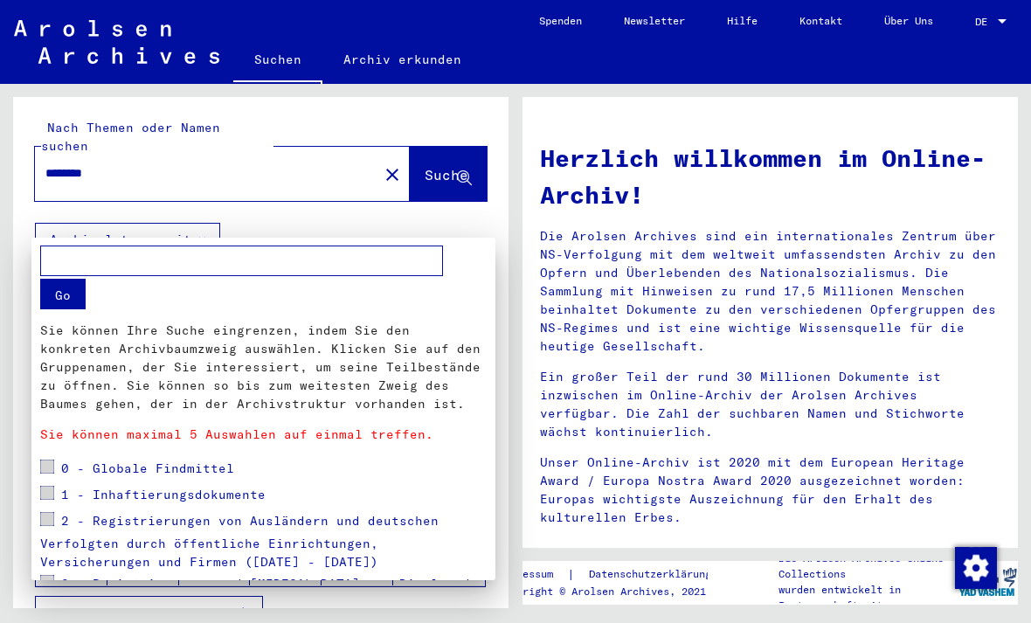
scroll to position [240, 0]
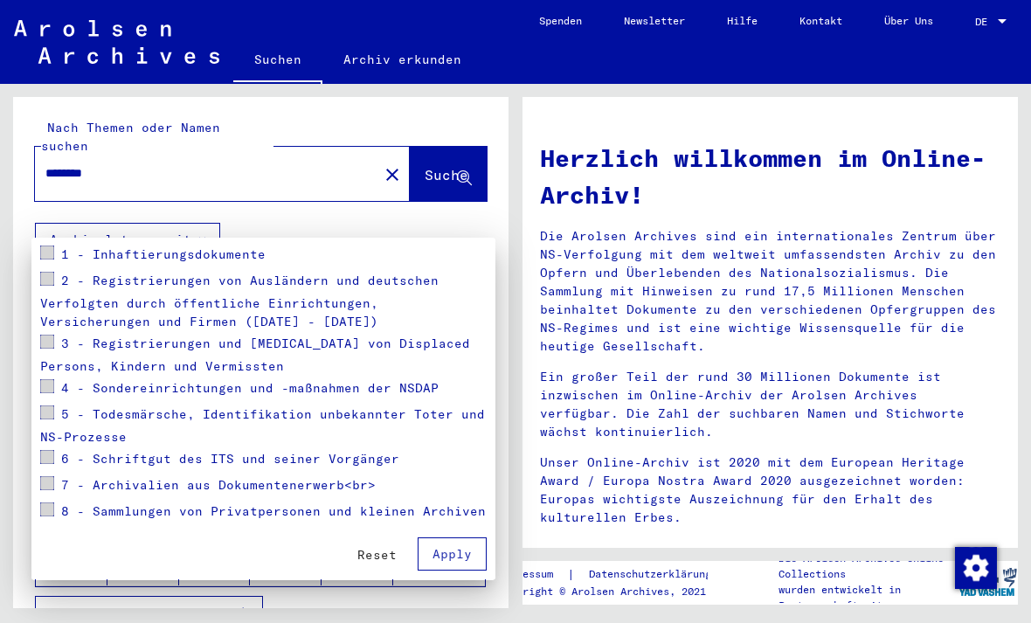
click at [470, 548] on span "Apply" at bounding box center [452, 554] width 39 height 16
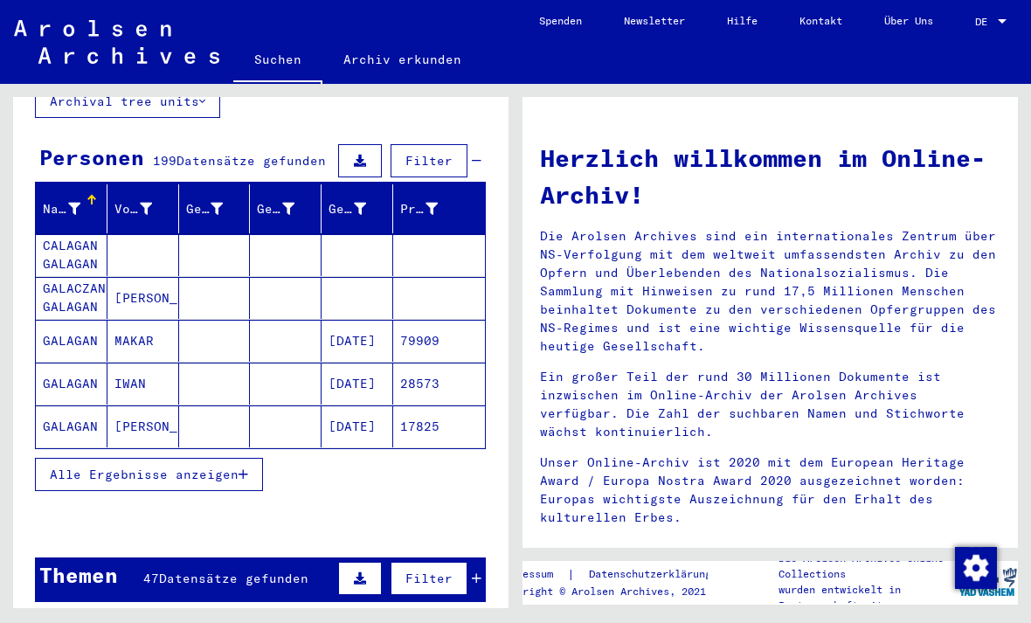
scroll to position [141, 0]
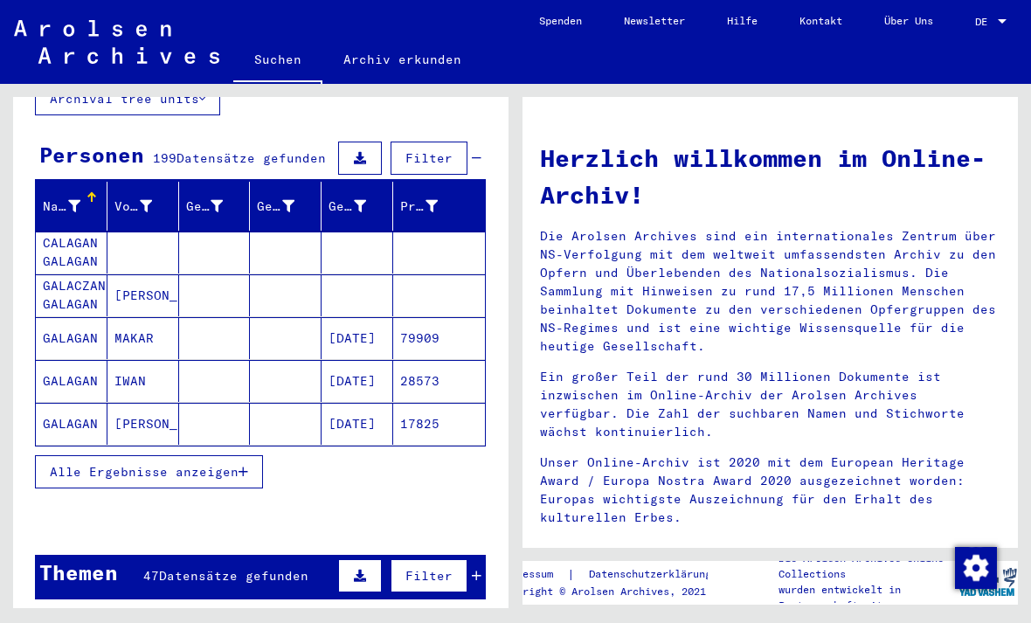
click at [128, 239] on mat-cell at bounding box center [144, 253] width 72 height 42
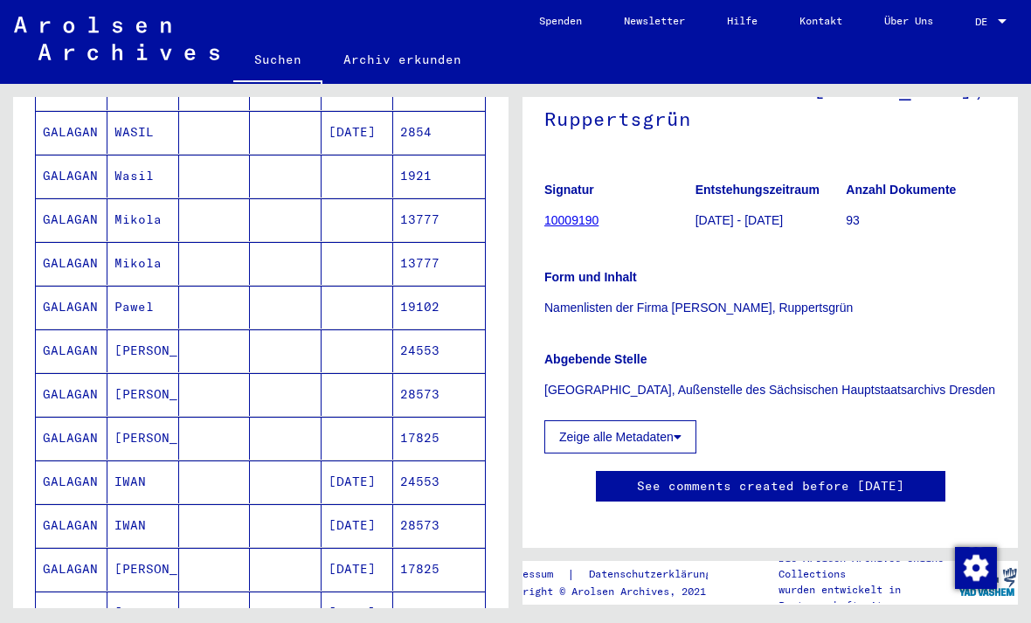
scroll to position [529, 0]
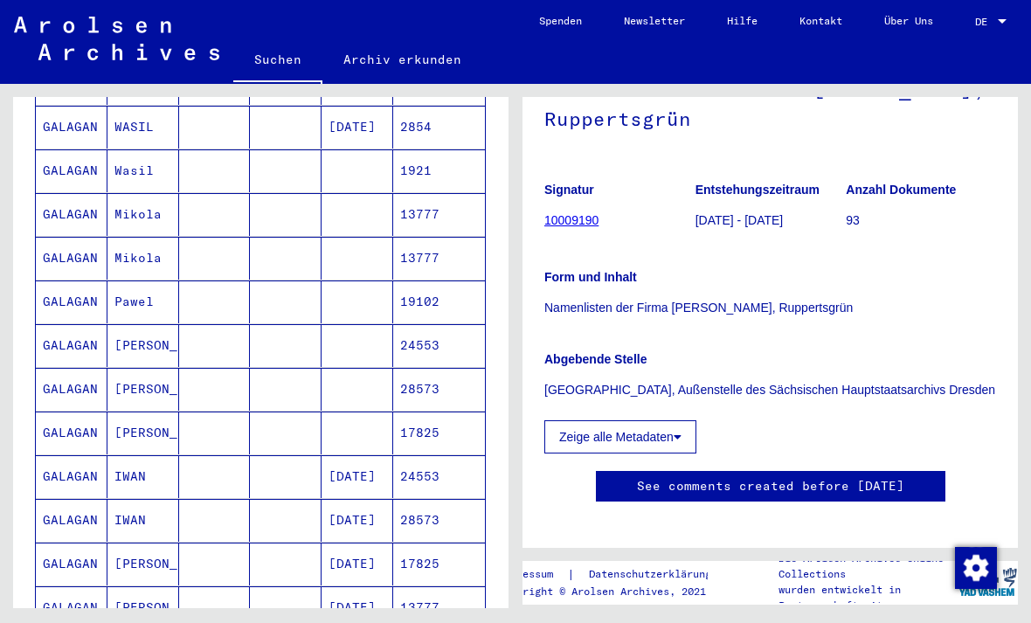
click at [143, 324] on mat-cell "[PERSON_NAME]" at bounding box center [144, 345] width 72 height 43
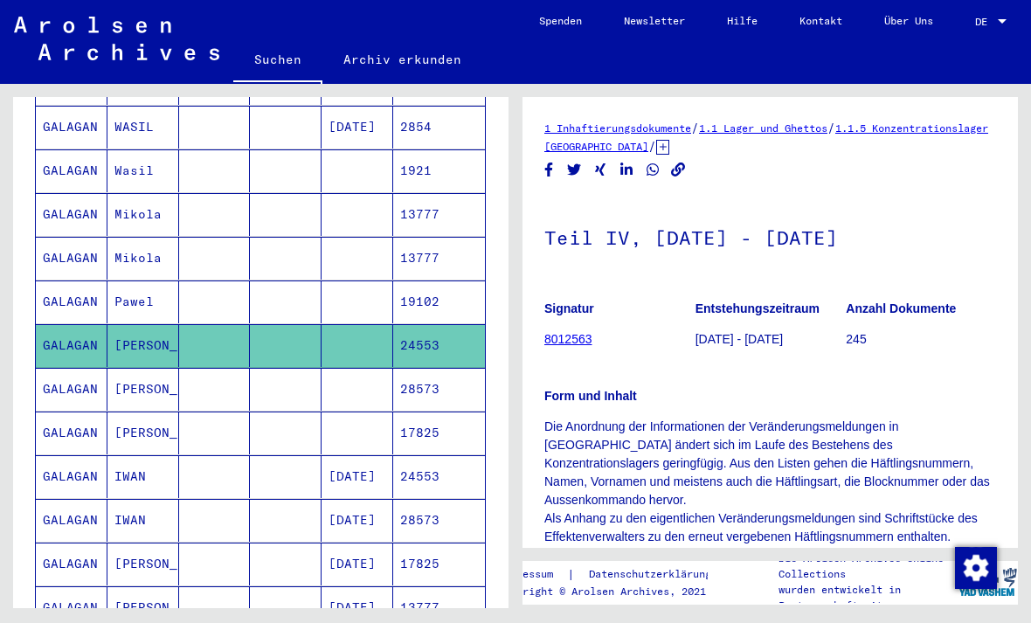
click at [164, 368] on mat-cell "[PERSON_NAME]" at bounding box center [144, 389] width 72 height 43
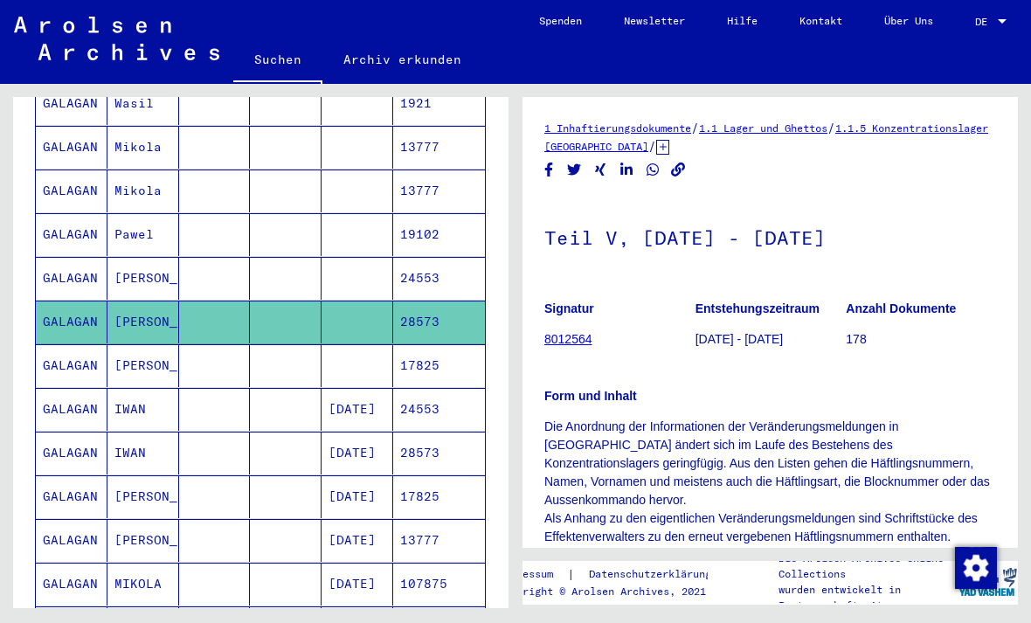
scroll to position [621, 0]
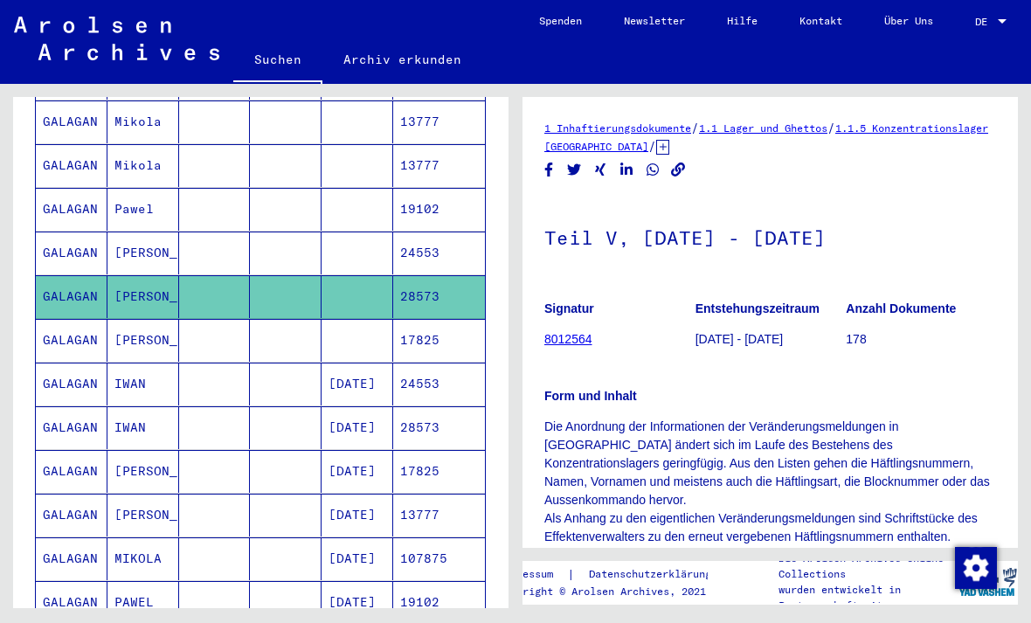
click at [135, 371] on mat-cell "IWAN" at bounding box center [144, 384] width 72 height 43
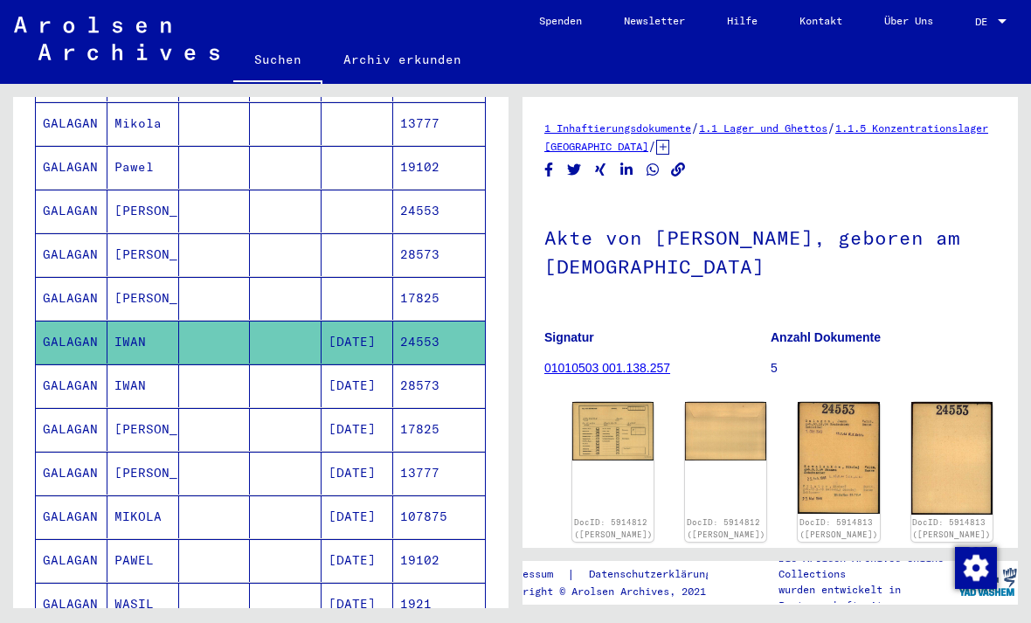
scroll to position [664, 0]
click at [800, 517] on link "DocID: 5914813 ([PERSON_NAME])" at bounding box center [839, 528] width 79 height 22
